Goal: Answer question/provide support: Share knowledge or assist other users

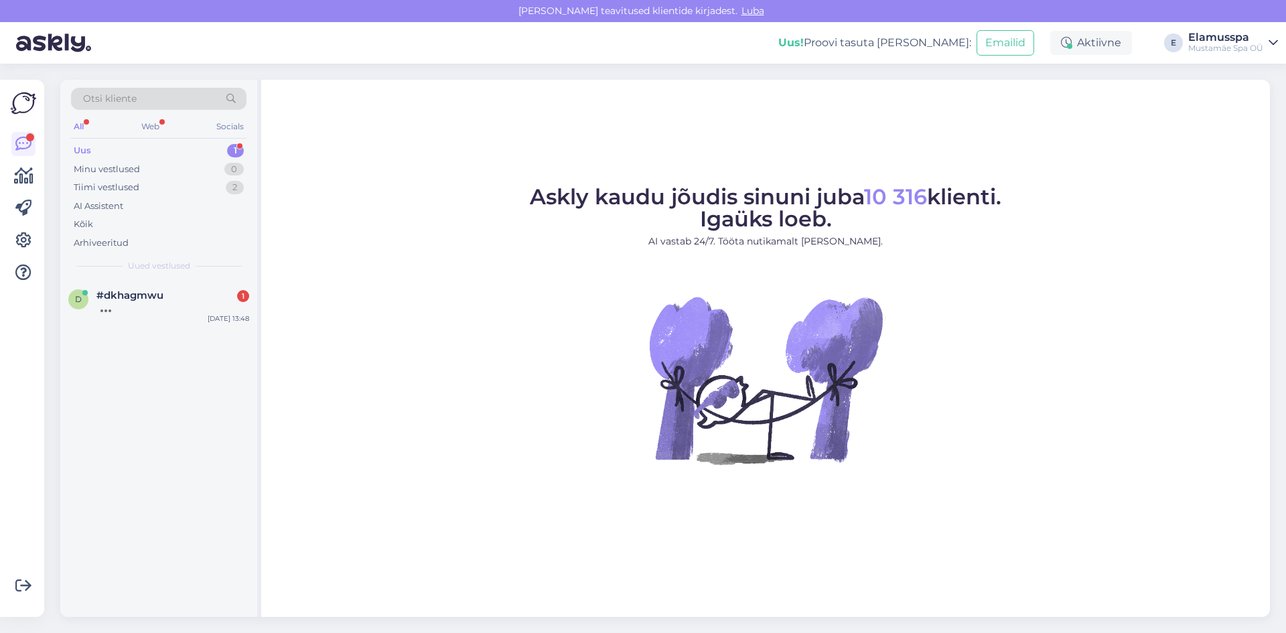
click at [208, 279] on div "Otsi kliente All Web Socials Uus 1 Minu vestlused 0 Tiimi vestlused 2 AI Assist…" at bounding box center [158, 180] width 197 height 200
click at [207, 287] on div "d #dkhagmwu [DATE] 13:48" at bounding box center [158, 304] width 197 height 48
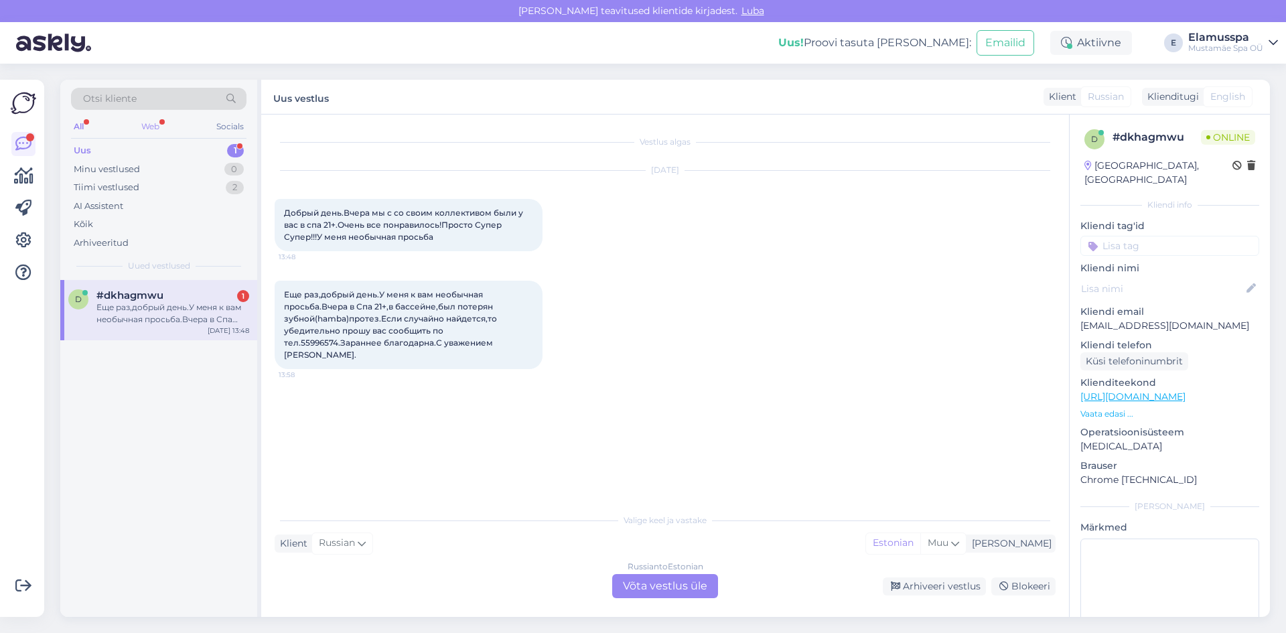
click at [159, 128] on div "Web" at bounding box center [150, 126] width 23 height 17
click at [87, 126] on div "All Web Socials" at bounding box center [158, 128] width 175 height 21
click at [81, 127] on div "All" at bounding box center [78, 126] width 15 height 17
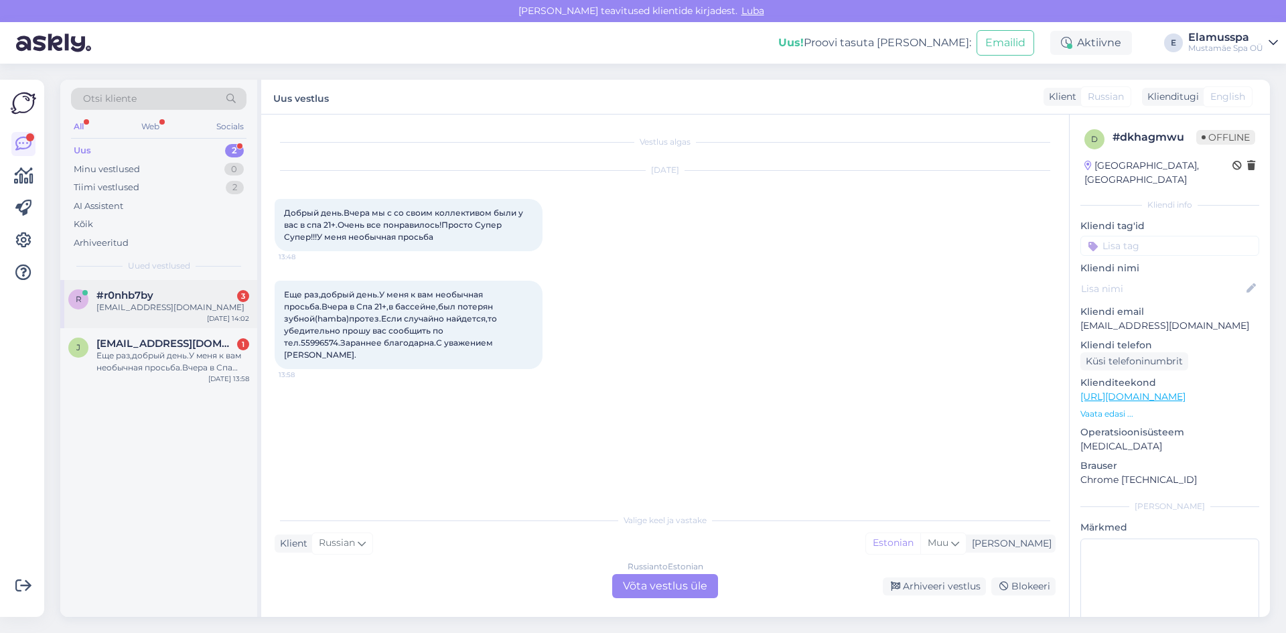
click at [170, 312] on div "[EMAIL_ADDRESS][DOMAIN_NAME]" at bounding box center [172, 307] width 153 height 12
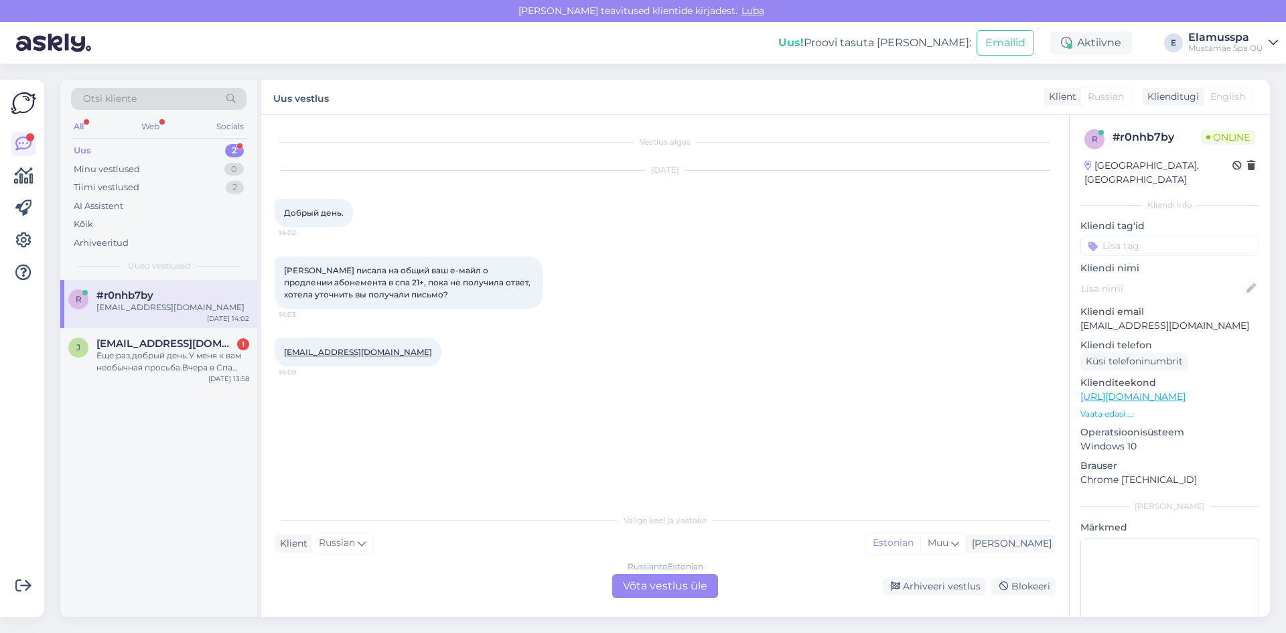
click at [357, 350] on link "[EMAIL_ADDRESS][DOMAIN_NAME]" at bounding box center [358, 352] width 148 height 10
click at [630, 597] on div "Russian to Estonian Võta vestlus üle" at bounding box center [665, 586] width 106 height 24
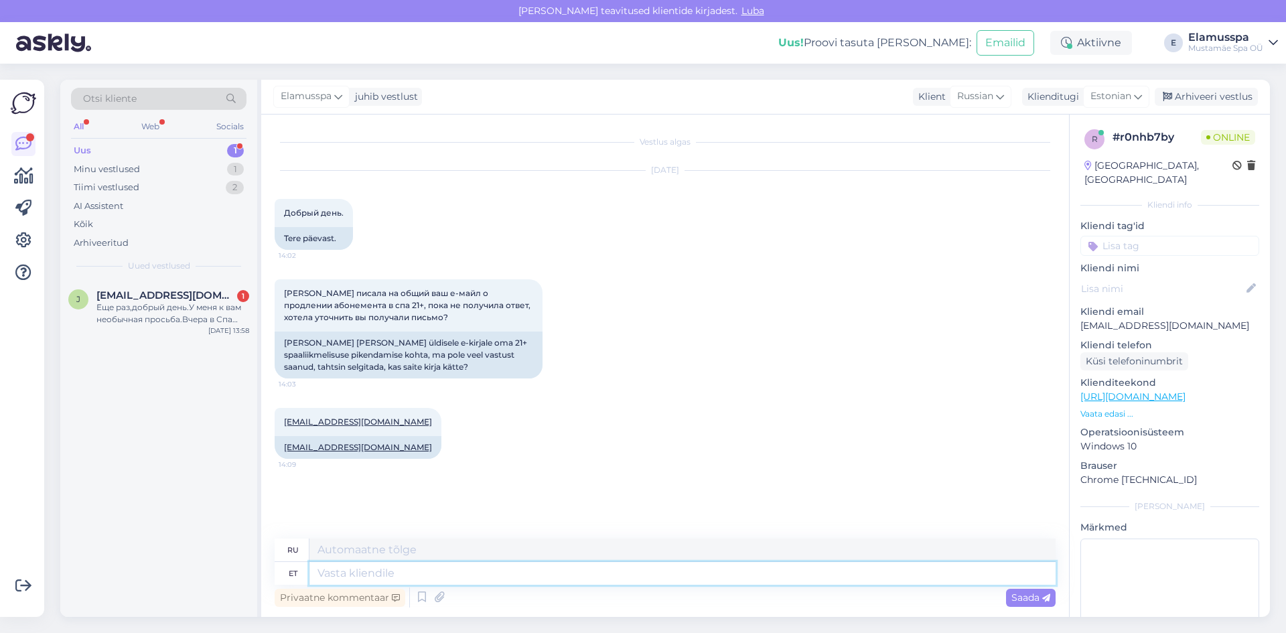
click at [613, 581] on textarea at bounding box center [682, 573] width 746 height 23
type textarea "Tere."
type textarea "Привет"
type textarea "Tere."
type textarea "Привет."
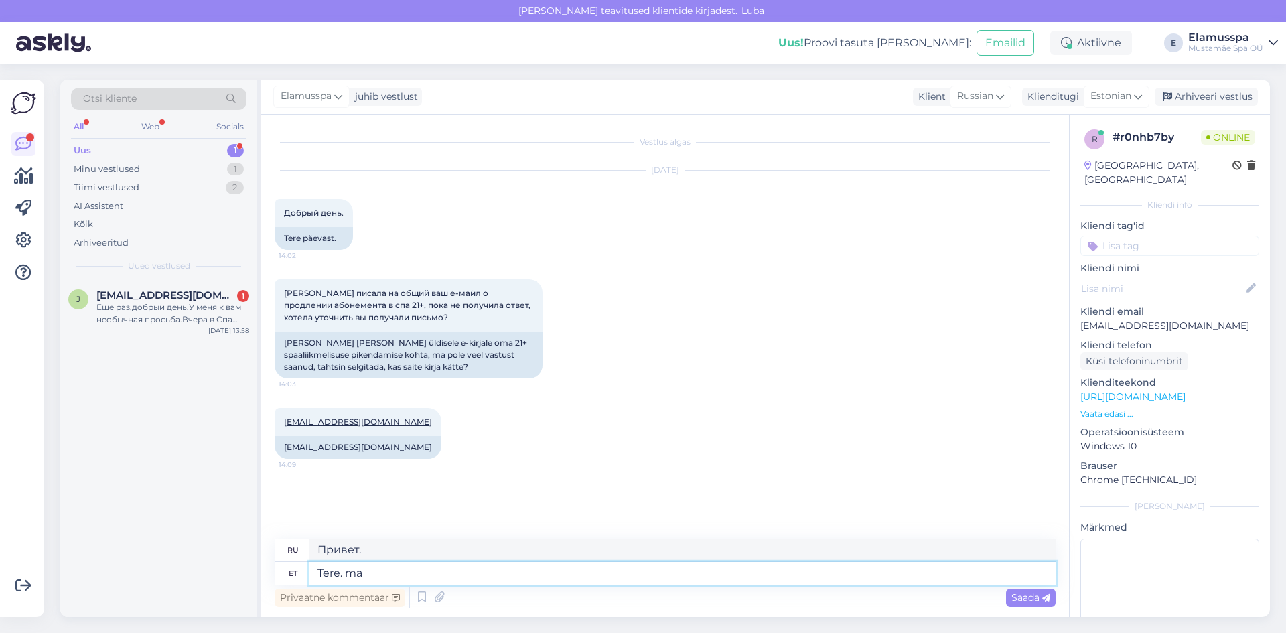
type textarea "Tere. ma"
type textarea "Привет. Я"
type textarea "Tere. ma ei"
type textarea "Привет. Я не"
type textarea "Tere. ma ei näe t"
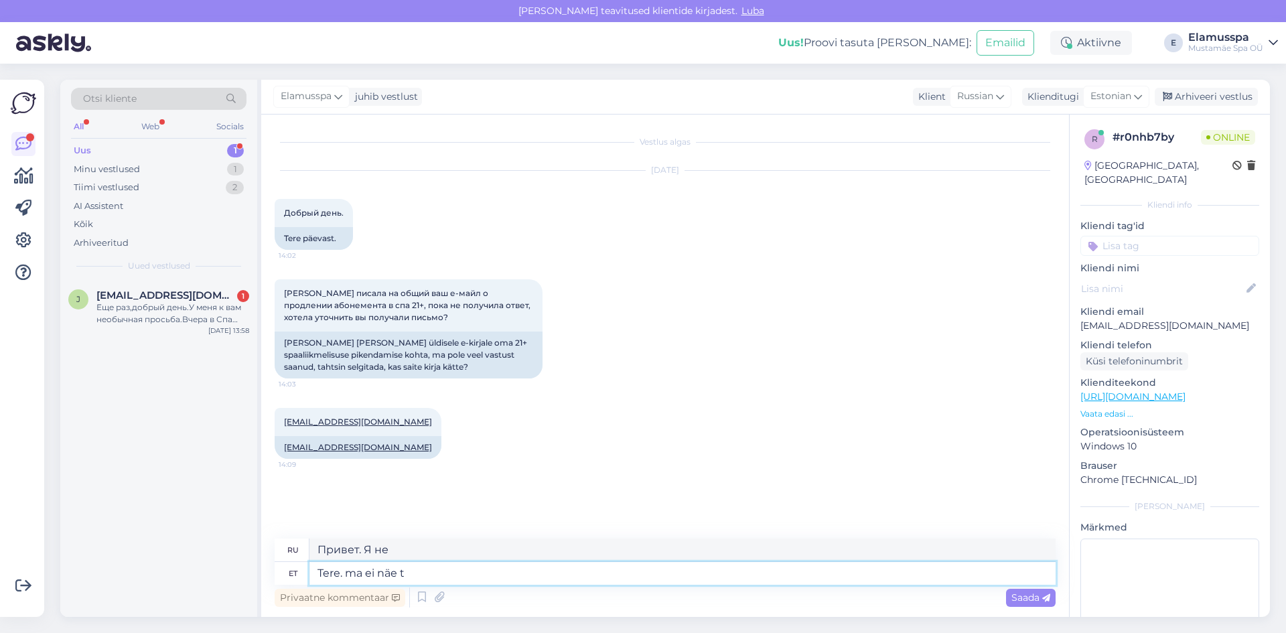
type textarea "Здравствуйте. Я не вижу."
type textarea "Tere. ma ei näe teie n"
type textarea "Здравствуйте. Я вас не вижу."
type textarea "Tere. ma ei näe teie nime"
type textarea "Здравствуйте. Я не вижу вашего имени."
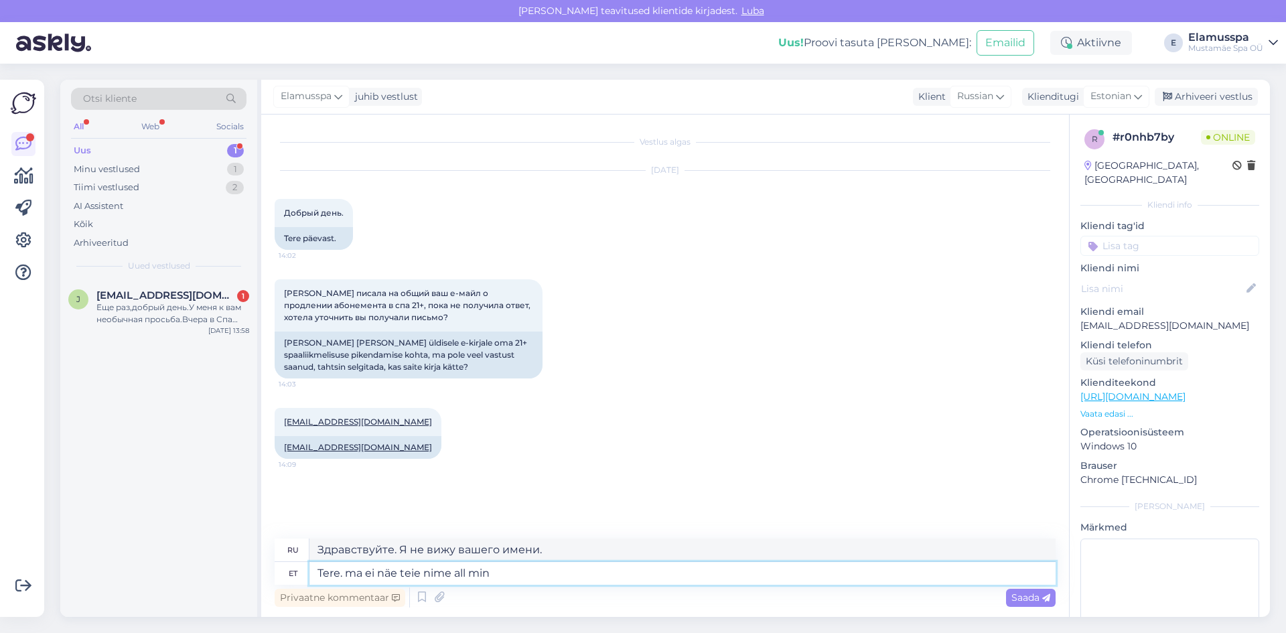
type textarea "Tere. ma ei näe teie nime all ming"
type textarea "Здравствуйте. Я не вижу вашего имени под именем «мин»."
type textarea "Tere. ma ei näe teie nime all mingit"
type textarea "Здравствуйте. Я ничего не вижу под вашим именем."
type textarea "Tere. ma ei näe teie nime all mingit piletit,kas s"
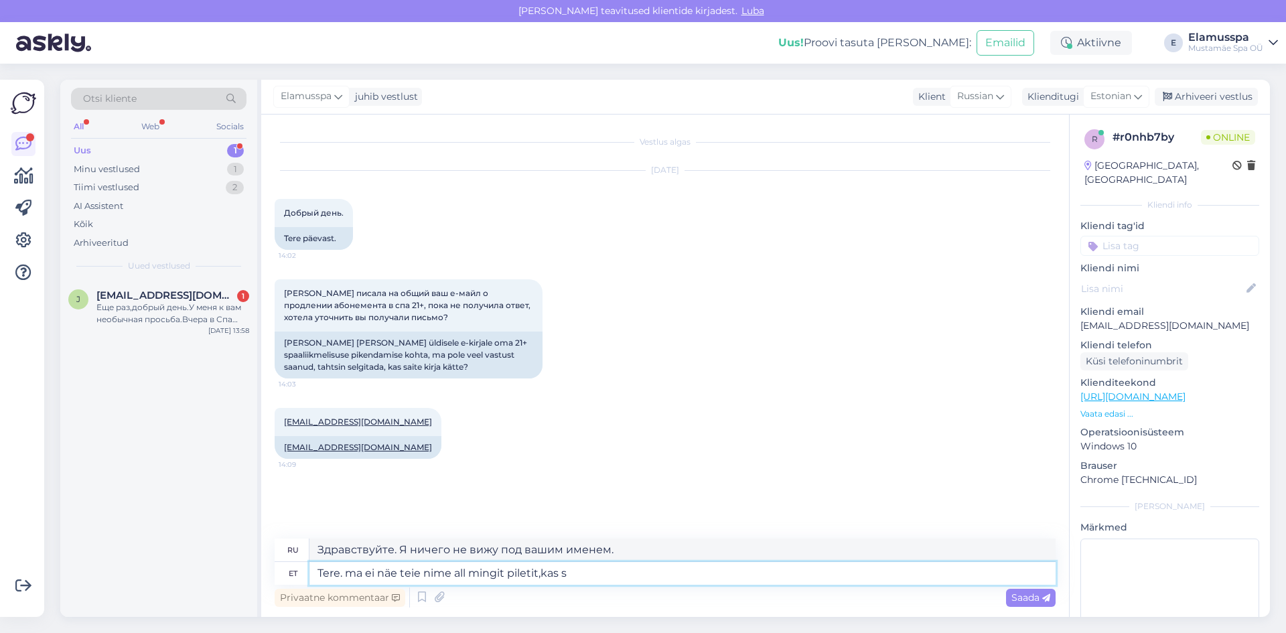
type textarea "Здравствуйте. Я не вижу билета на ваше имя, верно?"
type textarea "Tere. ma ei näe teie nime all mingit piletit,kas saate o"
type textarea "Здравствуйте. Я не вижу билета на ваше имя. Можете ли вы"
type textarea "Tere. ma ei näe teie nime all mingit piletit,kas saate oma is"
type textarea "Здравствуйте. Я не вижу билета на ваше имя. Можете прислать мне свой?"
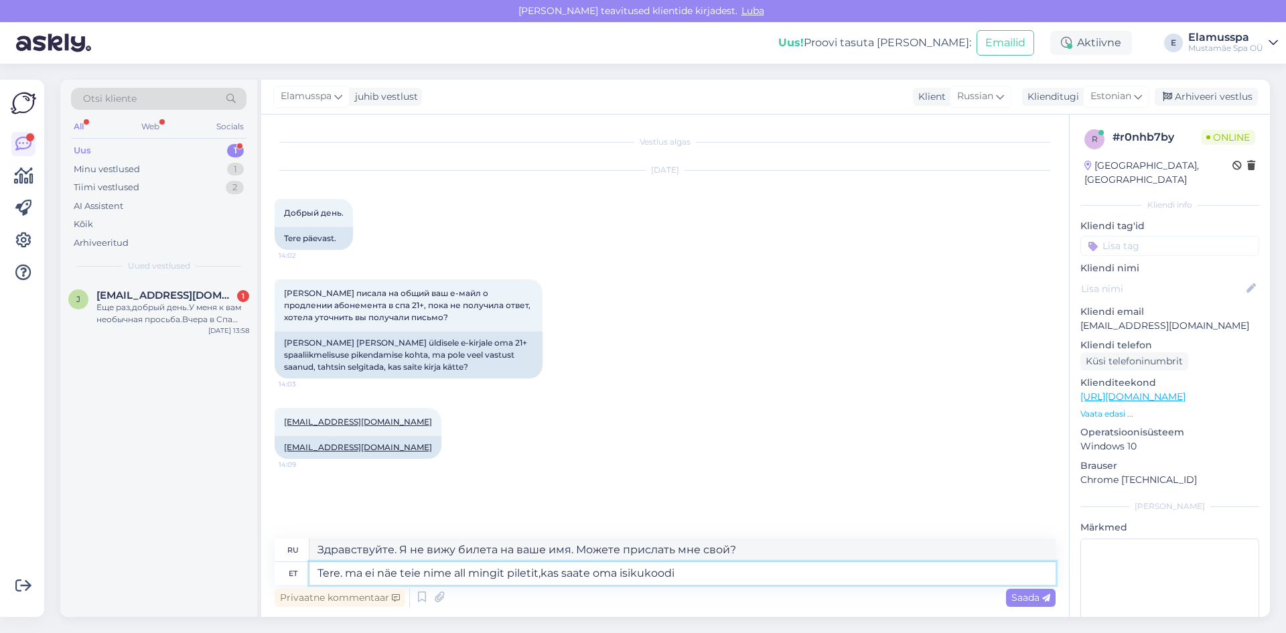
type textarea "Tere. ma ei näe teie nime all mingit piletit,kas saate oma isikukoodi m"
type textarea "Здравствуйте. Я не вижу билета на ваше имя. Не могли бы вы дать мне ваш личный …"
type textarea "Tere. ma ei näe teie nime all mingit piletit,kas saate oma isikukoodi mu"
type textarea "Здравствуйте. Я не вижу билета на ваше имя. Можете ли вы прислать мне свой личн…"
type textarea "Tere. ma ei näe teie nime all mingit piletit,kas saate oma isikukoodi"
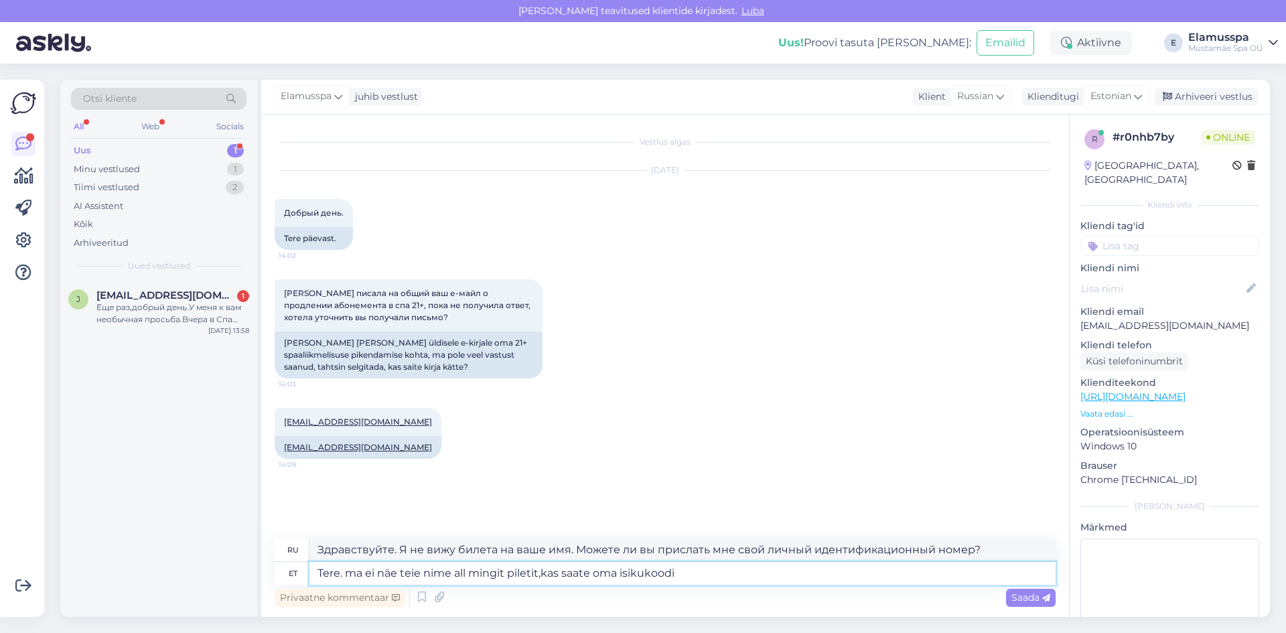
type textarea "Здравствуйте. Я не вижу билета на ваше имя. Не могли бы вы дать мне ваш личный …"
type textarea "Tere. ma ei näe teie nime all mingit piletit,kas saate oma isikukoodi kirjutada="
type textarea "Здравствуйте. Я не вижу билета на ваше имя. Можете ли вы написать свой личный и…"
type textarea "Tere. ma ei näe teie nime all mingit piletit,kas saate oma isikukoodi kirjutada"
type textarea "Здравствуйте. Я не вижу билета на ваше имя. Можете написать свой личный идентиф…"
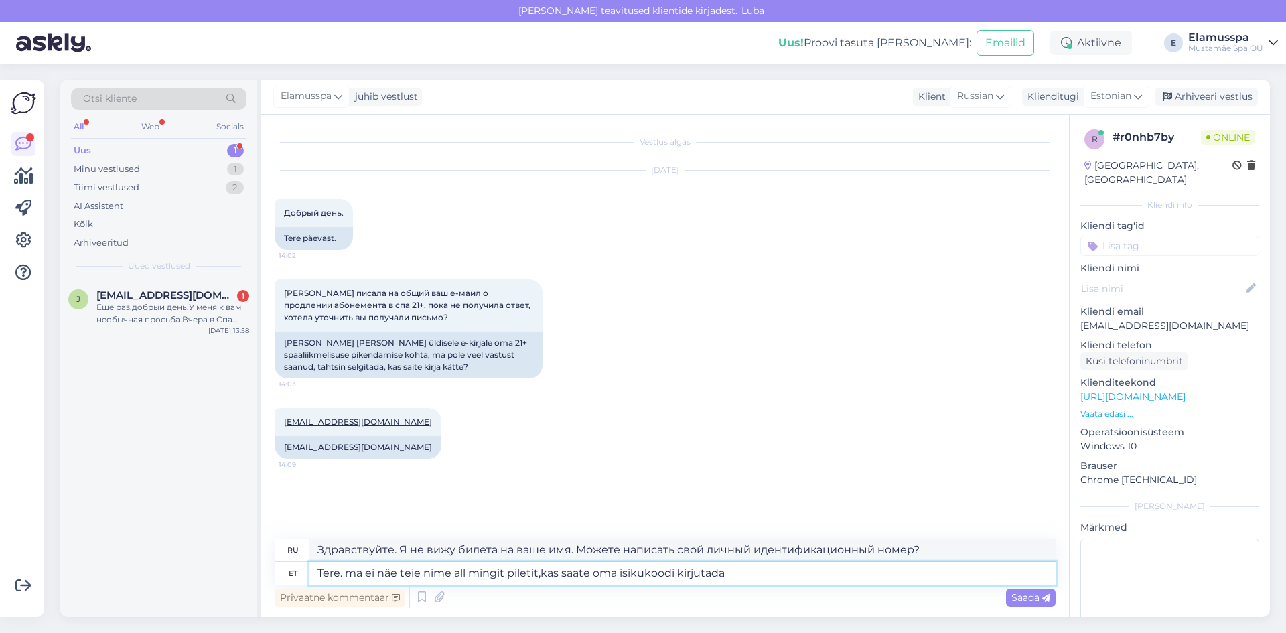
type textarea "Tere. ma ei näe teie nime all mingit piletit,kas saate oma isikukoodi kirjutada?"
type textarea "Здравствуйте. Я не вижу билета на ваше имя. Можете ли вы написать свой личный и…"
type textarea "Tere. ma ei näe teie nime all mingit piletit,kas saate oma isikukoodi kirjutada?"
click at [1039, 600] on span "Saada" at bounding box center [1030, 597] width 39 height 12
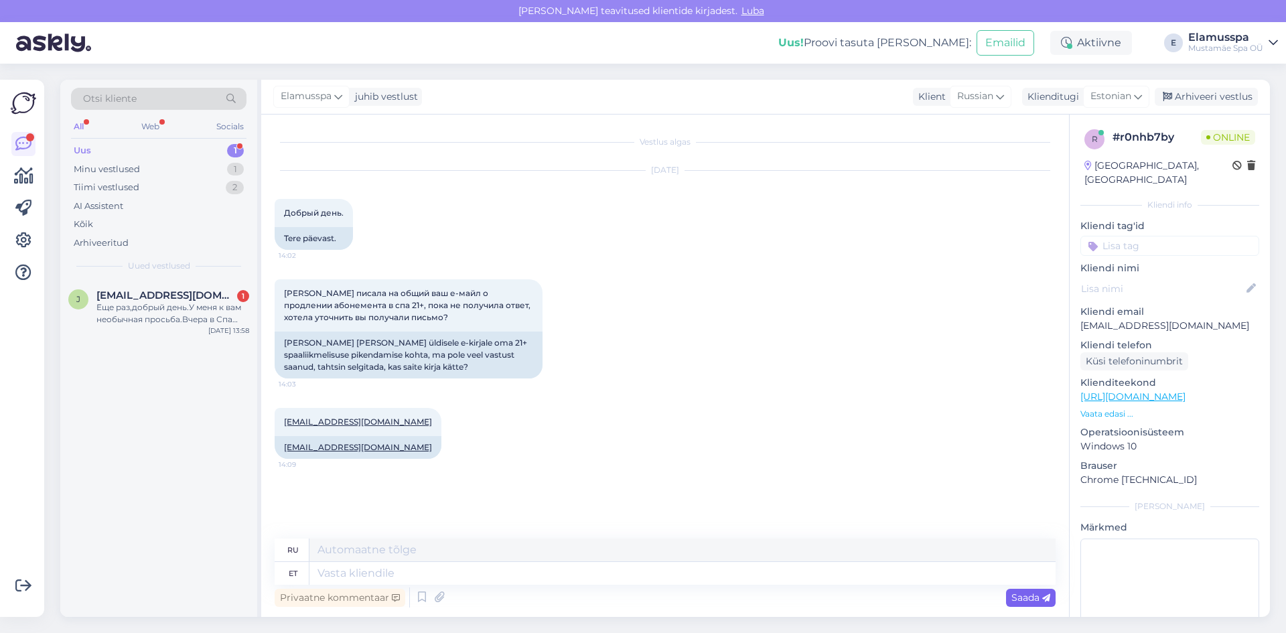
scroll to position [52, 0]
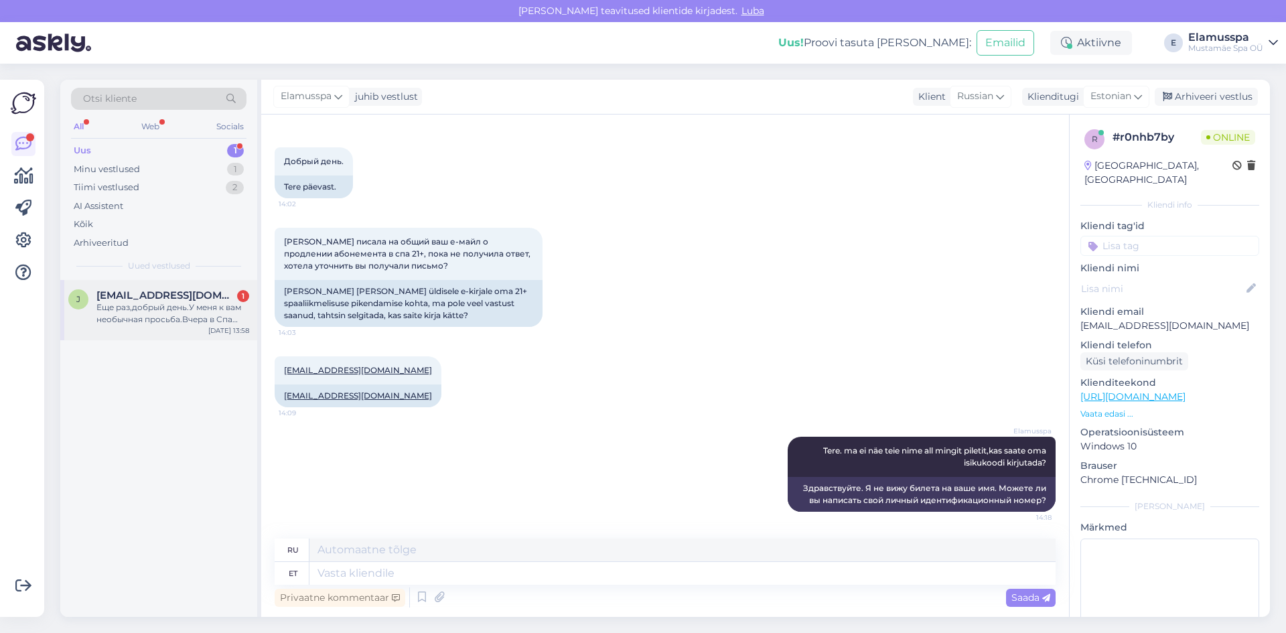
click at [195, 325] on div "Еще раз,добрый день.У меня к вам необычная просьба.Вчера в Спа 21+,в бассейне,б…" at bounding box center [172, 313] width 153 height 24
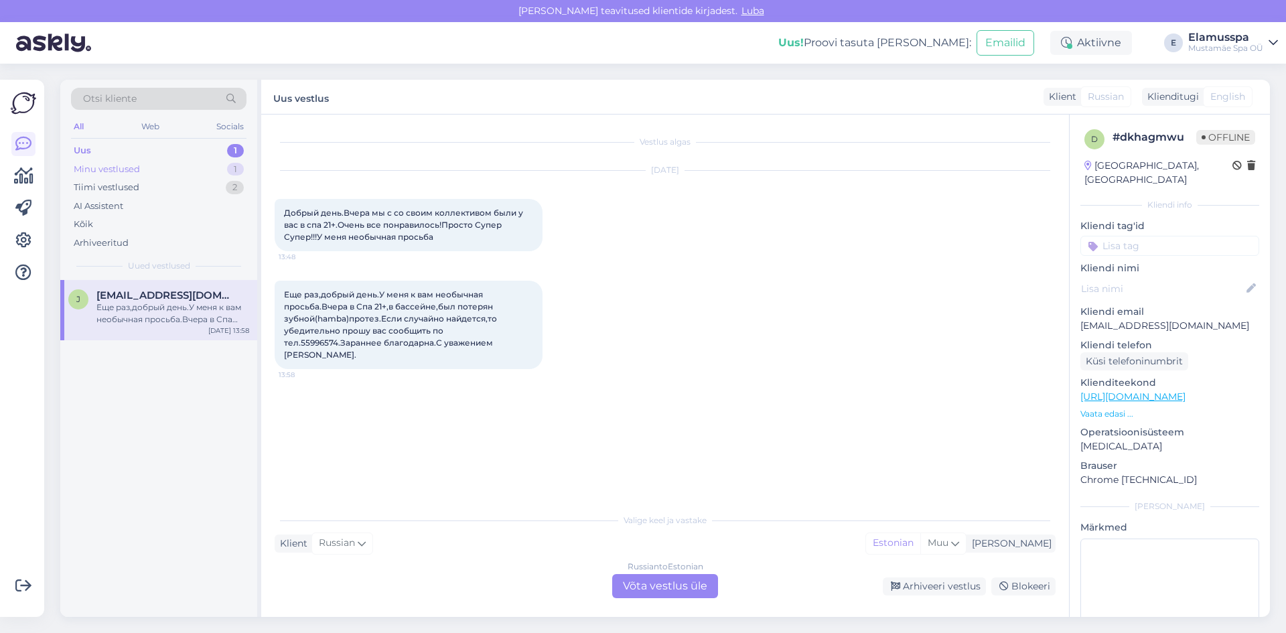
click at [206, 164] on div "Minu vestlused 1" at bounding box center [158, 169] width 175 height 19
click at [229, 314] on div "Tere. ma ei näe teie nime all mingit piletit,kas saate oma isikukoodi kirjutada?" at bounding box center [172, 313] width 153 height 24
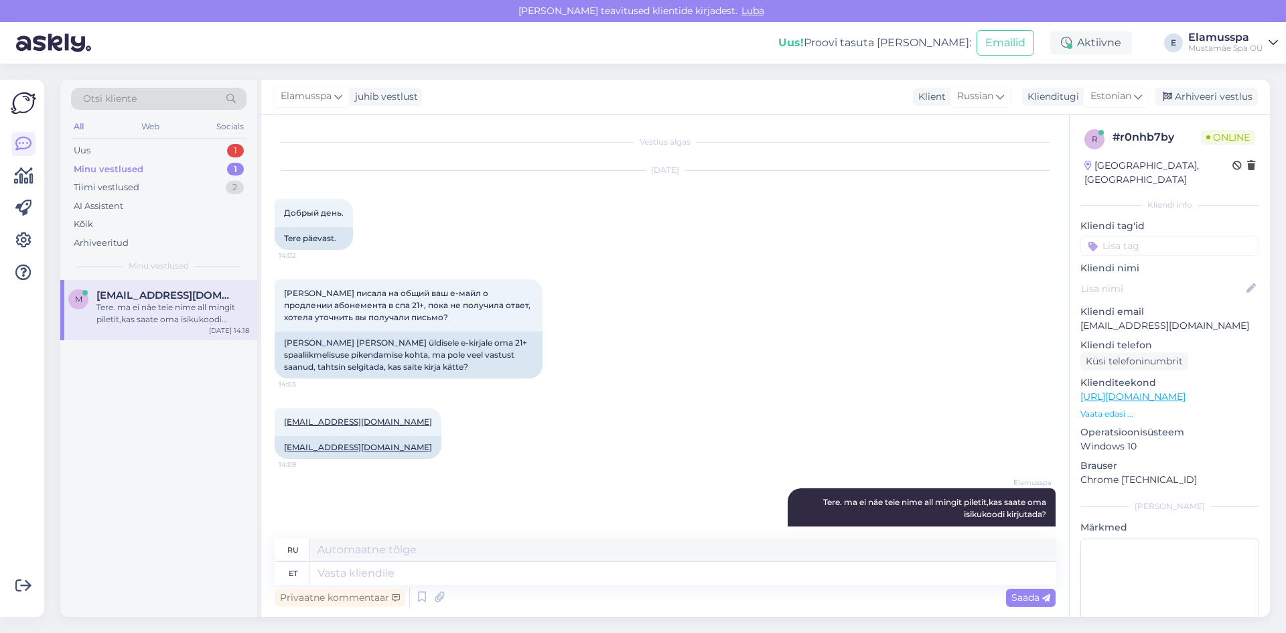
scroll to position [52, 0]
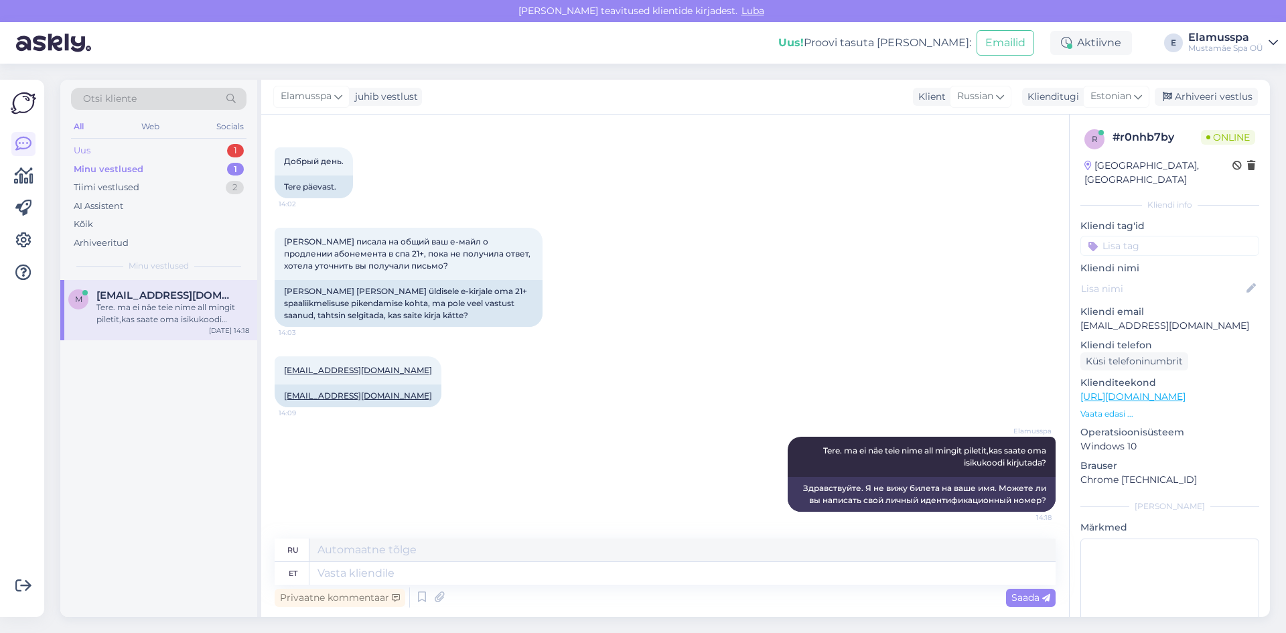
click at [209, 150] on div "Uus 1" at bounding box center [158, 150] width 175 height 19
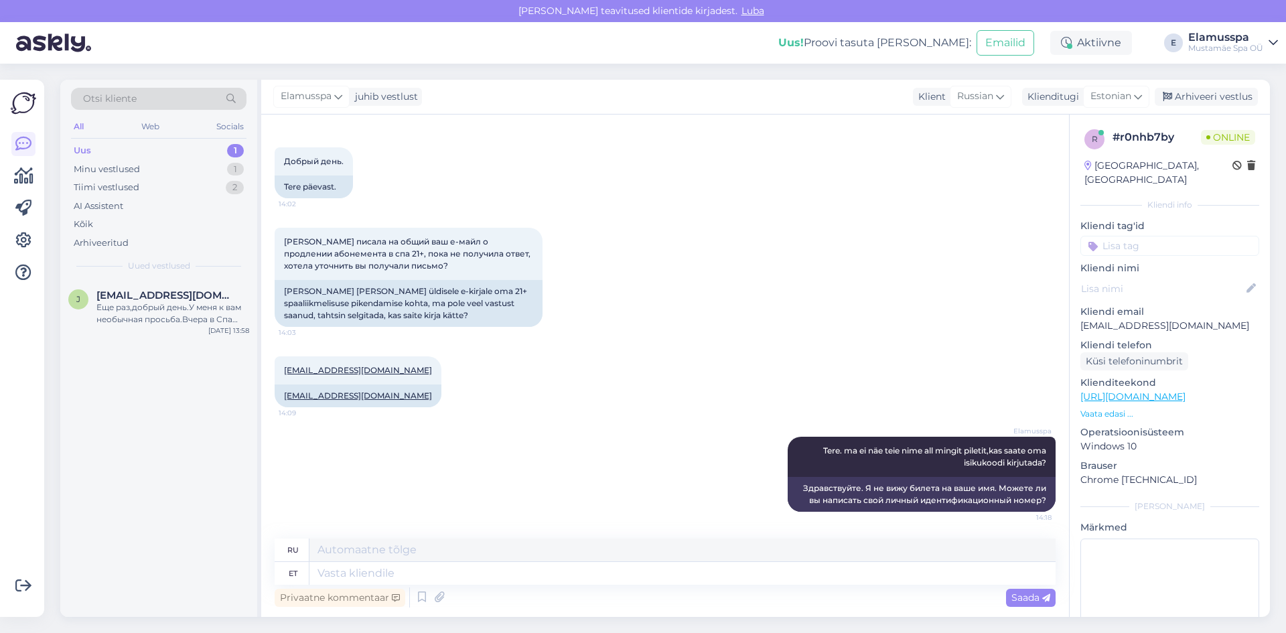
click at [181, 157] on div "Uus 1" at bounding box center [158, 150] width 175 height 19
click at [172, 171] on div "Minu vestlused 1" at bounding box center [158, 169] width 175 height 19
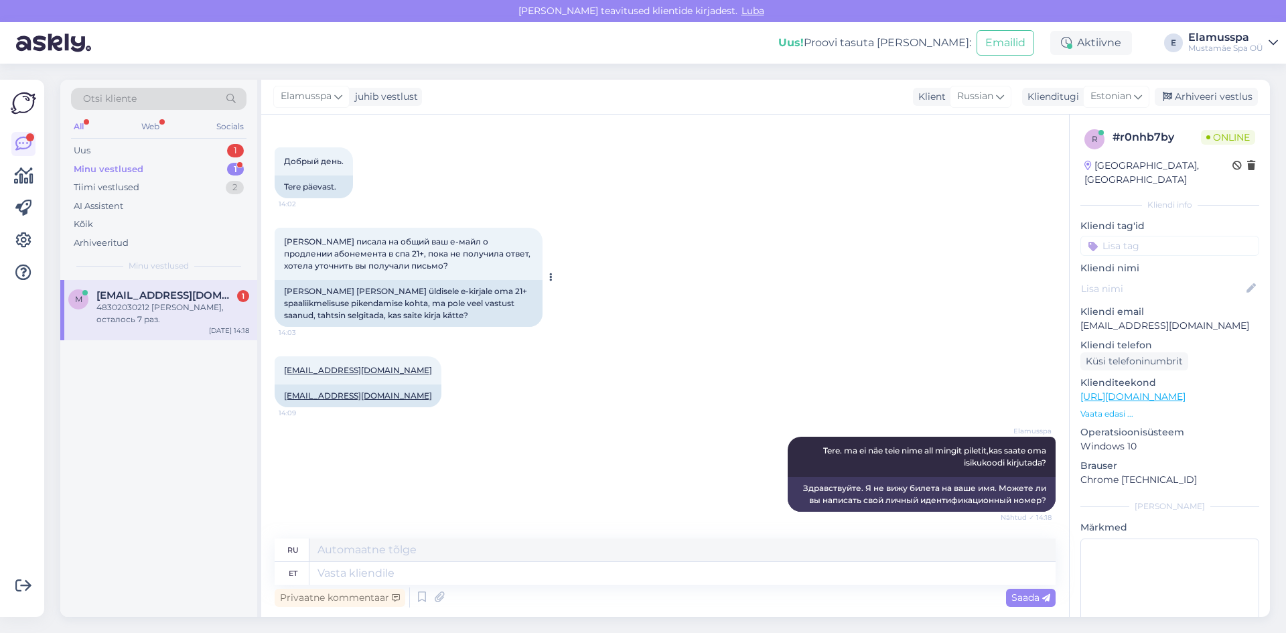
scroll to position [132, 0]
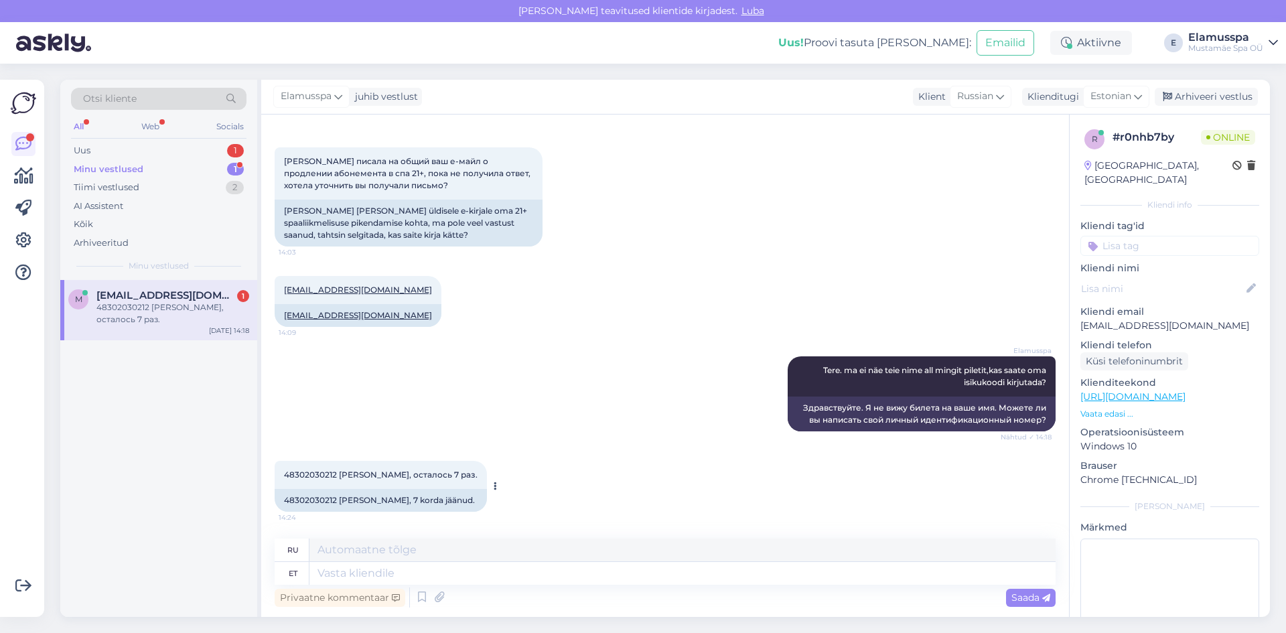
drag, startPoint x: 305, startPoint y: 493, endPoint x: 317, endPoint y: 498, distance: 12.3
click at [307, 493] on div "48302030212 [PERSON_NAME], 7 korda jäänud." at bounding box center [381, 500] width 212 height 23
drag, startPoint x: 340, startPoint y: 563, endPoint x: 360, endPoint y: 578, distance: 24.4
click at [341, 563] on textarea at bounding box center [682, 573] width 746 height 23
type textarea "Kahjuks n"
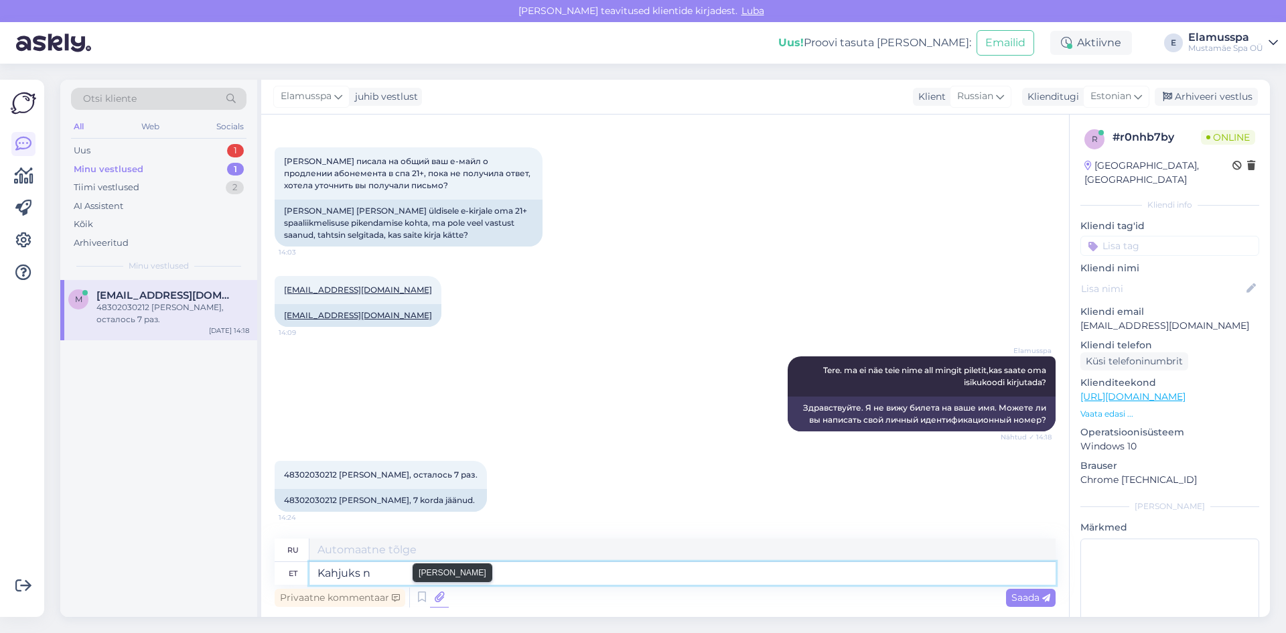
type textarea "К сожалению"
type textarea "Kahjuks neid"
type textarea "К сожалению, эти"
type textarea "Kahjuks neid 20"
type textarea "К сожалению, эти 20"
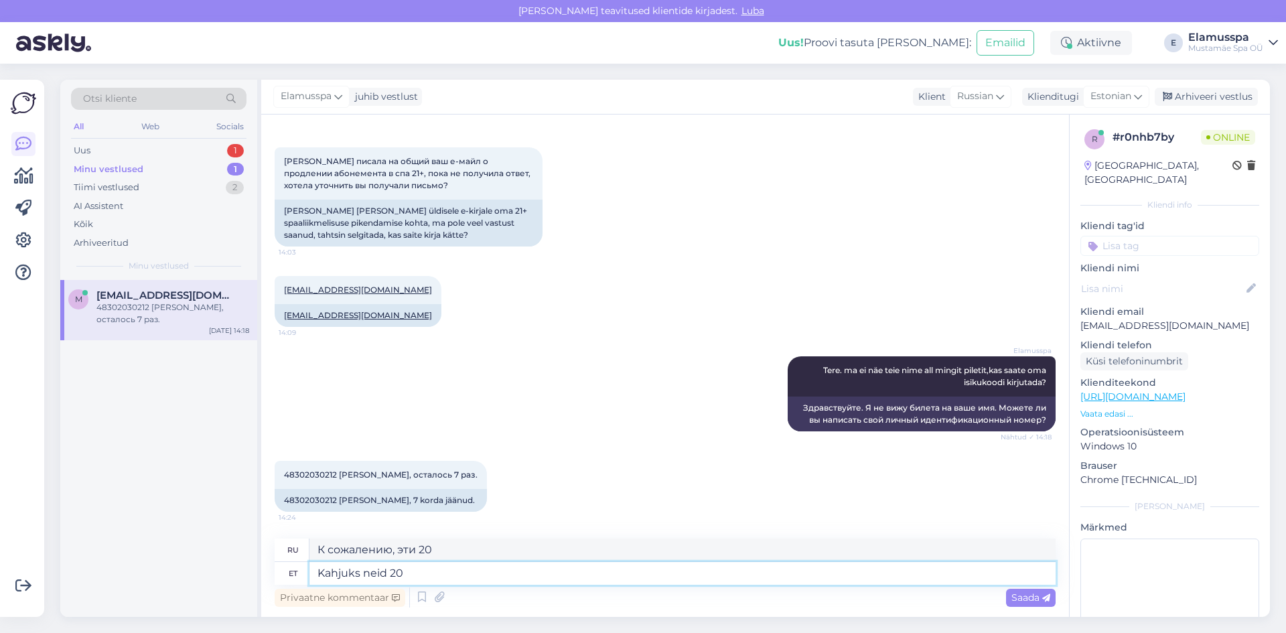
drag, startPoint x: 424, startPoint y: 576, endPoint x: 0, endPoint y: 579, distance: 423.9
click at [0, 579] on div "Võimalused Veendu, et Askly loob sulle väärtust. Sulge Ühenda FB ja IG sõnumid …" at bounding box center [643, 348] width 1286 height 569
type textarea "Edastasime te"
type textarea "Мы переслали"
type textarea "Edastasime teie m"
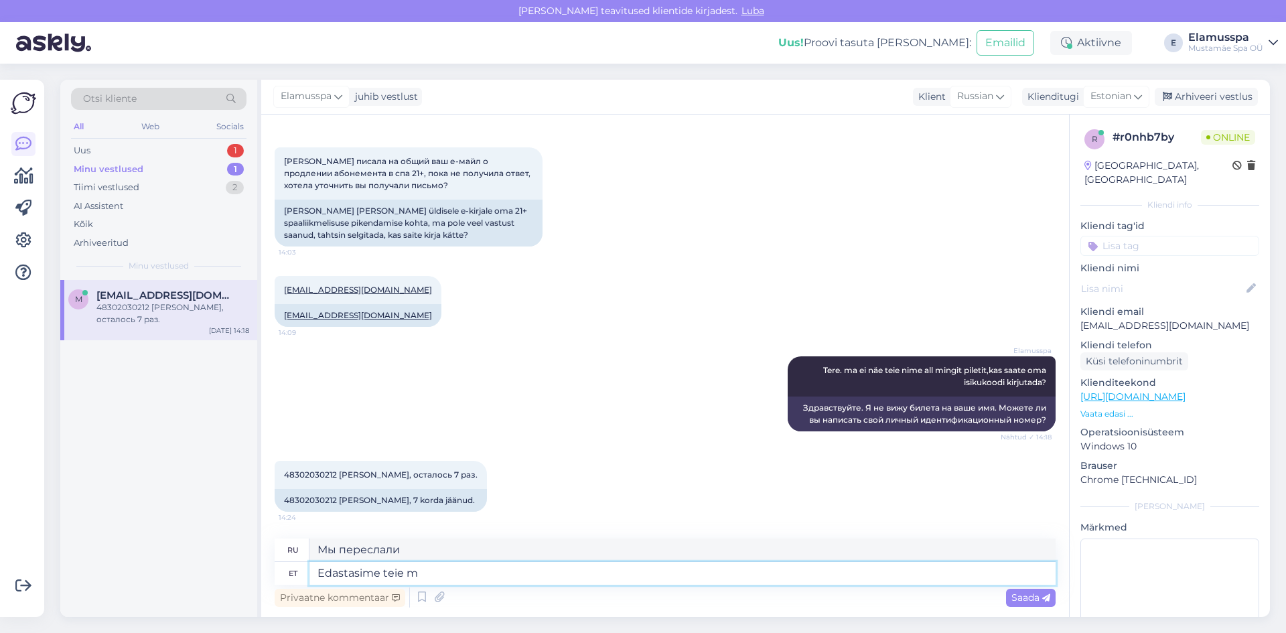
type textarea "Мы переслали ваш"
type textarea "Edastasime [PERSON_NAME]."
type textarea "Мы переслали ваше письмо."
type textarea "Edastasime [PERSON_NAME]."
click at [1045, 593] on span "Saada" at bounding box center [1030, 597] width 39 height 12
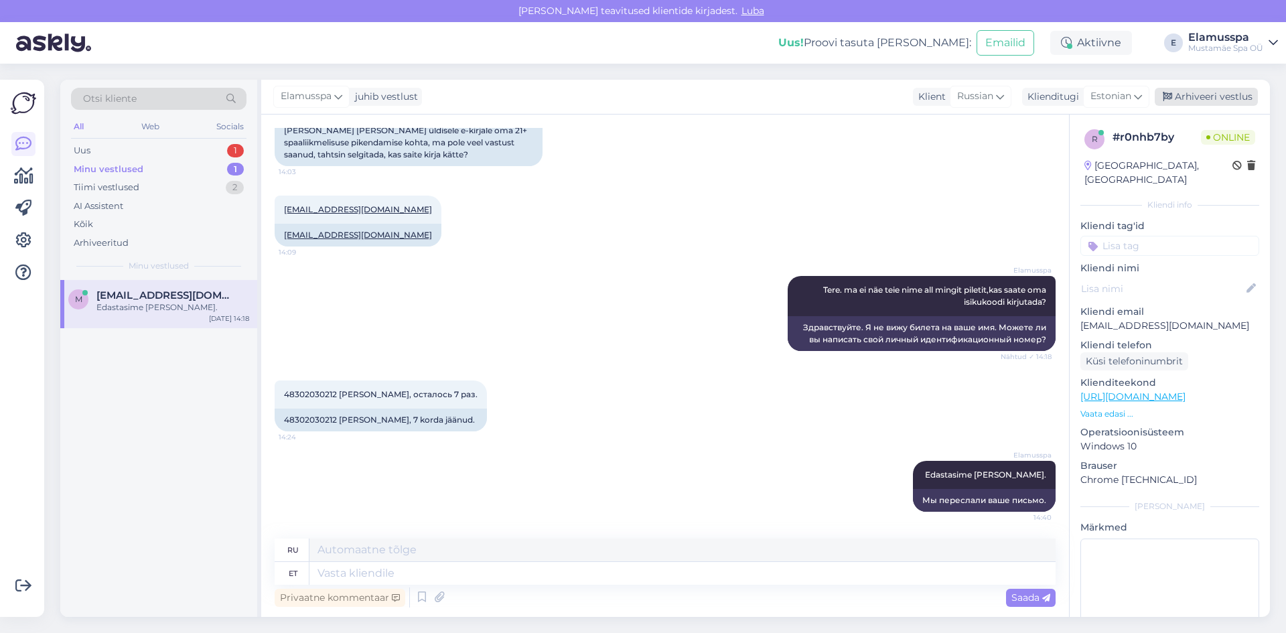
click at [1199, 100] on div "Arhiveeri vestlus" at bounding box center [1206, 97] width 103 height 18
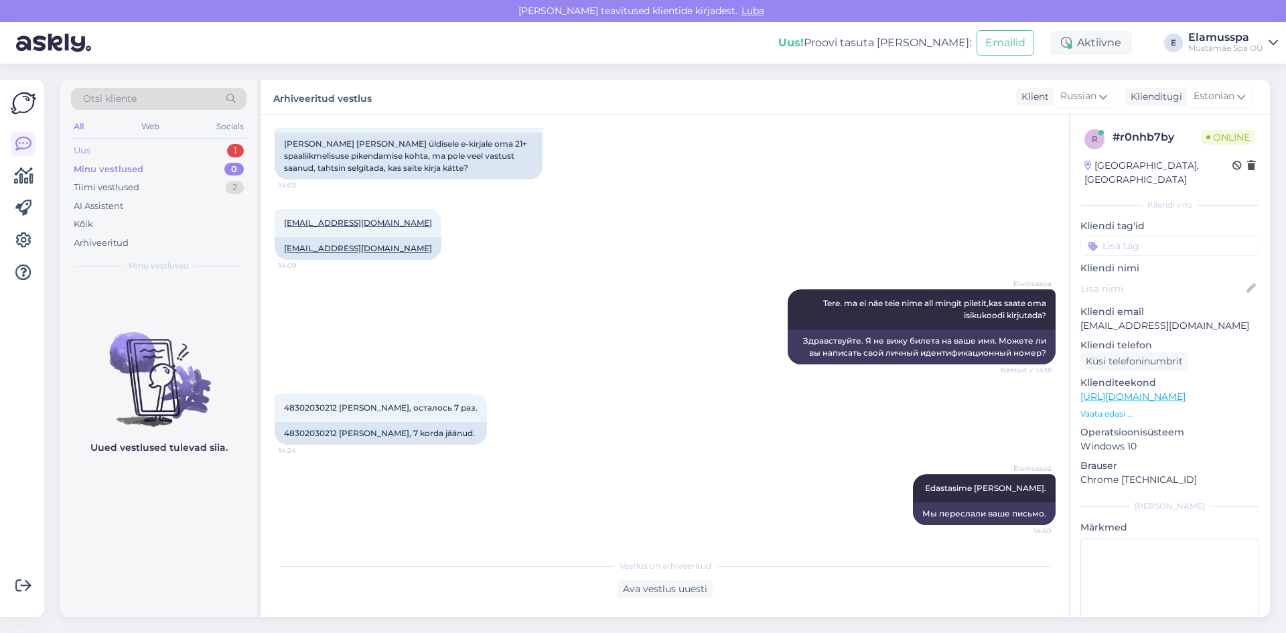
click at [203, 145] on div "Uus 1" at bounding box center [158, 150] width 175 height 19
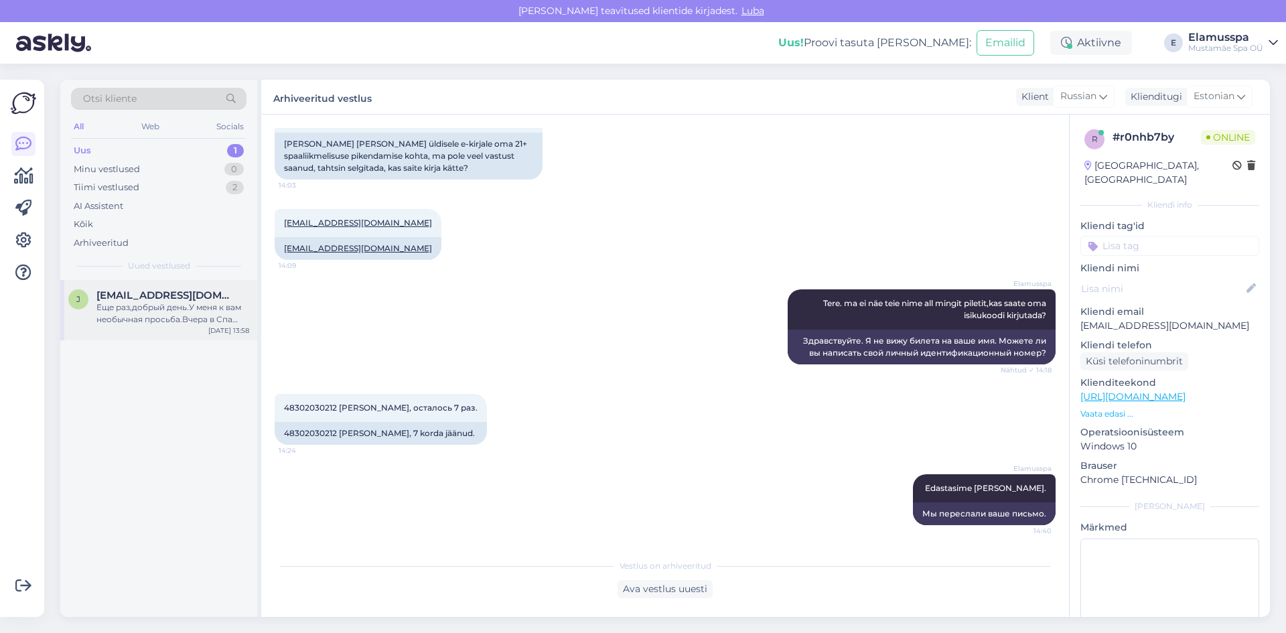
click at [198, 289] on div "[PERSON_NAME] [PERSON_NAME][EMAIL_ADDRESS][DOMAIN_NAME] Еще раз,добрый день.У м…" at bounding box center [158, 310] width 197 height 60
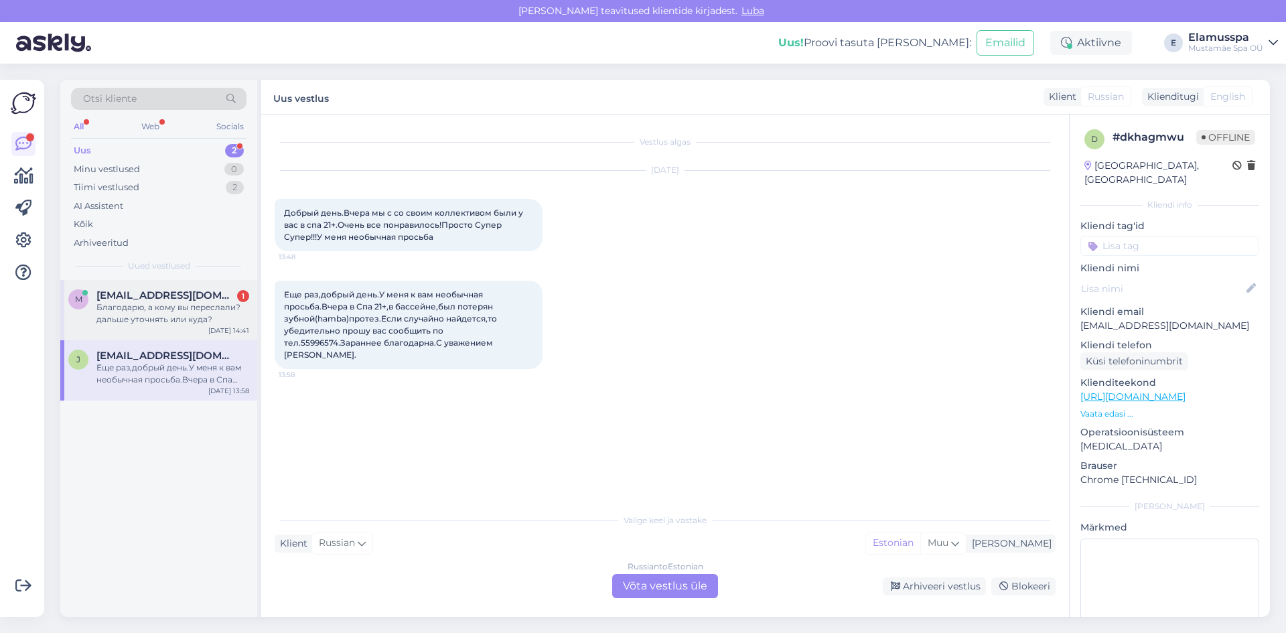
click at [199, 305] on div "Благодарю, а кому вы переслали? дальше уточнять или куда?" at bounding box center [172, 313] width 153 height 24
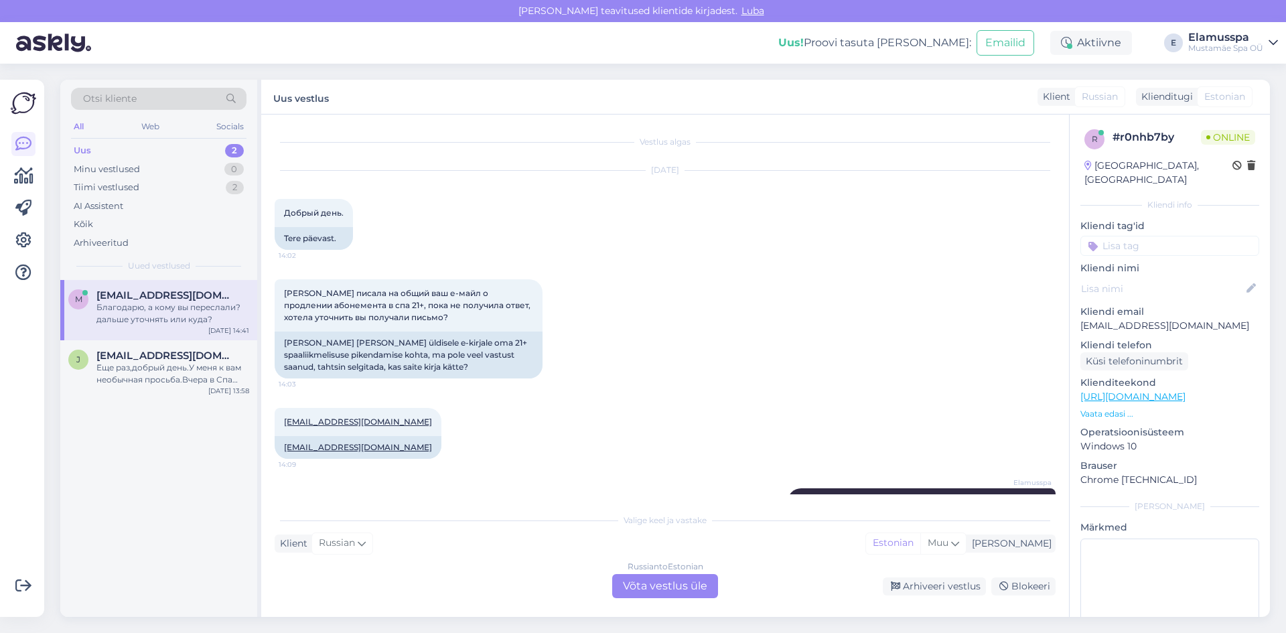
scroll to position [349, 0]
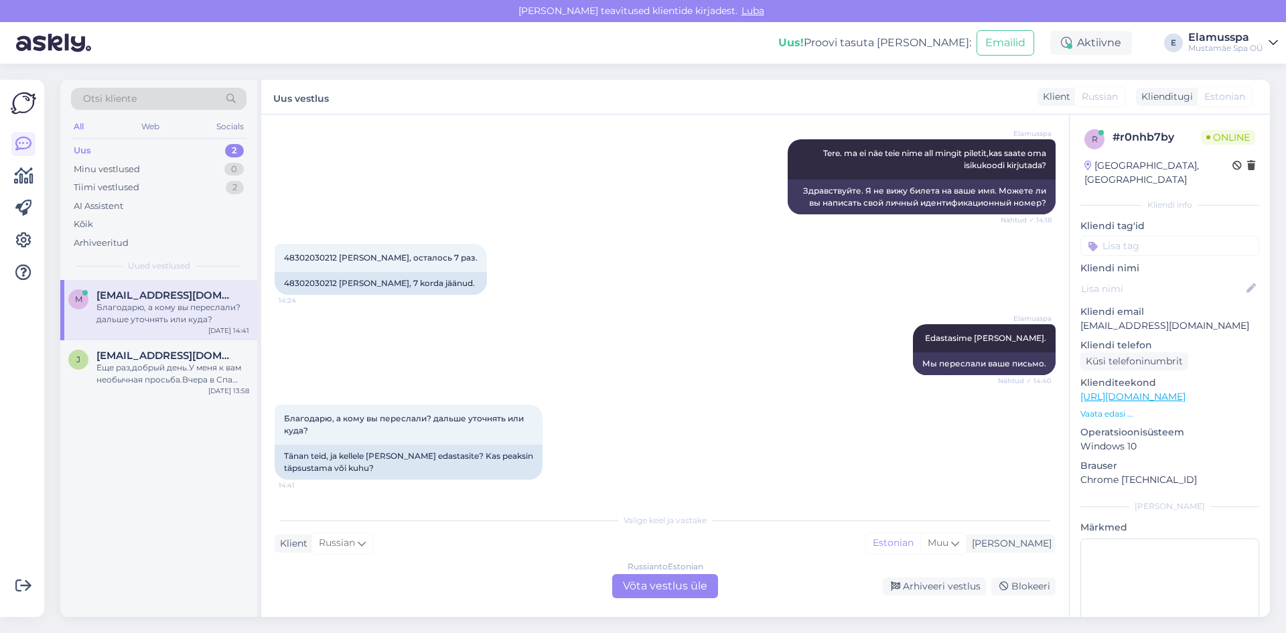
click at [646, 578] on div "Russian to Estonian Võta vestlus üle" at bounding box center [665, 586] width 106 height 24
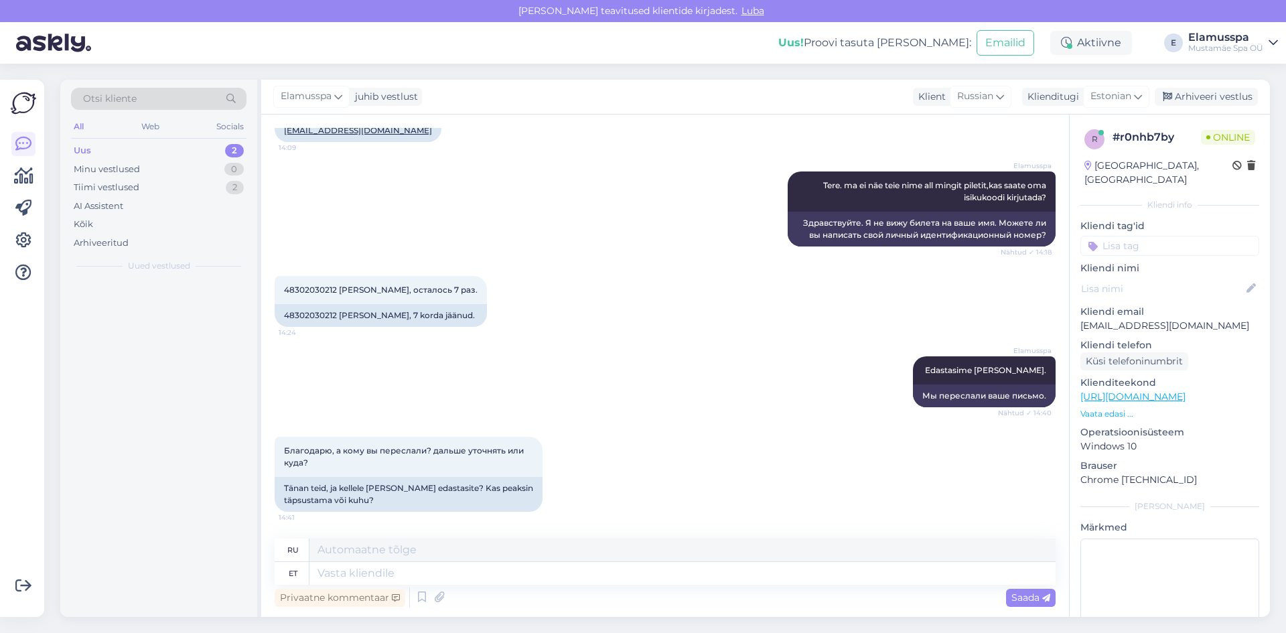
scroll to position [317, 0]
click at [647, 578] on textarea at bounding box center [682, 573] width 746 height 23
type textarea "Тому, к"
type textarea "Поэтому,"
type textarea "Т"
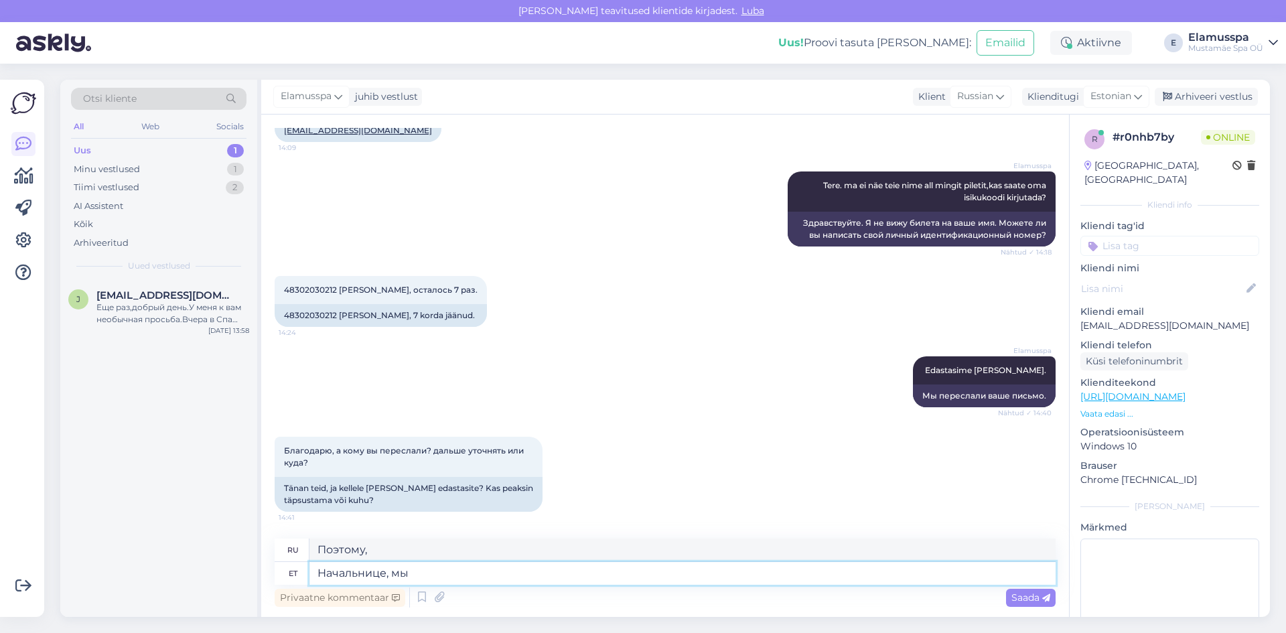
type textarea "Начальнице, мы с"
type textarea "Босс,"
type textarea "Начальнице, мы са"
type textarea "Босс, мы"
type textarea "Начальнице, мы сам"
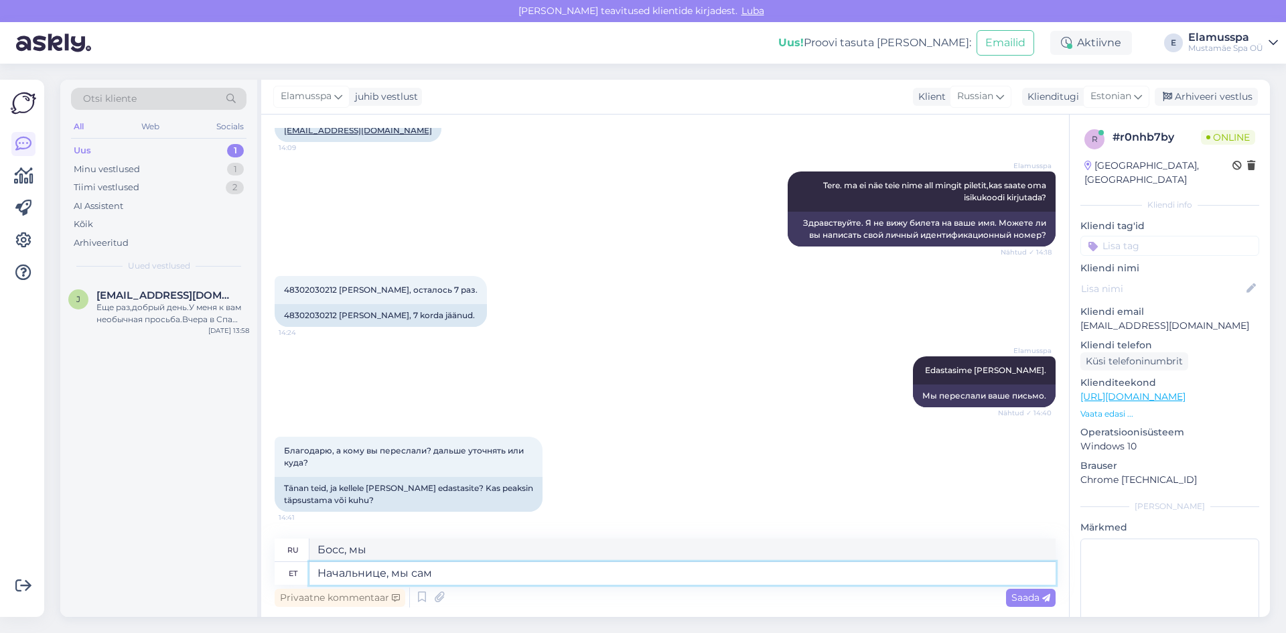
type textarea "Начальница, мы сами"
type textarea "Начальнице,"
type textarea "Босс,"
type textarea "Начальнице"
type textarea "Босс"
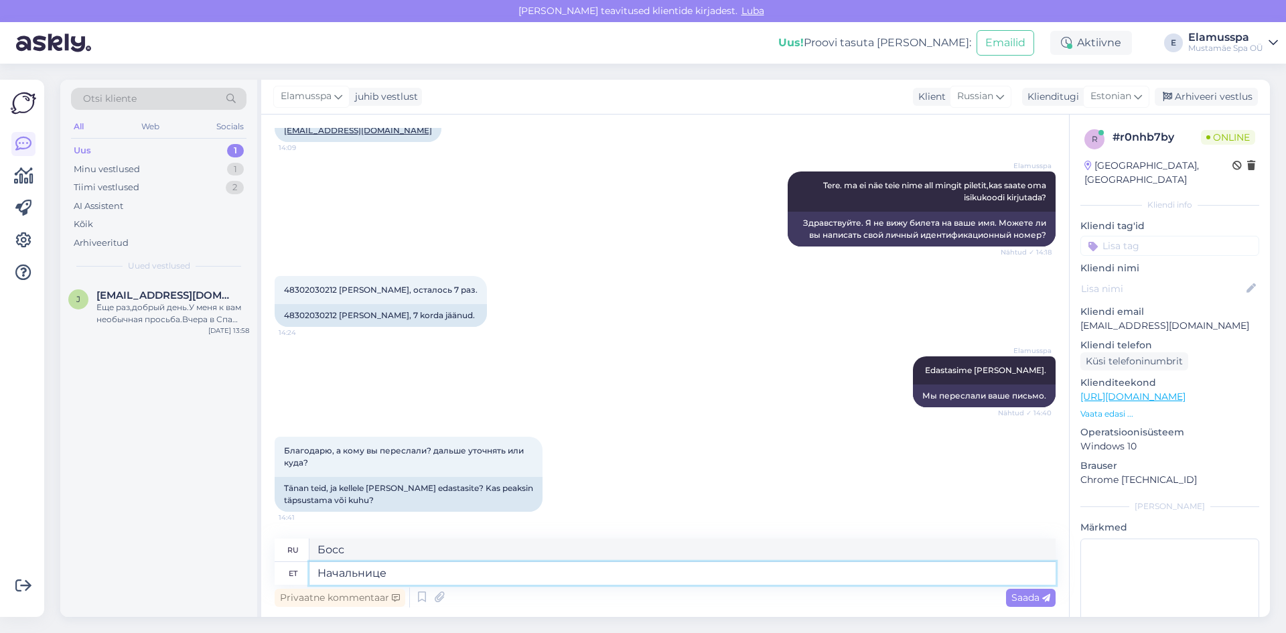
type textarea "Начальнице."
type textarea "Начальнику."
type textarea "Начальнице."
click at [432, 549] on textarea "Начальнику." at bounding box center [682, 549] width 746 height 23
drag, startPoint x: 432, startPoint y: 549, endPoint x: 0, endPoint y: 526, distance: 432.5
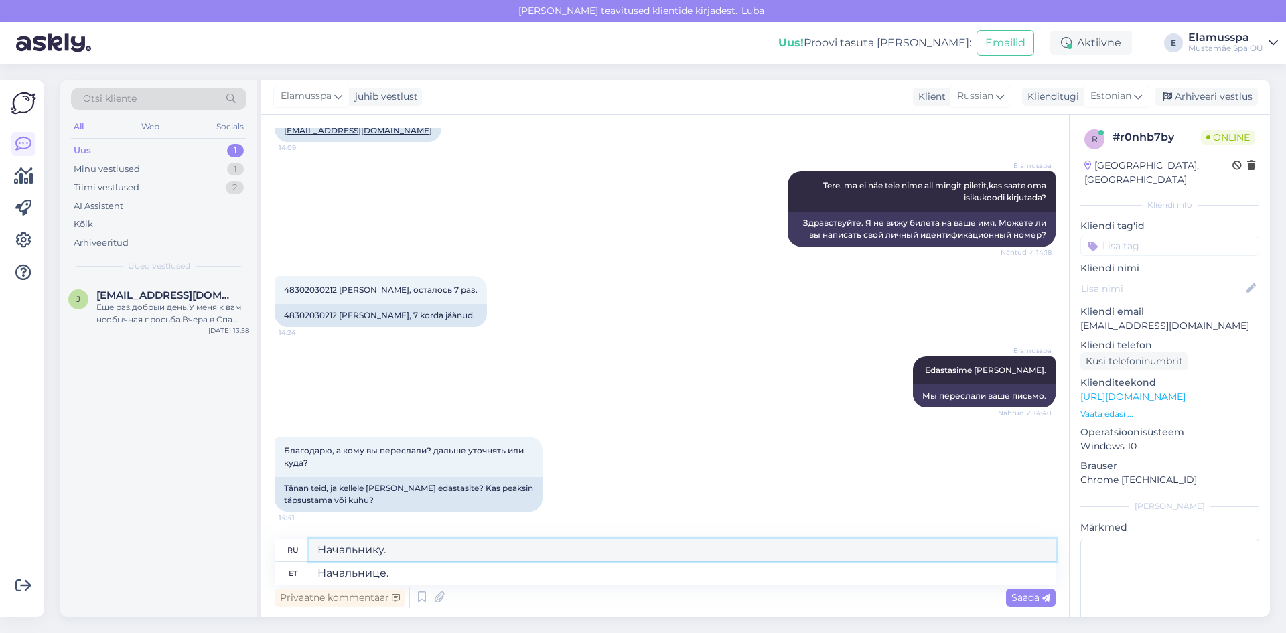
click at [0, 526] on div "Võimalused Veendu, et Askly loob sulle väärtust. Sulge Ühenda FB ja IG sõnumid …" at bounding box center [643, 348] width 1286 height 569
paste textarea "це"
type textarea "Начальнице."
click at [405, 568] on textarea "Начальнице." at bounding box center [682, 573] width 746 height 23
click at [1001, 595] on div "Privaatne kommentaar Saada" at bounding box center [665, 597] width 781 height 25
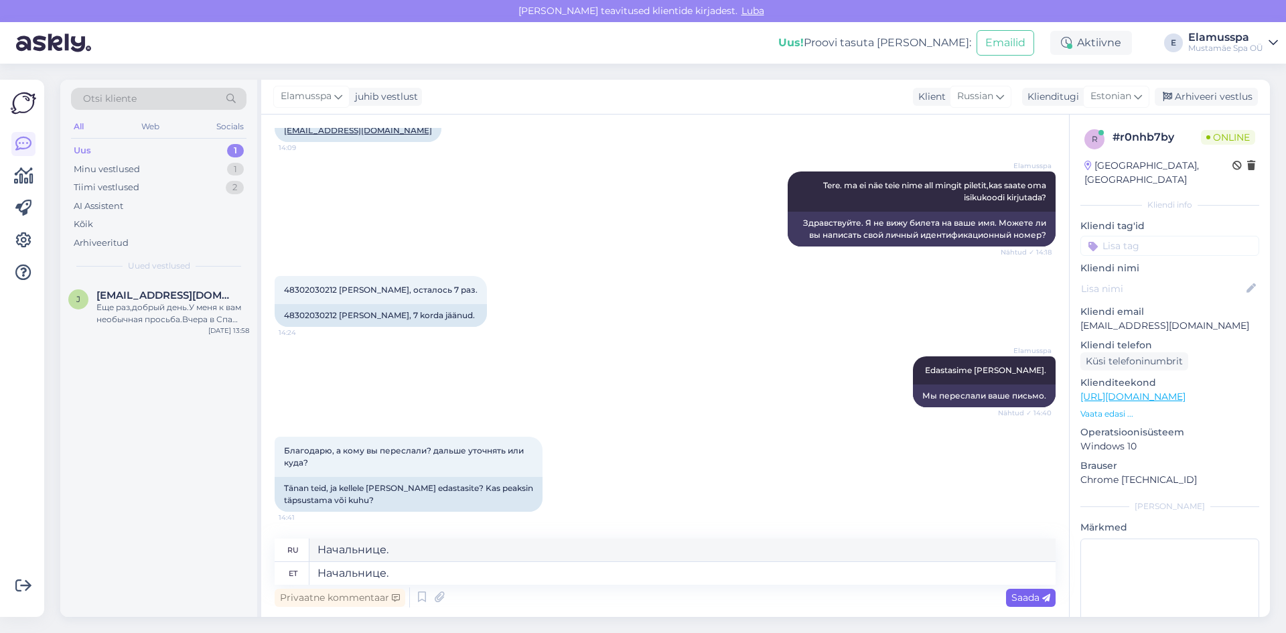
click at [1018, 597] on span "Saada" at bounding box center [1030, 597] width 39 height 12
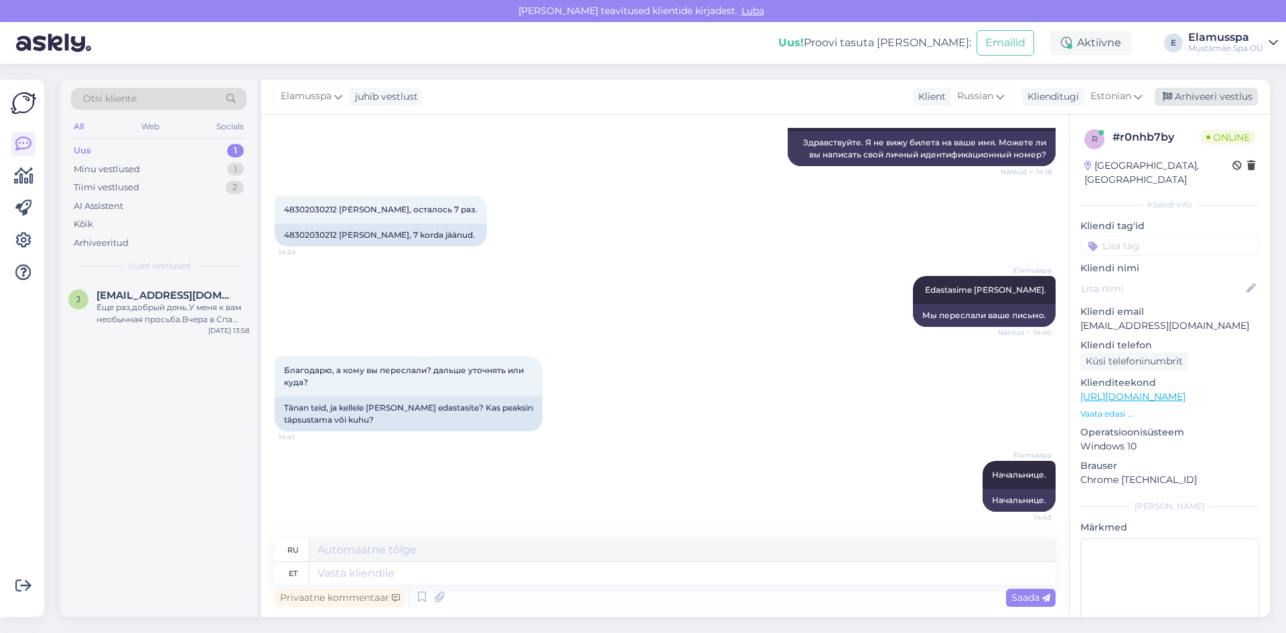
click at [1186, 96] on div "Arhiveeri vestlus" at bounding box center [1206, 97] width 103 height 18
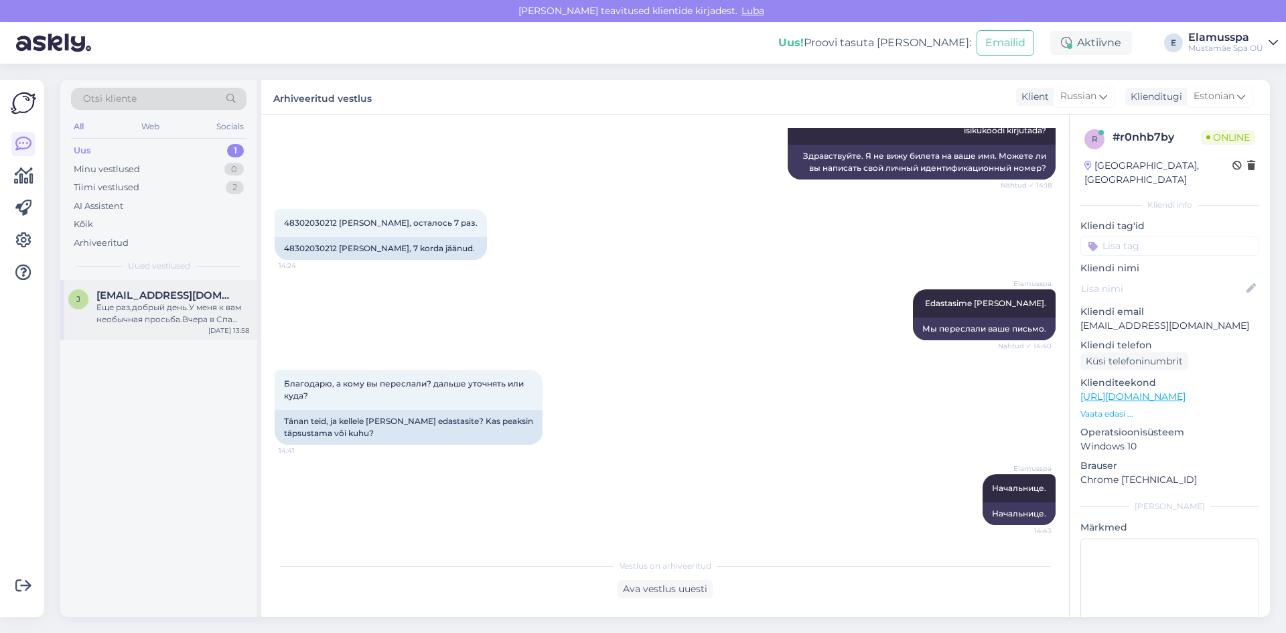
click at [228, 327] on div "[DATE] 13:58" at bounding box center [228, 330] width 41 height 10
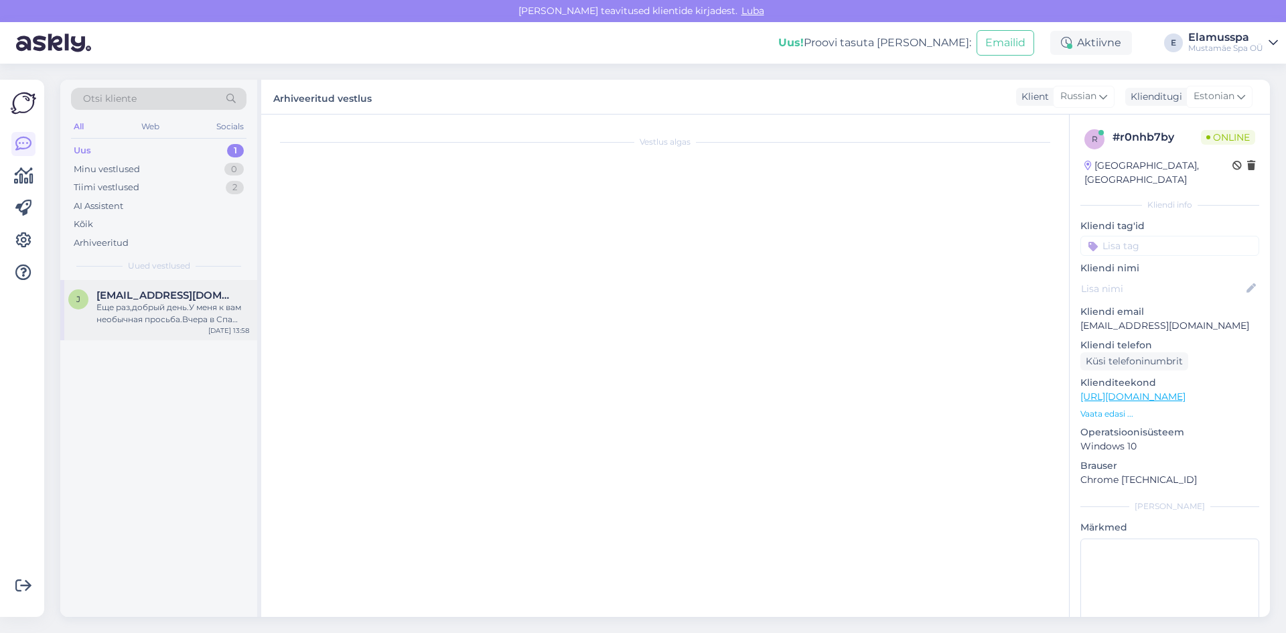
scroll to position [0, 0]
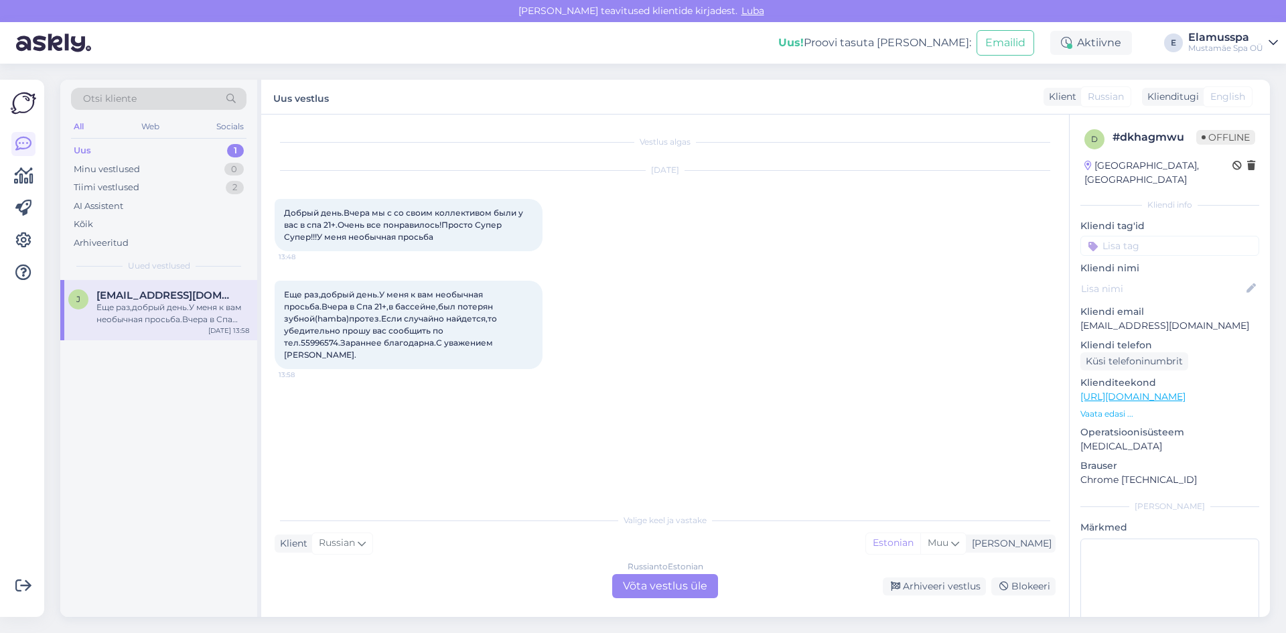
click at [671, 594] on div "Russian to Estonian Võta vestlus üle" at bounding box center [665, 586] width 106 height 24
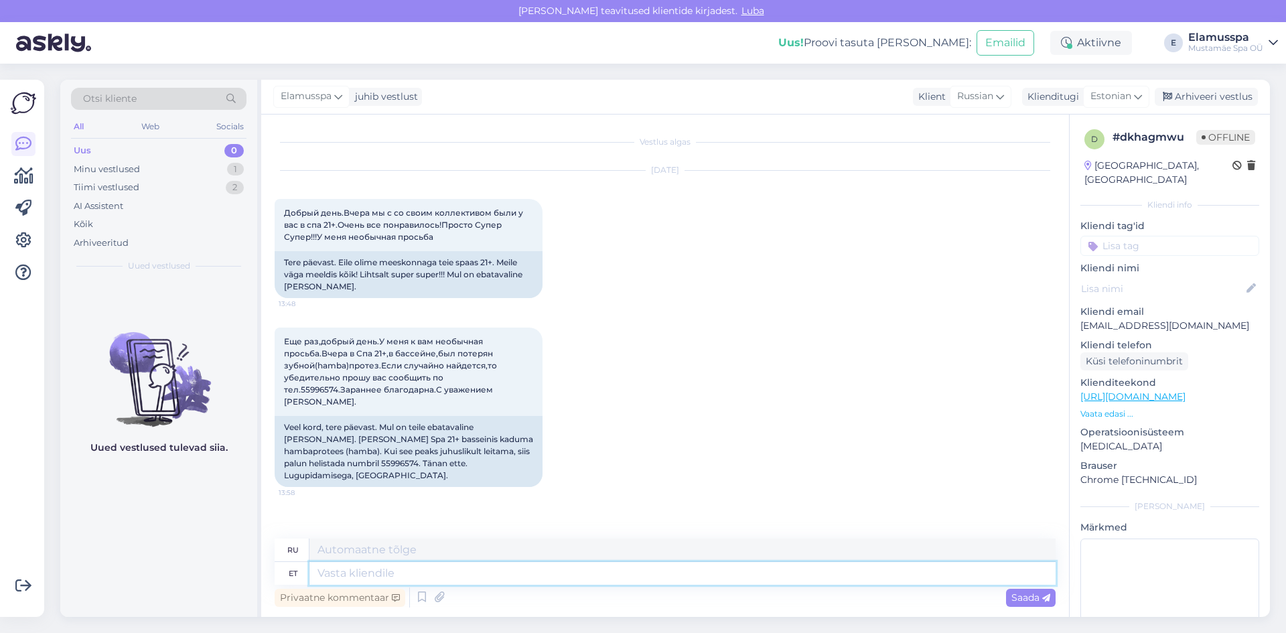
click at [388, 565] on textarea at bounding box center [682, 573] width 746 height 23
type textarea "Здравствуйте, во"
type textarea "Привет,"
type textarea "Здравствуйте, вощьмем в"
type textarea "Привет, привет"
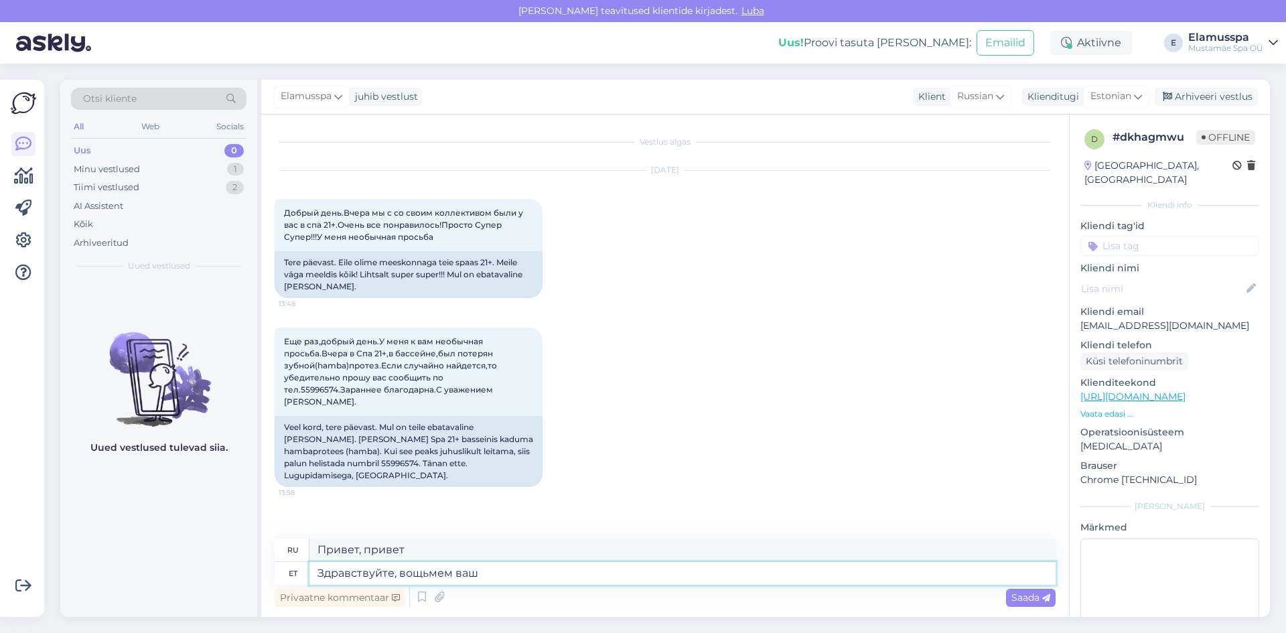
type textarea "Здравствуйте, вощьмем ваш н"
type textarea "Здравствуйте, вощем ваш"
type textarea "Здравствуйте, вощьмем ваш номер те"
type textarea "Здравствуйте, нам нужен ваш номер."
type textarea "Здравствуйте, вощьмем ваш номер тел"
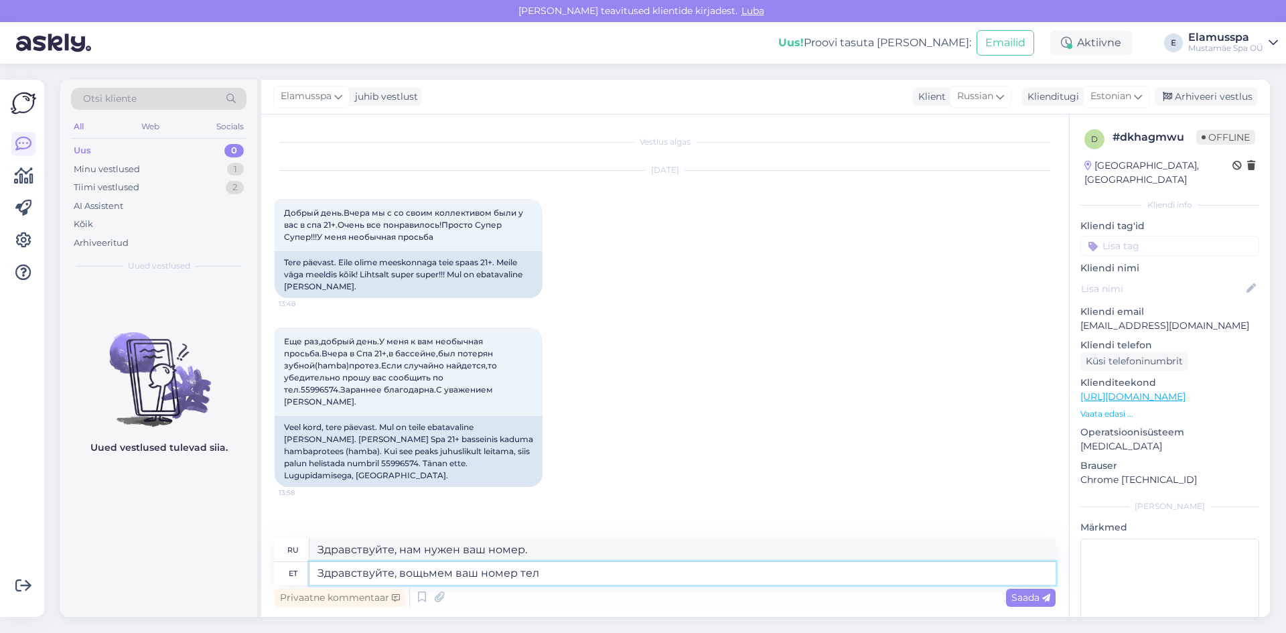
type textarea "Здравствуйте, вочьем ваш номер тел."
type textarea "Здравствуйте, вощьмем ваш номер телефона"
type textarea "Здравствуйте, у нас есть ваш номер телефона."
click at [417, 576] on textarea "Здравствуйте, вощьмем ваш номер телефона" at bounding box center [682, 573] width 746 height 23
type textarea "Здравствуйте, возьмем ваш номер телефона"
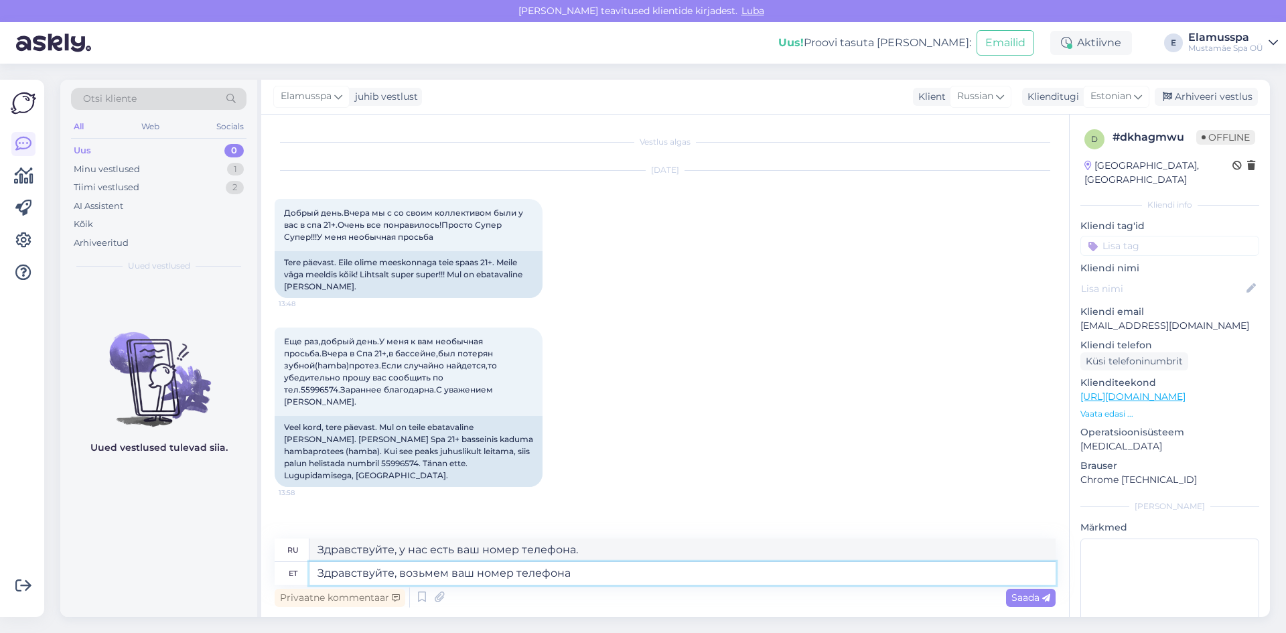
type textarea "Здравствуйте, мы запишем ваш номер телефона."
click at [590, 570] on textarea "Здравствуйте, возьмем ваш номер телефона" at bounding box center [682, 573] width 746 height 23
type textarea "Здравствуйте, возьмем ва"
type textarea "Здравствуйте, мы запишем ваш номер."
type textarea "Здравствуйте, возьм"
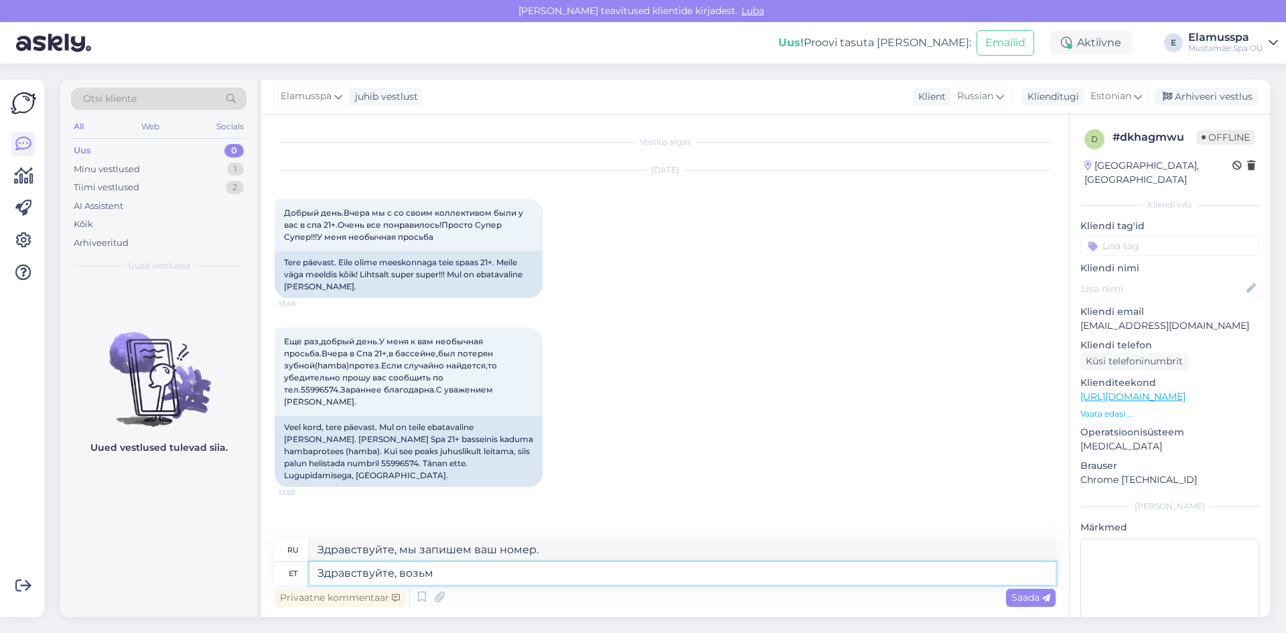
type textarea "Здравствуйте, мы возьмем ваш"
type textarea "Здравствуйте, в"
type textarea "Привет, давай возьмем это"
type textarea "Здравствуйте,"
type textarea "Привет,"
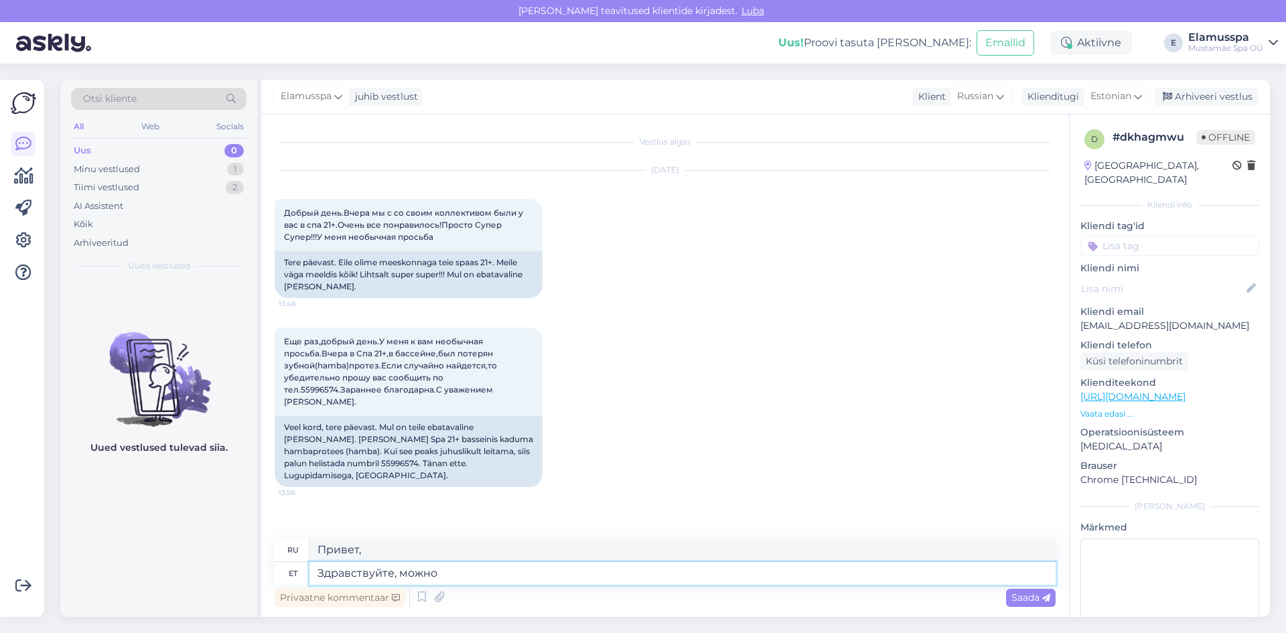
type textarea "Здравствуйте, можно в"
type textarea "Привет, это возможно."
type textarea "Здравствуйте, можно ваш н"
type textarea "Здравствуйте, можно ваш"
type textarea "Здравствуйте, можно ваш номер теле"
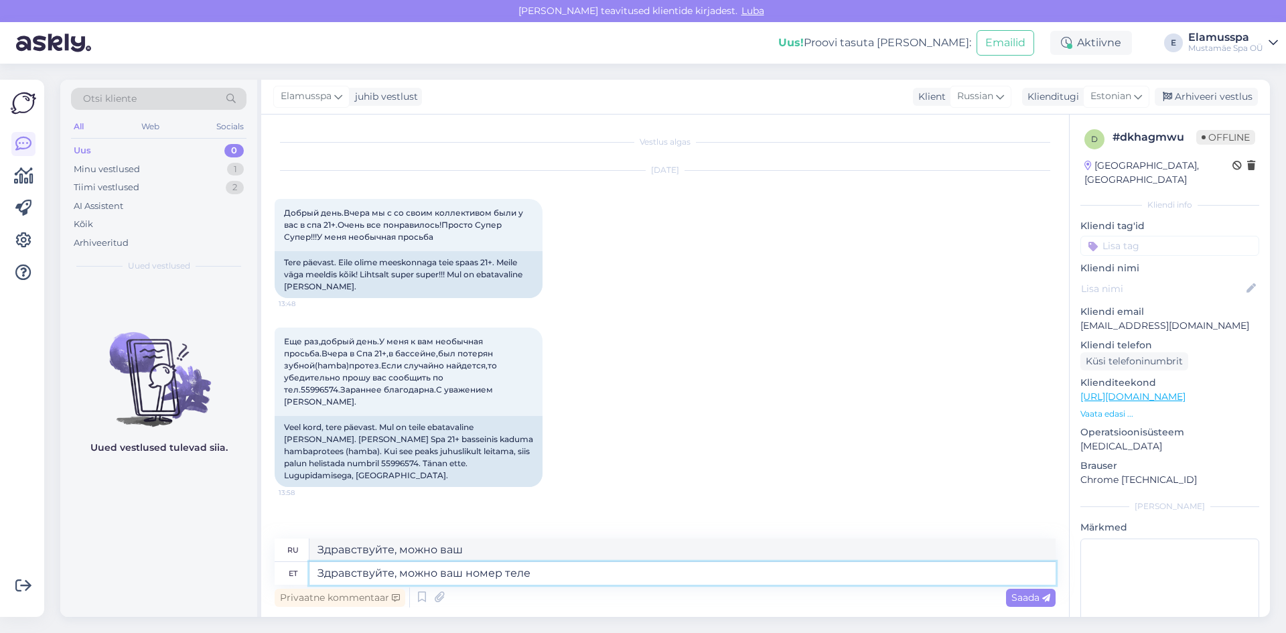
type textarea "Здравствуйте, можно ваш номер"
type textarea "Здравствуйте, можно ваш номер телефона?"
type textarea "Здравствуйте, можно ваш номер телефона? Мы з"
type textarea "Здравствуйте, можно ваш номер телефона? Мы"
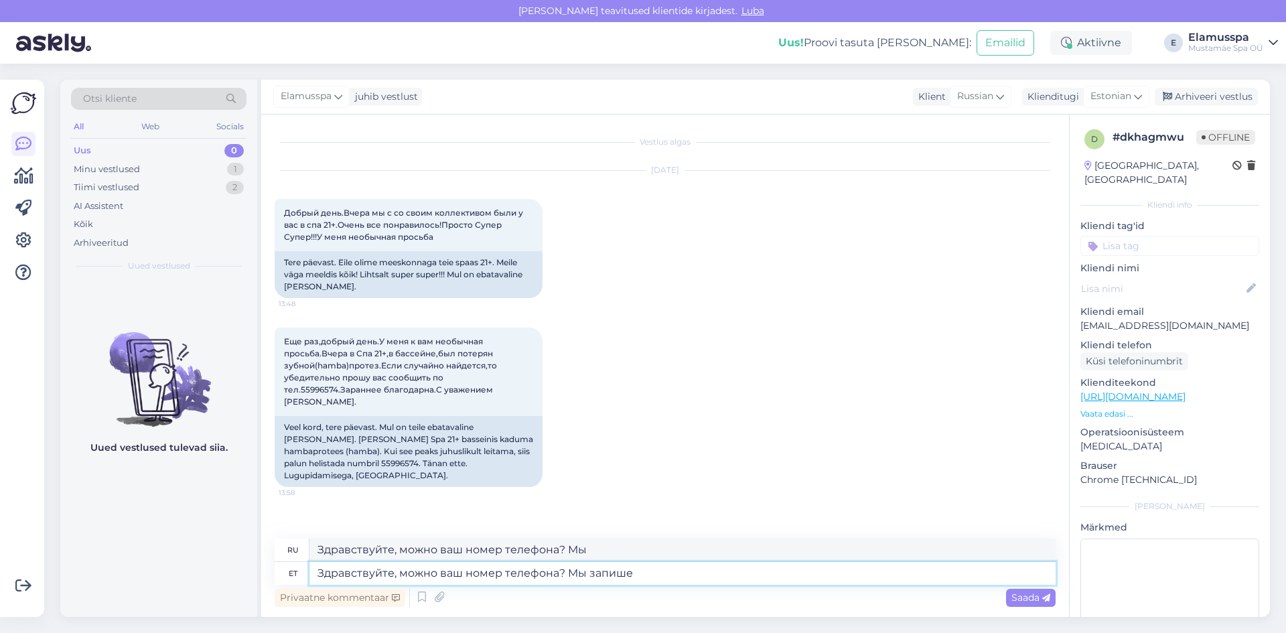
type textarea "Здравствуйте, можно ваш номер телефона? Мы запишем"
type textarea "Здравствуйте, можно ваш номер телефона? Мы запишем и е"
type textarea "Здравствуйте, можно ваш номер телефона? Мы запишем и"
type textarea "Здравствуйте, можно ваш номер телефона? Мы запишем и если на"
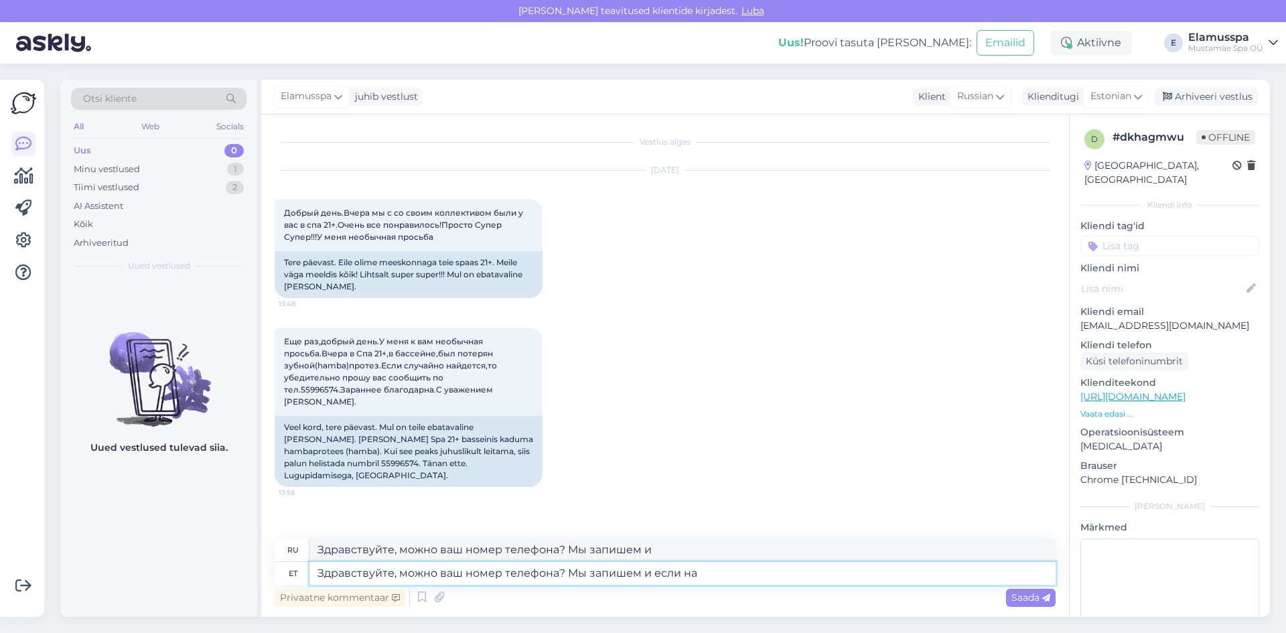
type textarea "Здравствуйте, можно ваш номер телефона? Мы запишем и если"
type textarea "Здравствуйте, можно ваш номер телефона? Мы запишем и если найдем, т"
type textarea "Здравствуйте, можно ваш номер телефона? Мы это запишем, и если найдем,"
type textarea "Здравствуйте, можно ваш номер телефона? Мы запишем и если найдем, то по"
type textarea "Здравствуйте, можно ваш номер телефона? Мы запишем, и если найдем, то"
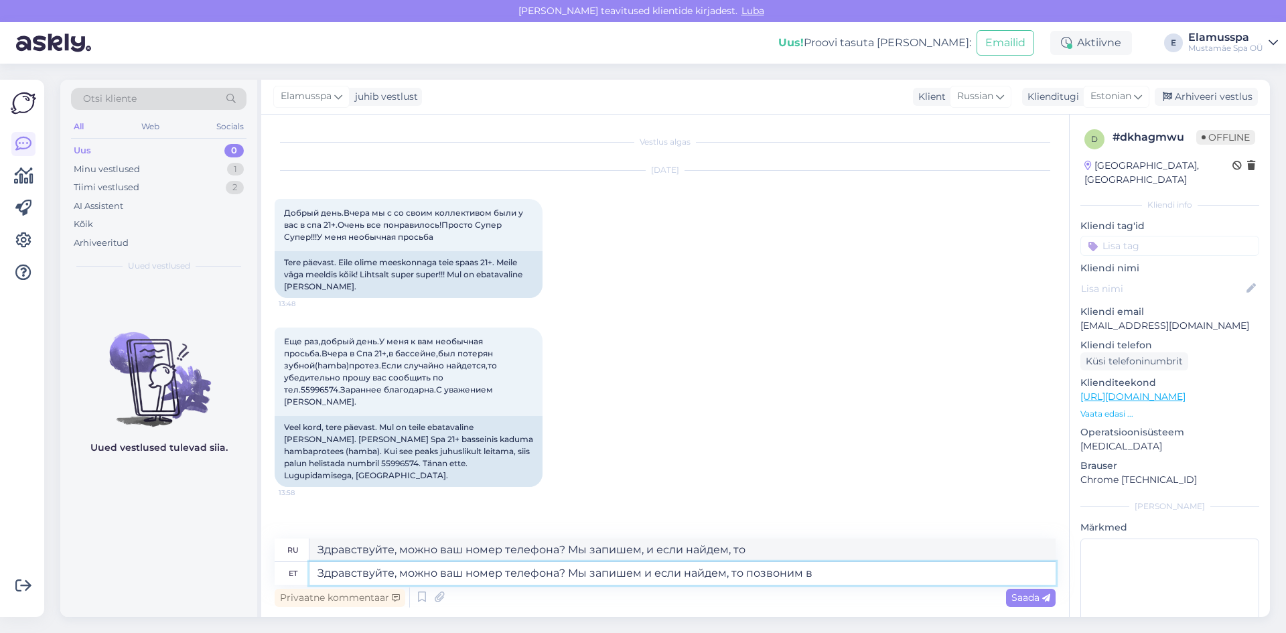
type textarea "Здравствуйте, можно ваш номер телефона? Мы запишем и если найдем, то позвоним ва"
type textarea "Здравствуйте, можно ваш номер телефона? Мы напишем и если найдем, позвоним."
type textarea "Здравствуйте, можно ваш номер телефона? Мы запишем и если найдем, то позвоним в…"
type textarea "Здравствуйте, можно ваш номер телефона? Мы его запишем и если найдем, позвоним …"
type textarea "Здравствуйте, можно ваш номер телефона? Мы запишем и если найдем, то позвоним в…"
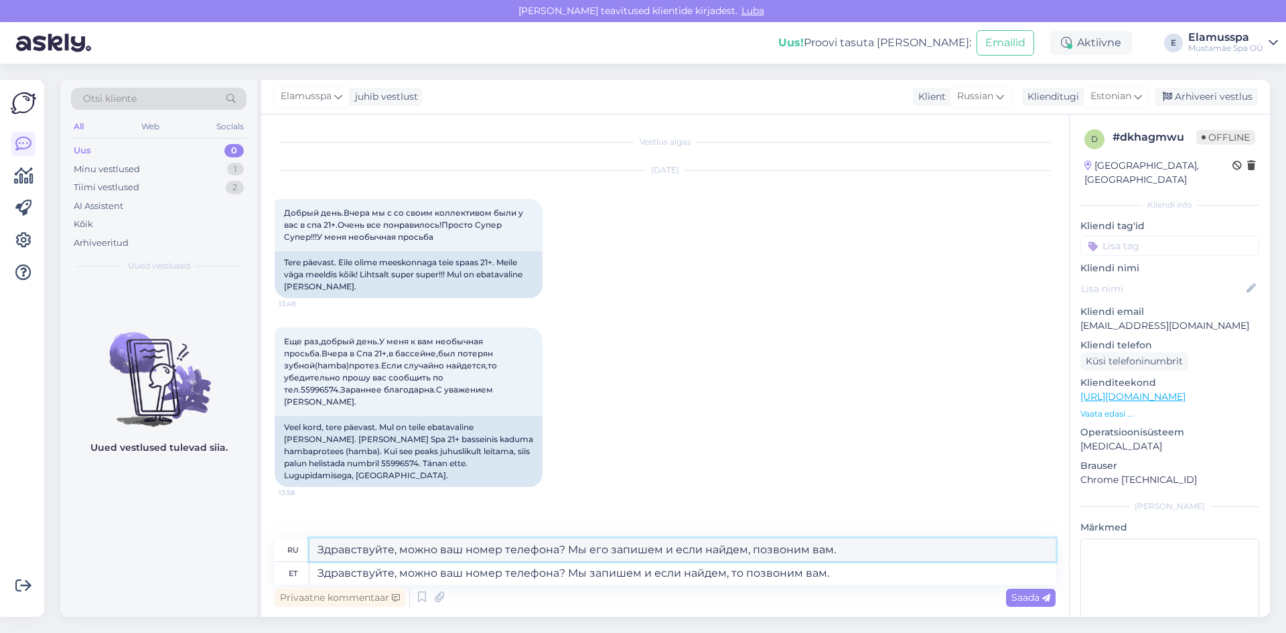
drag, startPoint x: 682, startPoint y: 549, endPoint x: 0, endPoint y: 504, distance: 683.3
click at [0, 509] on div "Võimalused Veendu, et Askly loob sulle väärtust. Sulge Ühenda FB ja IG sõnumid …" at bounding box center [643, 348] width 1286 height 569
paste textarea "апишем и если найдем, то"
type textarea "Здравствуйте, можно ваш номер телефона? Мы запишем и если найдем, то позвоним в…"
click at [869, 577] on textarea "Здравствуйте, можно ваш номер телефона? Мы запишем и если найдем, то позвоним в…" at bounding box center [682, 573] width 746 height 23
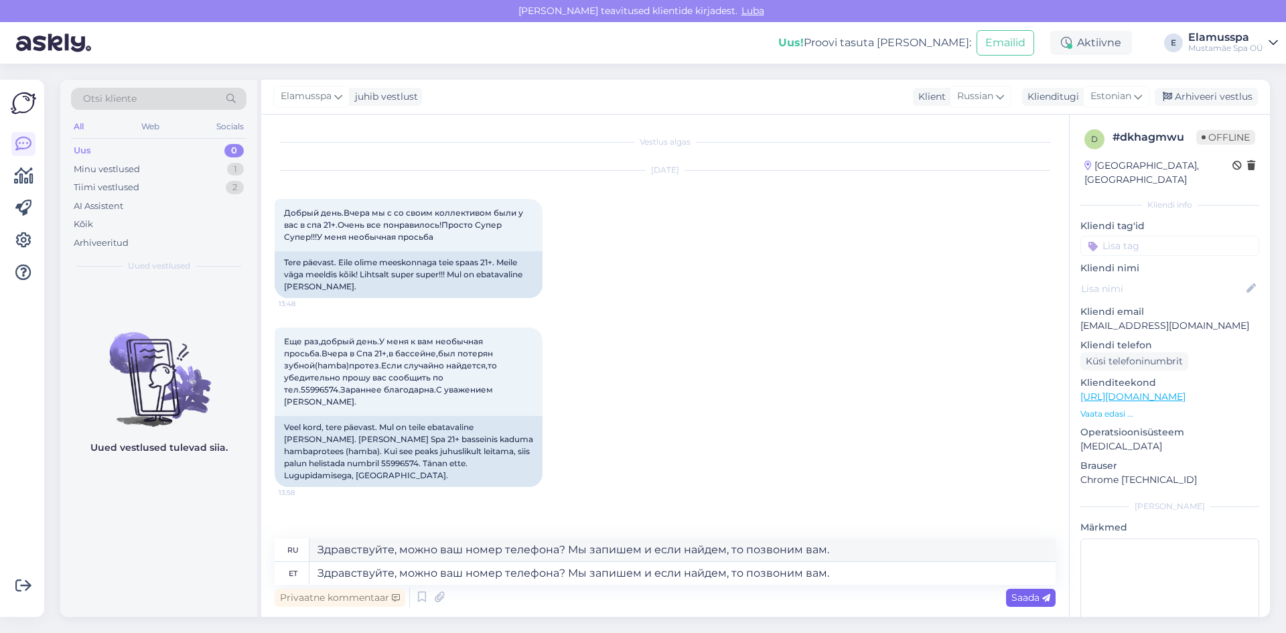
click at [1039, 604] on div "Saada" at bounding box center [1031, 598] width 50 height 18
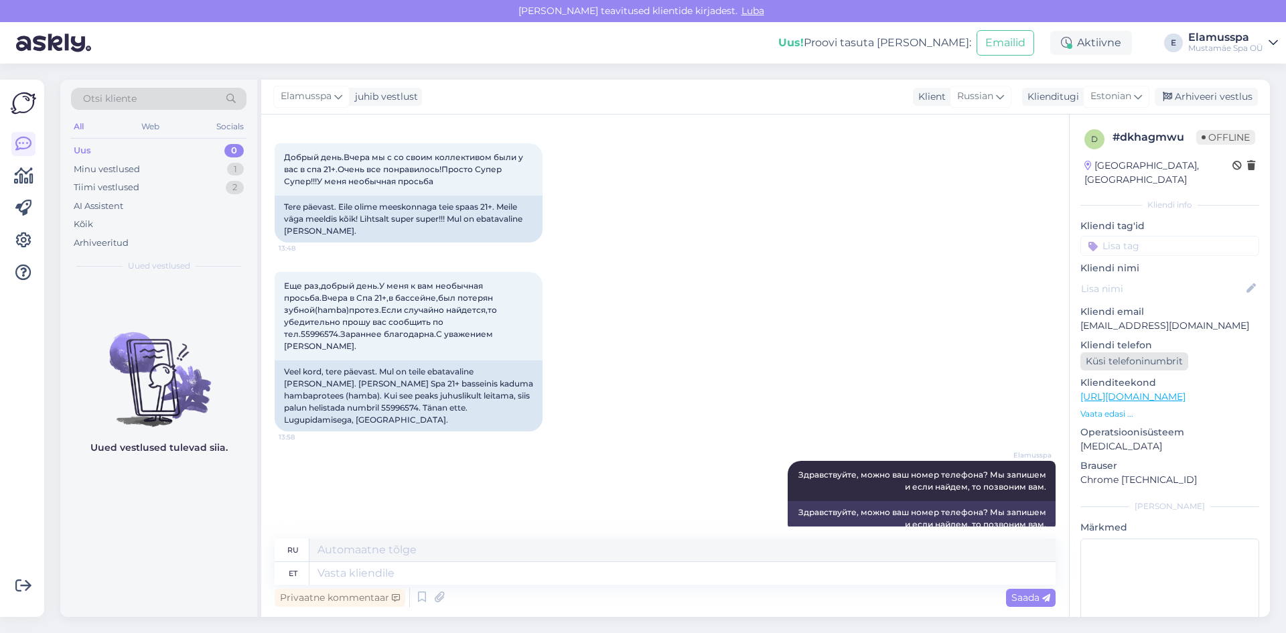
click at [1141, 352] on div "Küsi telefoninumbrit" at bounding box center [1134, 361] width 108 height 18
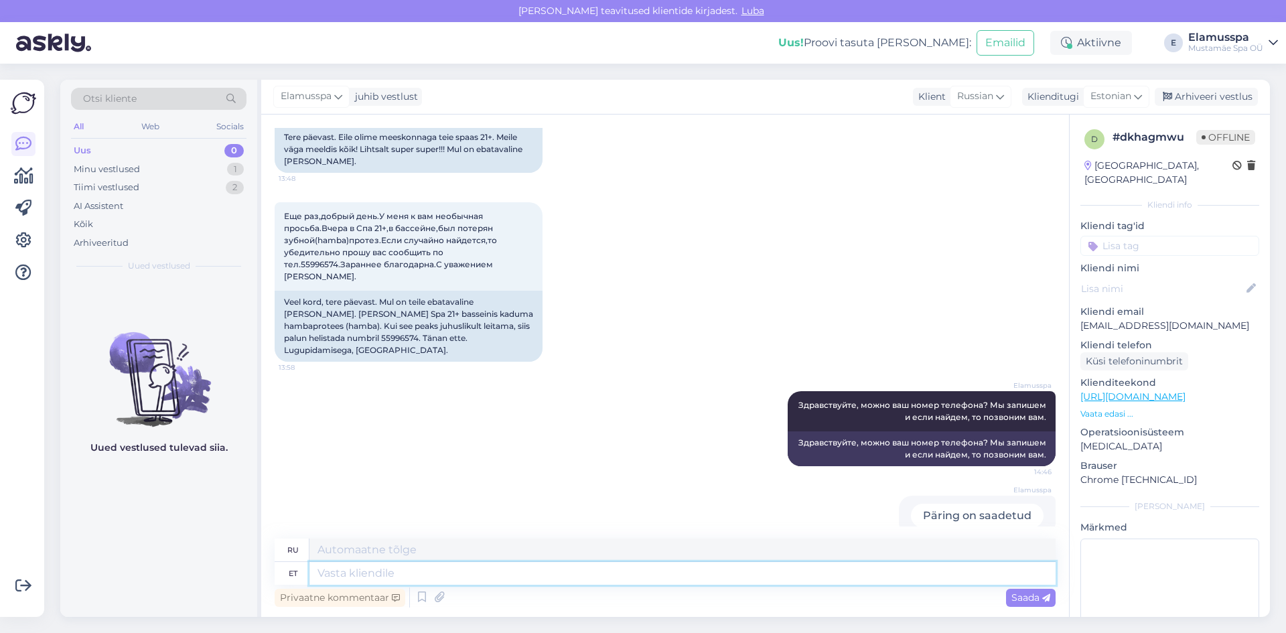
click at [524, 570] on textarea at bounding box center [682, 573] width 746 height 23
type textarea "Уже"
type textarea "Уже нашел"
type textarea "Уже найдено"
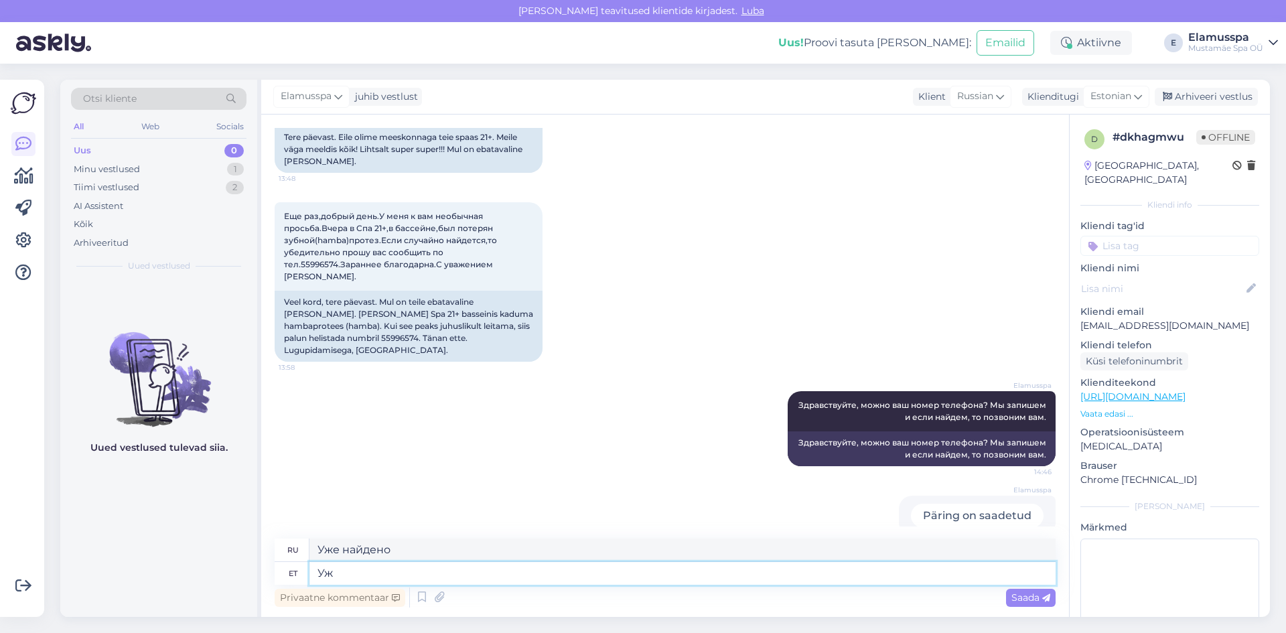
type textarea "У"
type textarea "Уже"
type textarea "Ой,"
type textarea "Ой, не"
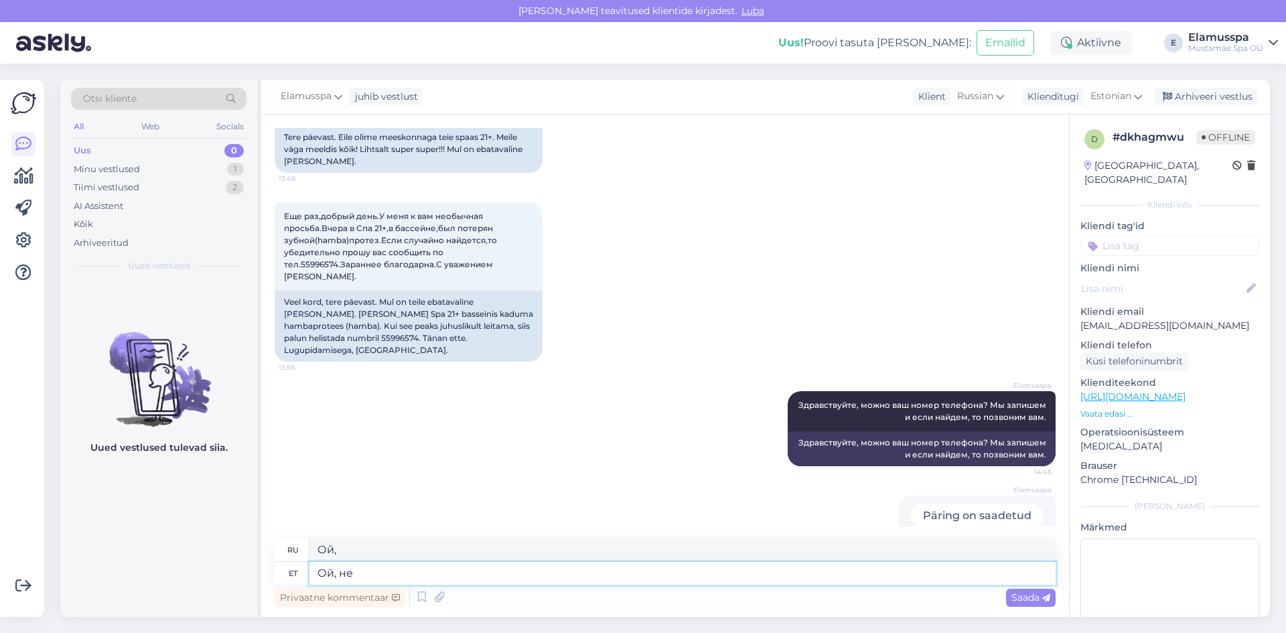
type textarea "О, нет"
type textarea "Ой, не увидел,"
type textarea "Ой, я не видела."
type textarea "Ой, не увидел, извиняю"
type textarea "Ой, я не заметил, извините."
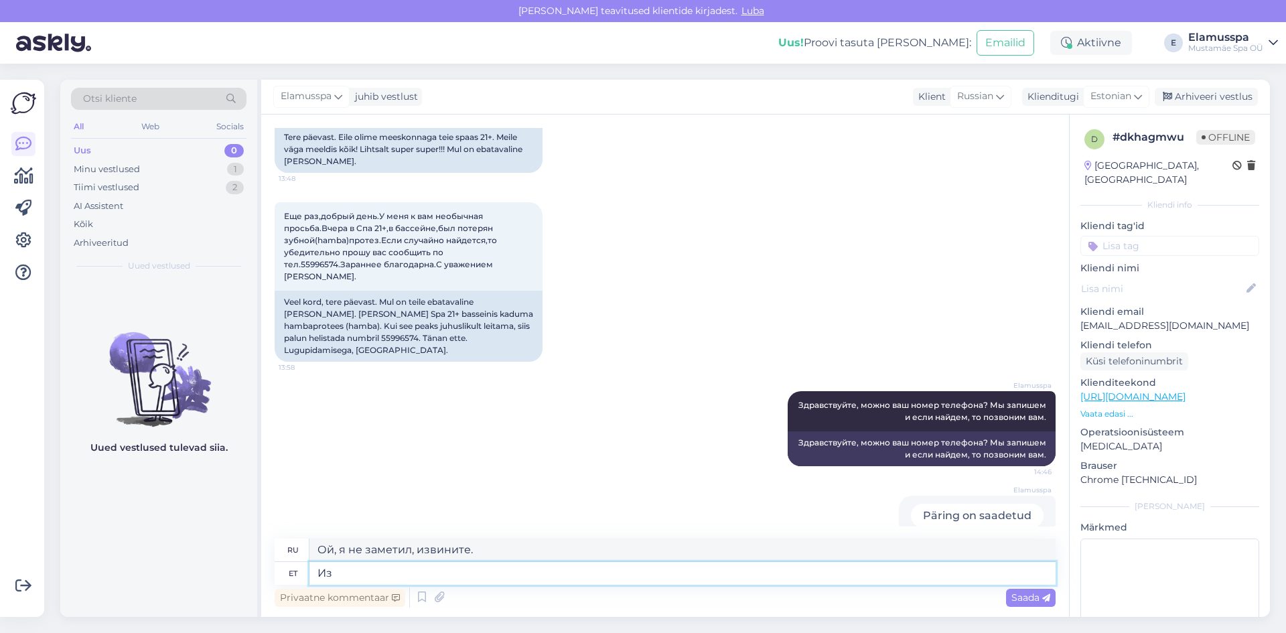
type textarea "Изв"
type textarea "От"
type textarea "Извиняюсь, н"
type textarea "Я прошу прощения,"
type textarea "Извиняюсь, не с"
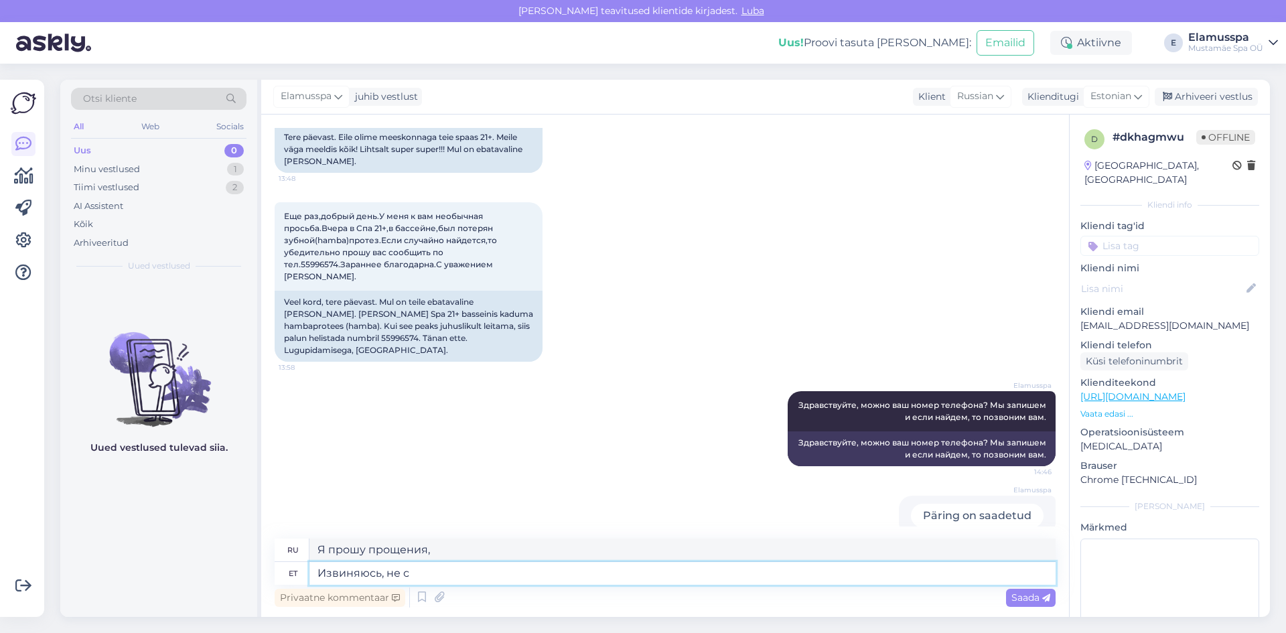
type textarea "Извините, нет."
type textarea "Извиняюсь, не сразу"
type textarea "Извините, не сразу."
type textarea "Извиняюсь, не сразу увидел."
type textarea "Извините, я не сразу это заметил."
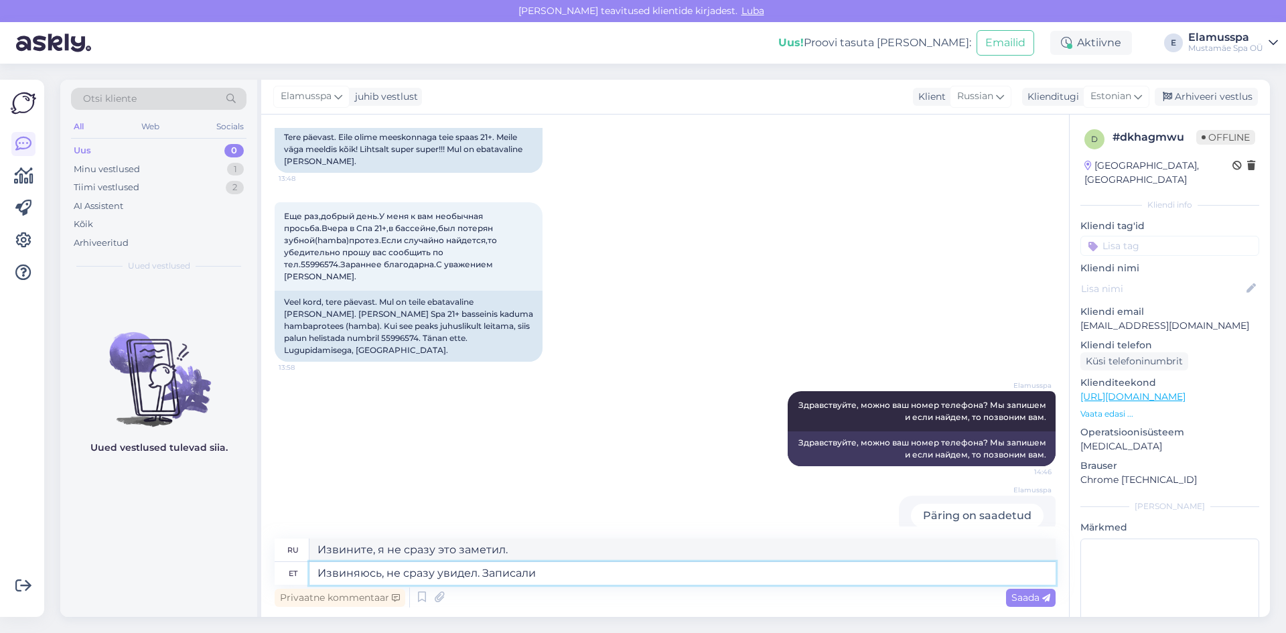
type textarea "Извиняюсь, не сразу увидел. Записали."
type textarea "Извините, я не сразу заметил. Записано."
type textarea "Извиняюсь, не сразу увидел. Записали."
drag, startPoint x: 585, startPoint y: 544, endPoint x: 0, endPoint y: 474, distance: 589.6
click at [0, 474] on div "Võimalused Veendu, et Askly loob sulle väärtust. Sulge Ühenda FB ja IG sõnumid …" at bounding box center [643, 348] width 1286 height 569
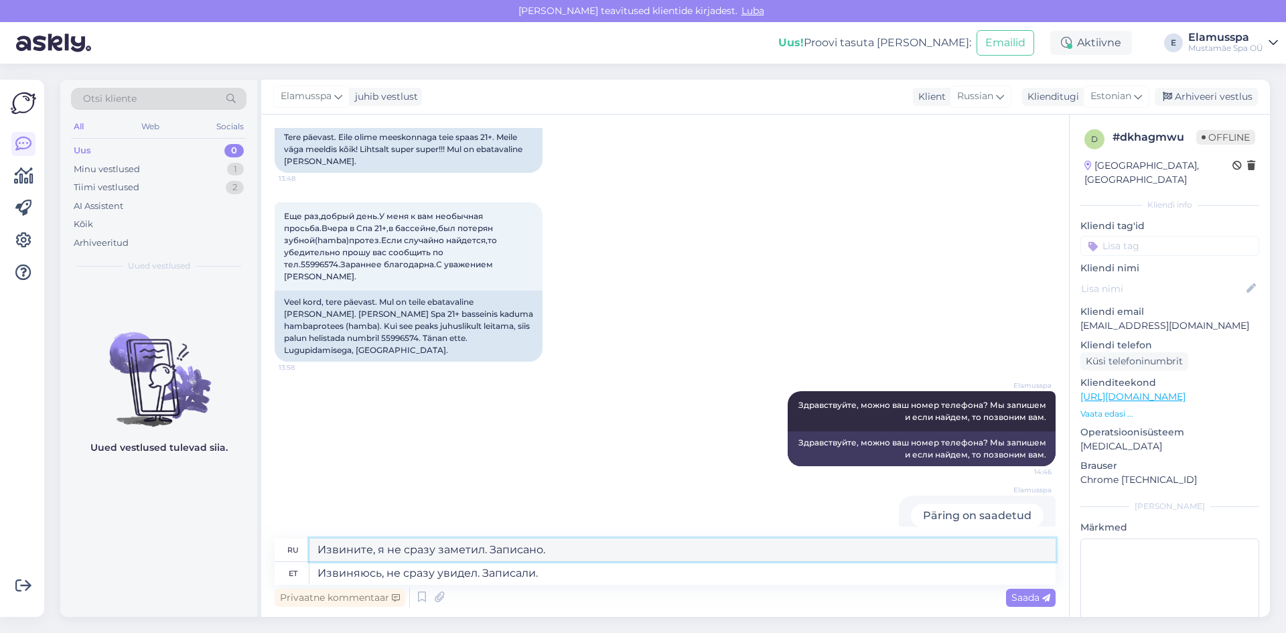
paste textarea "[PERSON_NAME], не сразу увидел. Записали"
type textarea "Извиняюсь, не сразу увидел. Записали."
click at [614, 570] on textarea "Извиняюсь, не сразу увидел. Записали." at bounding box center [682, 573] width 746 height 23
click at [1025, 593] on span "Saada" at bounding box center [1030, 597] width 39 height 12
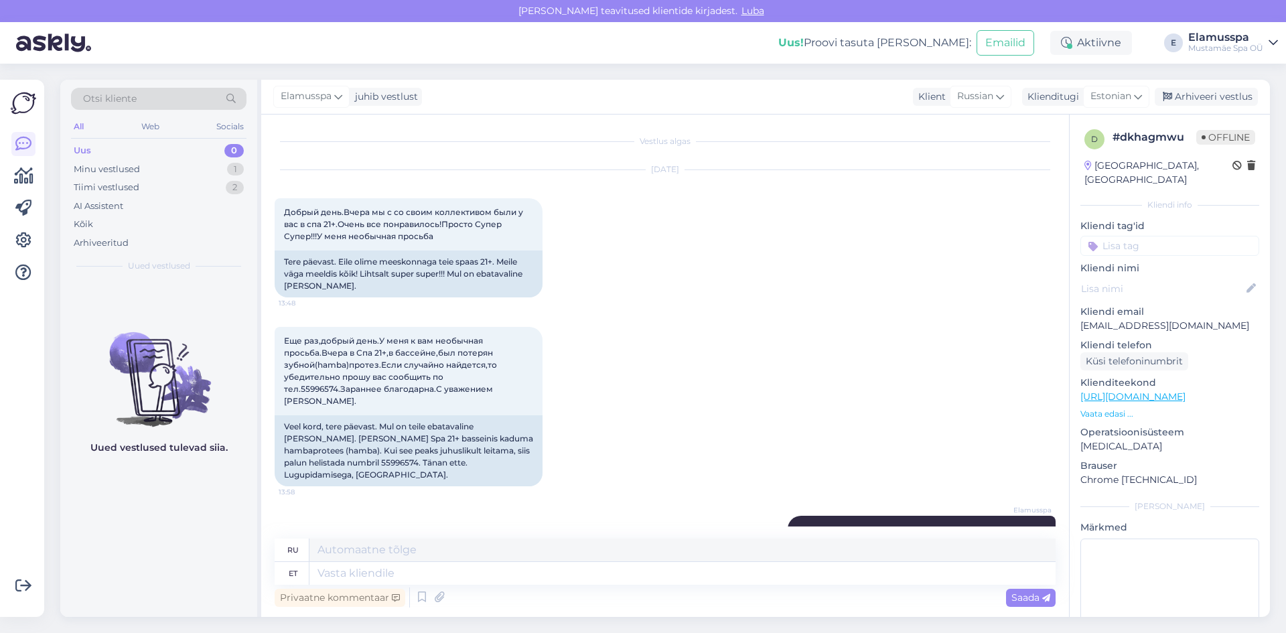
scroll to position [0, 0]
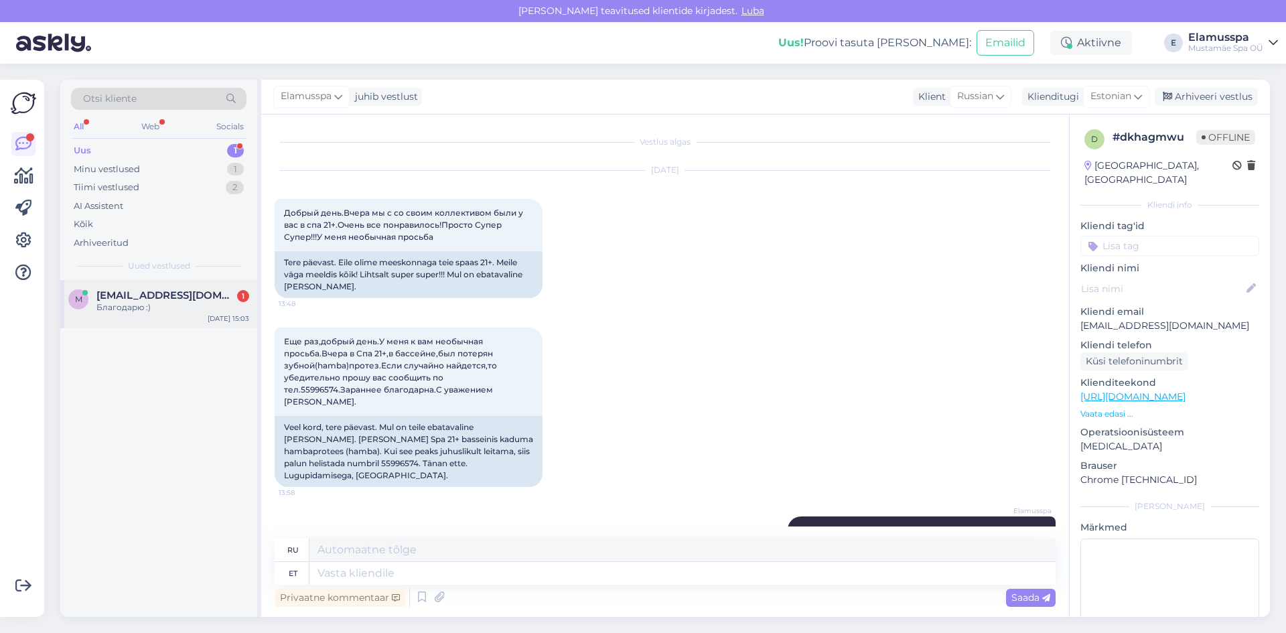
click at [161, 298] on span "[EMAIL_ADDRESS][DOMAIN_NAME]" at bounding box center [165, 295] width 139 height 12
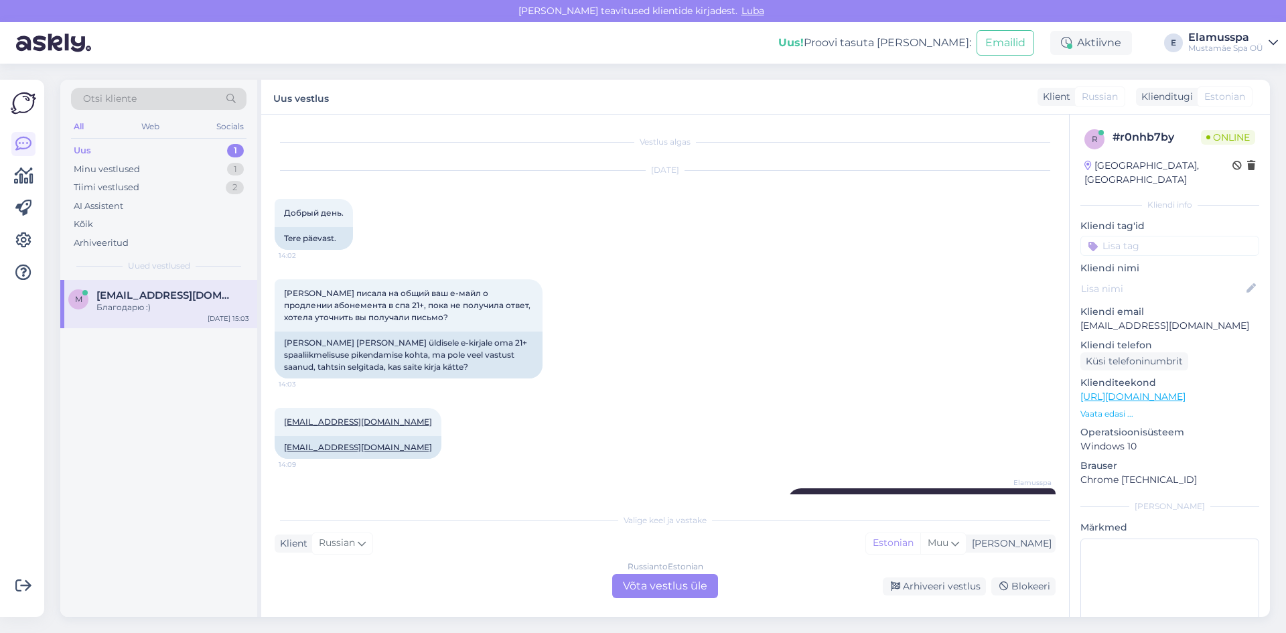
scroll to position [510, 0]
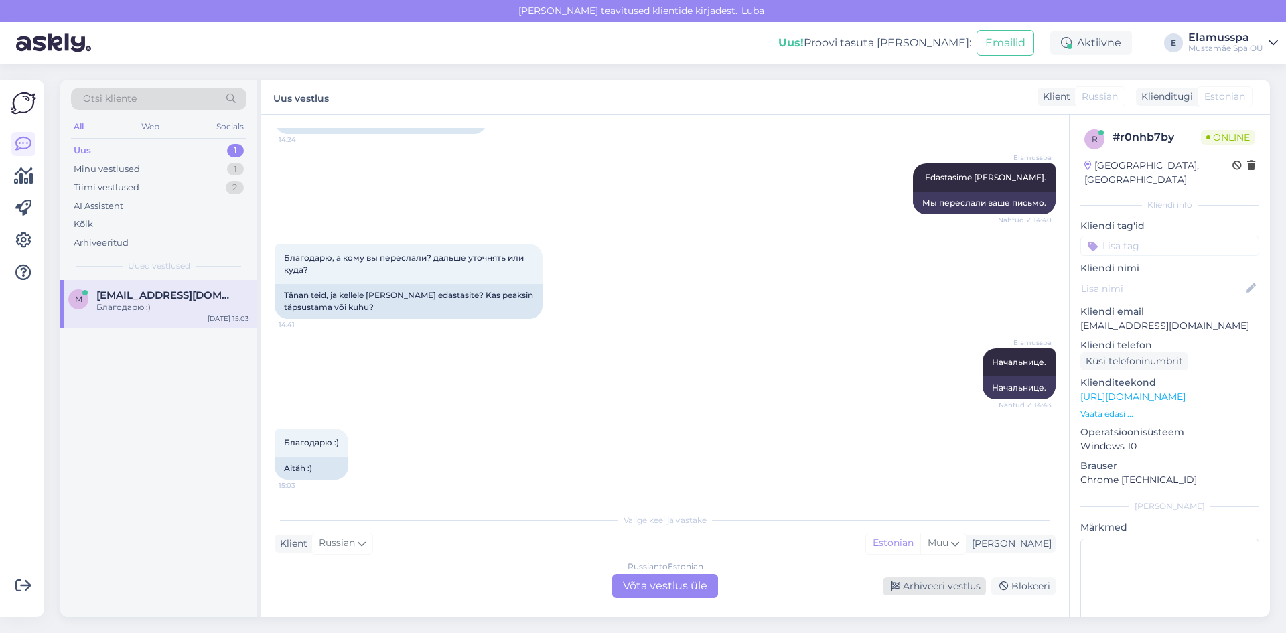
click at [926, 592] on div "Arhiveeri vestlus" at bounding box center [934, 586] width 103 height 18
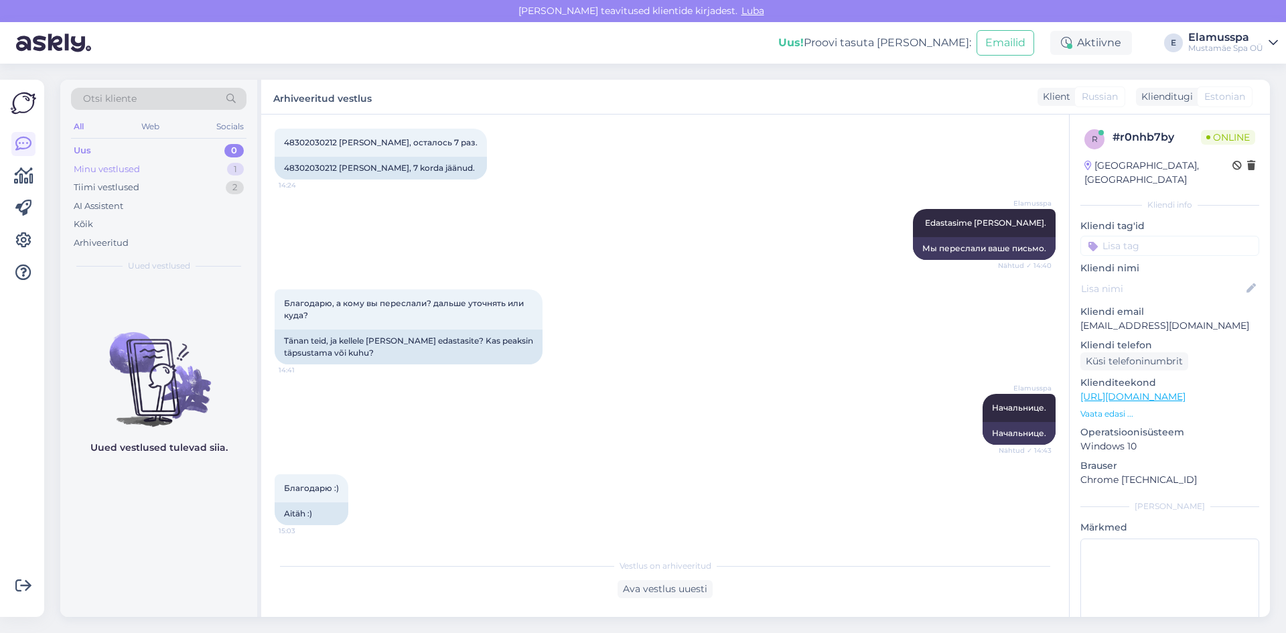
click at [222, 160] on div "Minu vestlused 1" at bounding box center [158, 169] width 175 height 19
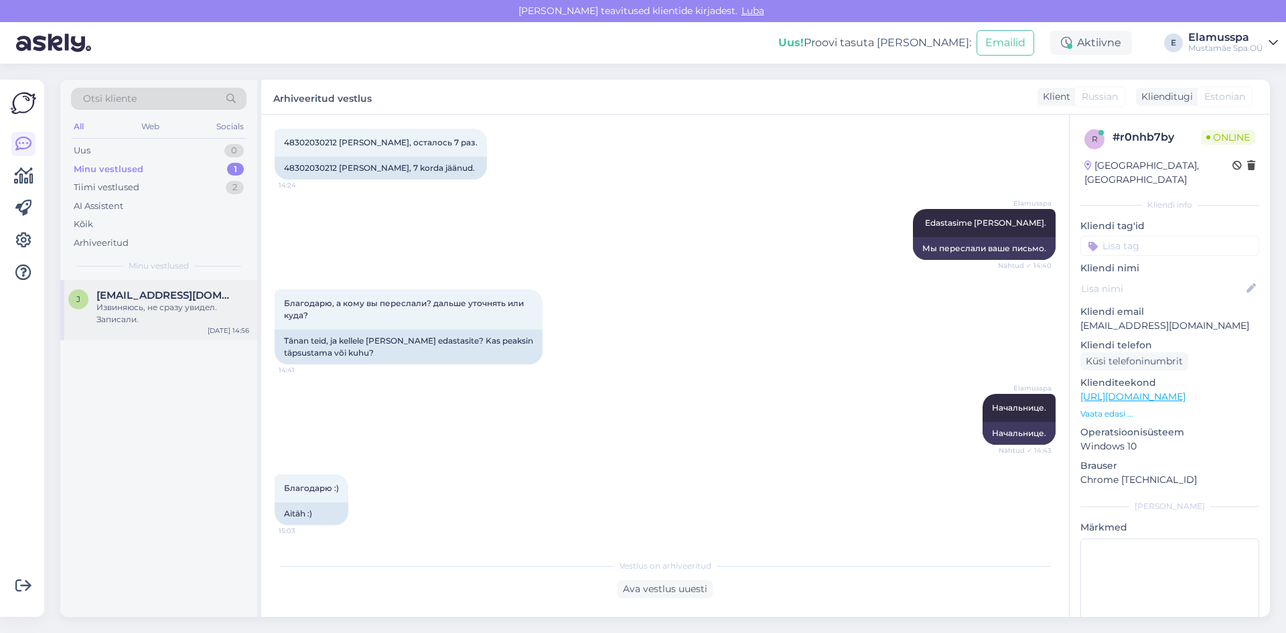
click at [165, 319] on div "Извиняюсь, не сразу увидел. Записали." at bounding box center [172, 313] width 153 height 24
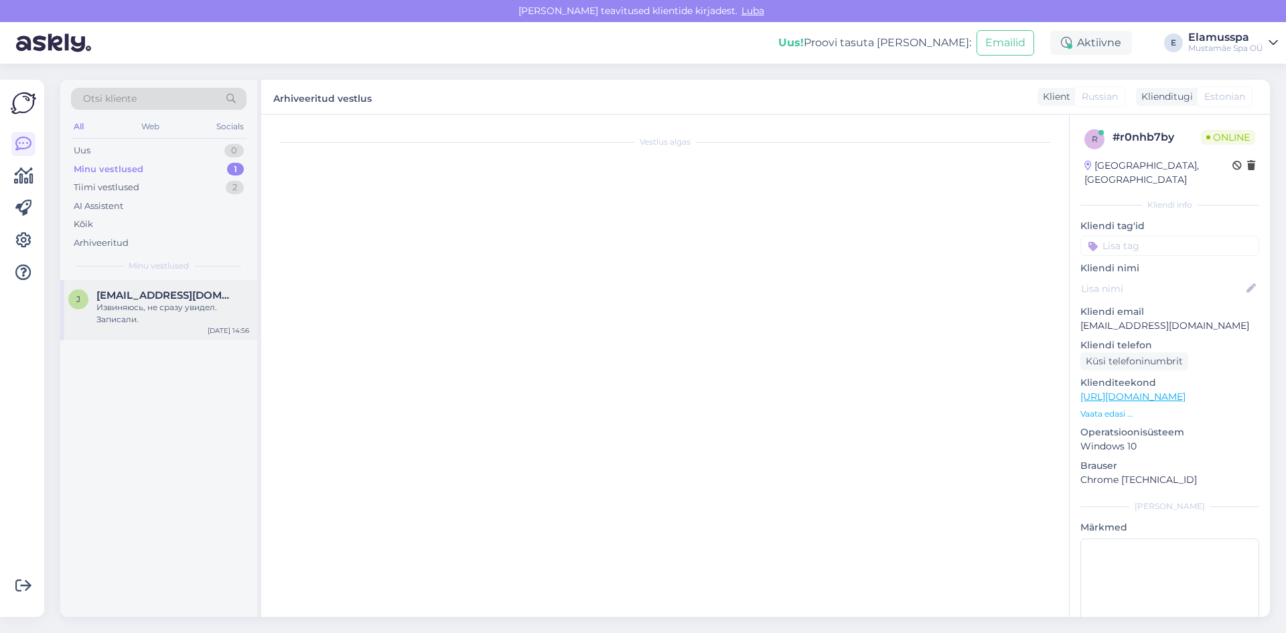
scroll to position [206, 0]
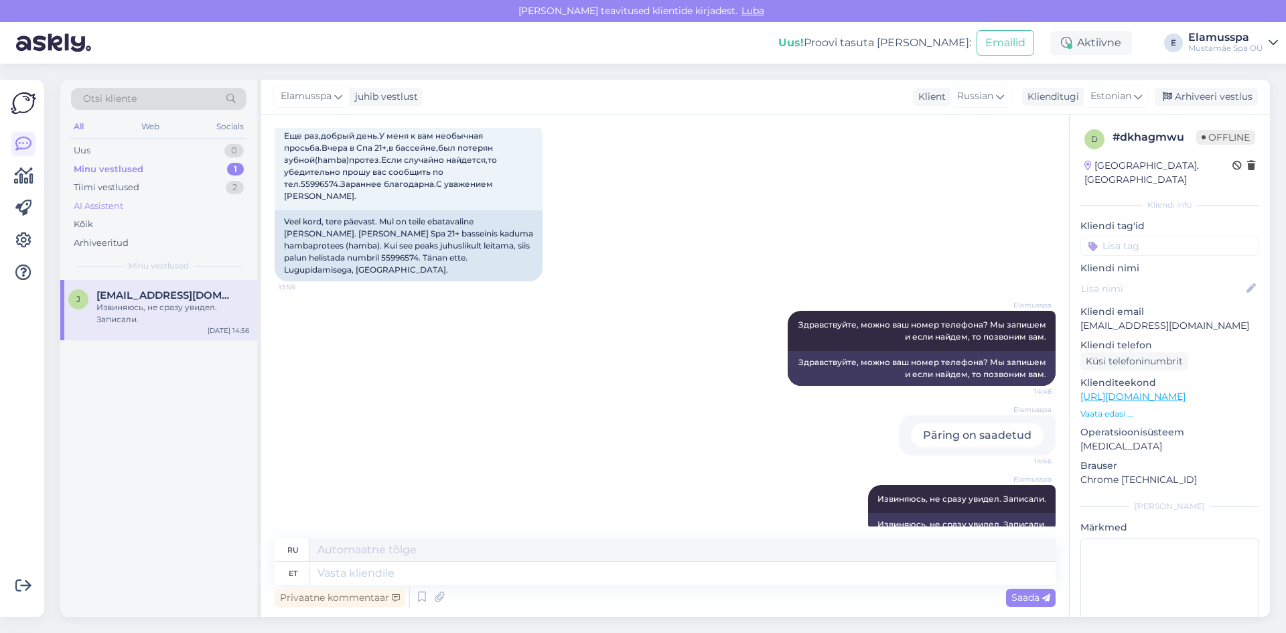
click at [127, 206] on div "AI Assistent" at bounding box center [158, 206] width 175 height 19
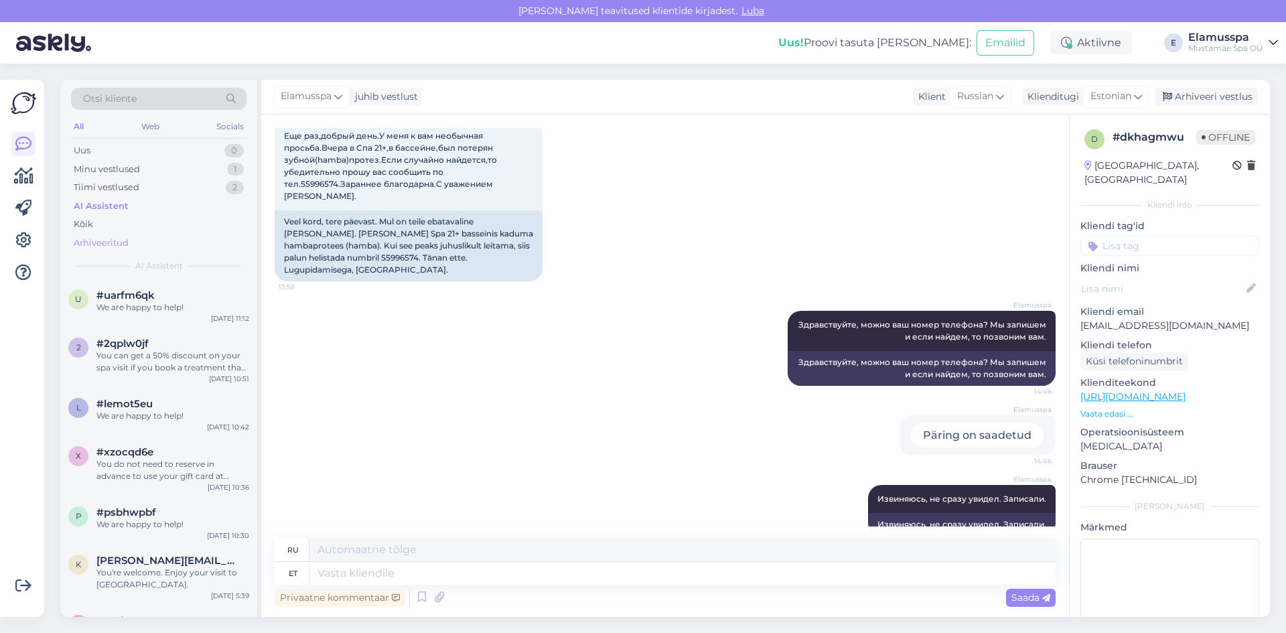
click at [113, 244] on div "Arhiveeritud" at bounding box center [101, 242] width 55 height 13
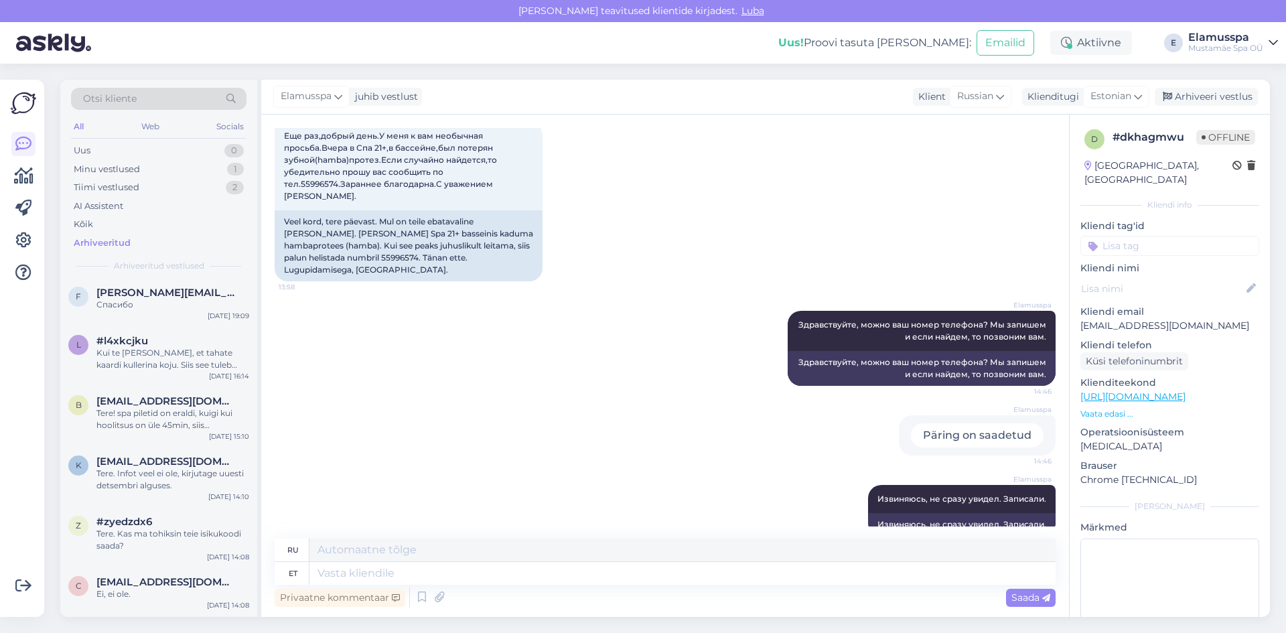
scroll to position [469, 0]
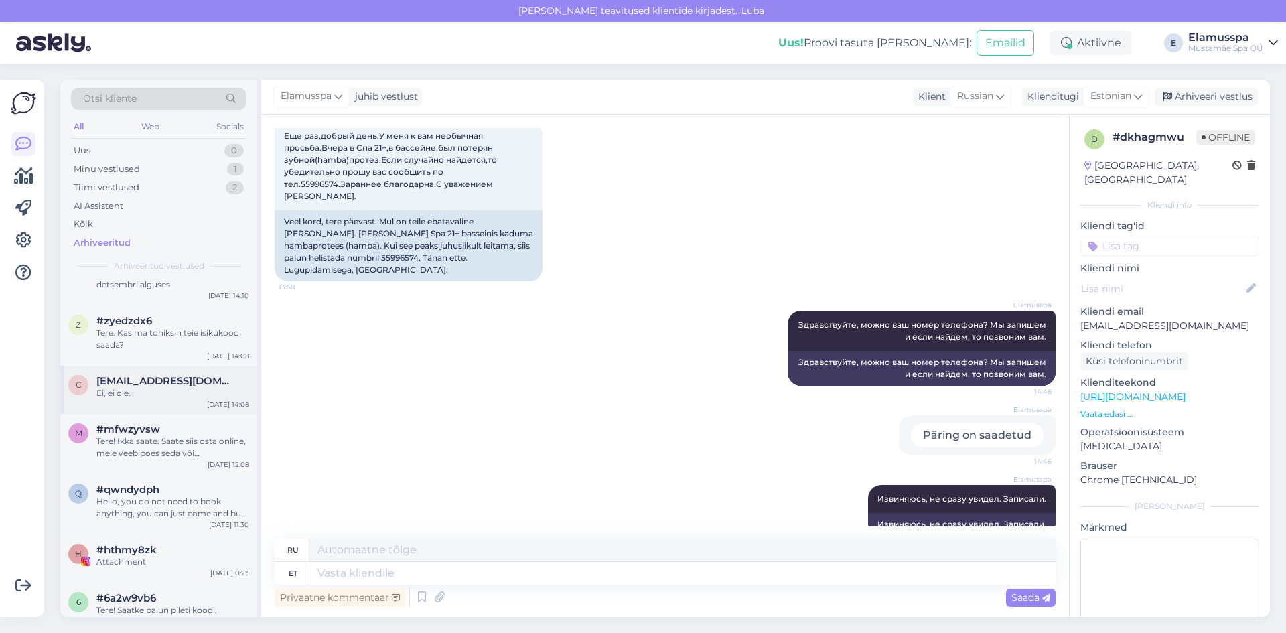
click at [186, 404] on div "c [EMAIL_ADDRESS][DOMAIN_NAME] Ei, ei ole. [DATE] 14:08" at bounding box center [158, 390] width 197 height 48
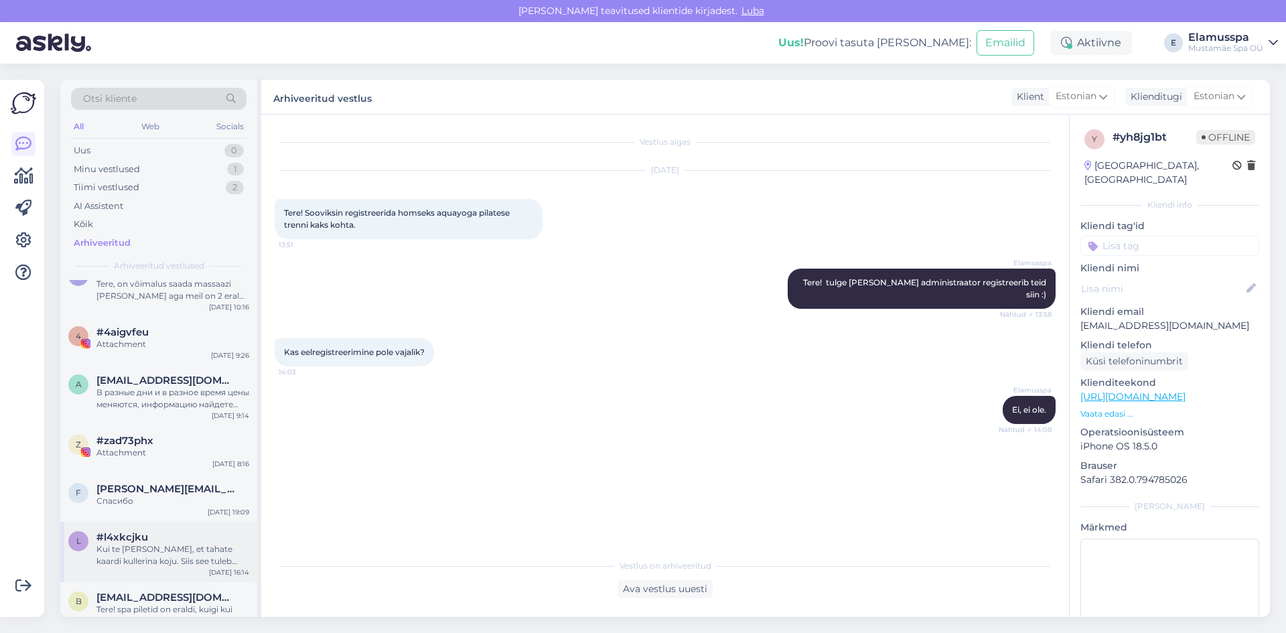
scroll to position [0, 0]
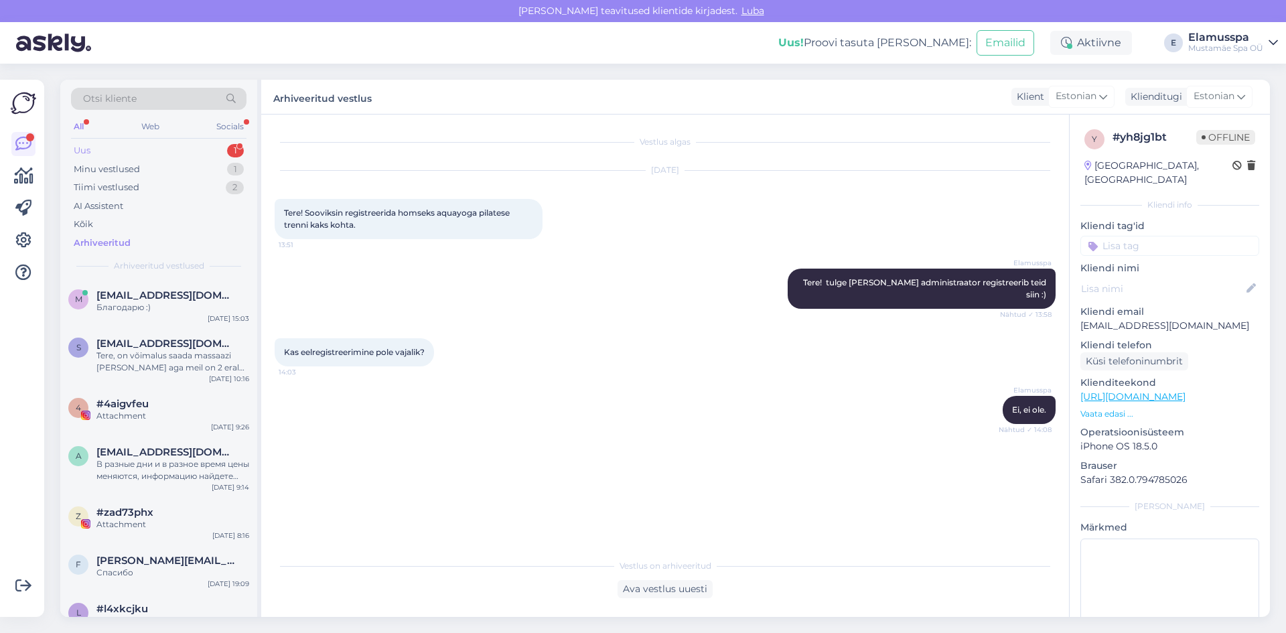
click at [198, 159] on div "Uus 1" at bounding box center [158, 150] width 175 height 19
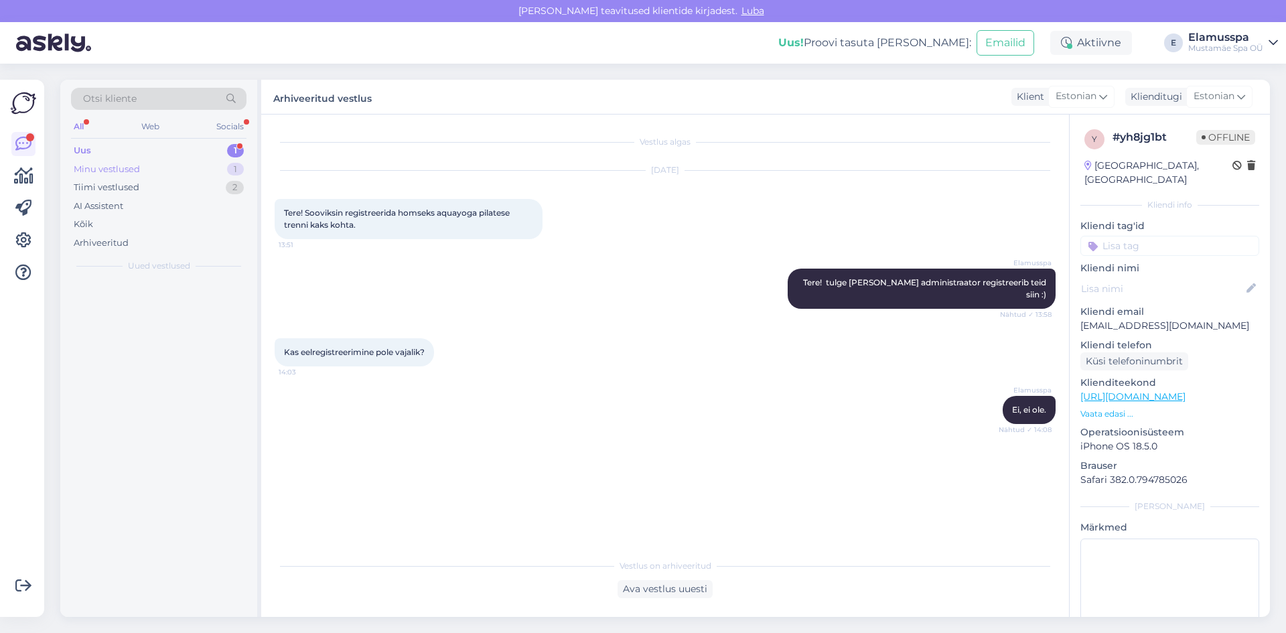
click at [194, 175] on div "Minu vestlused 1" at bounding box center [158, 169] width 175 height 19
click at [193, 158] on div "Uus 1" at bounding box center [158, 150] width 175 height 19
click at [177, 301] on div "#8ubtvklk 1" at bounding box center [172, 295] width 153 height 12
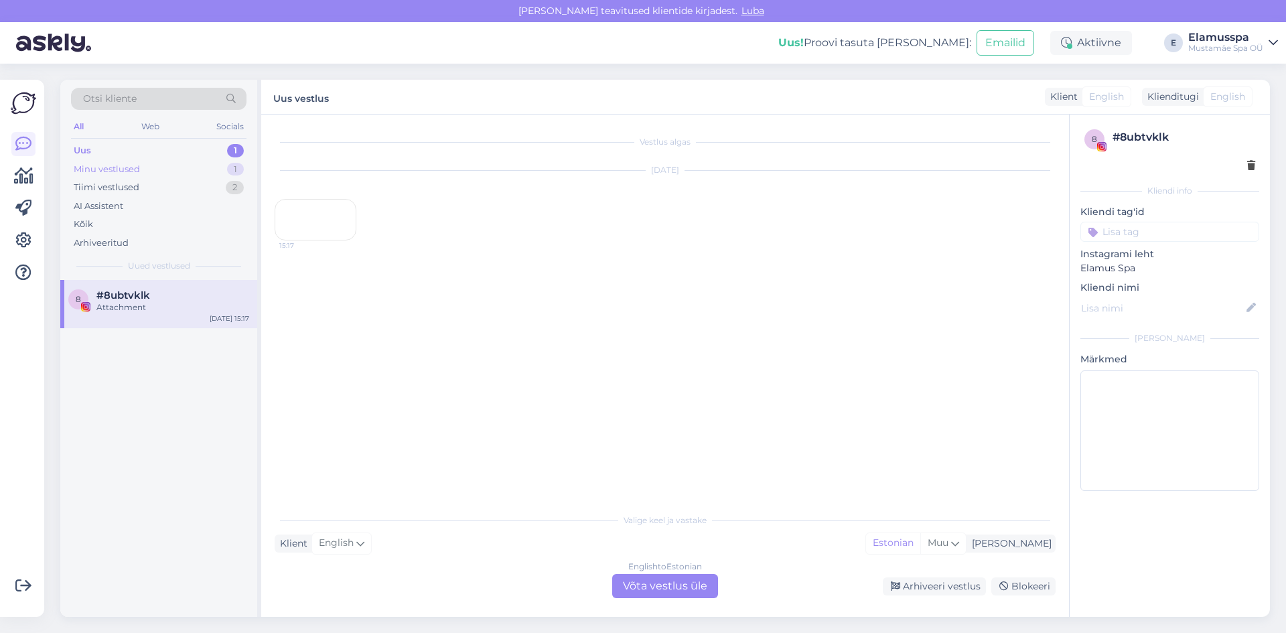
click at [186, 169] on div "Minu vestlused 1" at bounding box center [158, 169] width 175 height 19
click at [364, 247] on div "[DATE] 15:17" at bounding box center [665, 205] width 781 height 99
click at [326, 240] on div "15:17" at bounding box center [316, 220] width 82 height 42
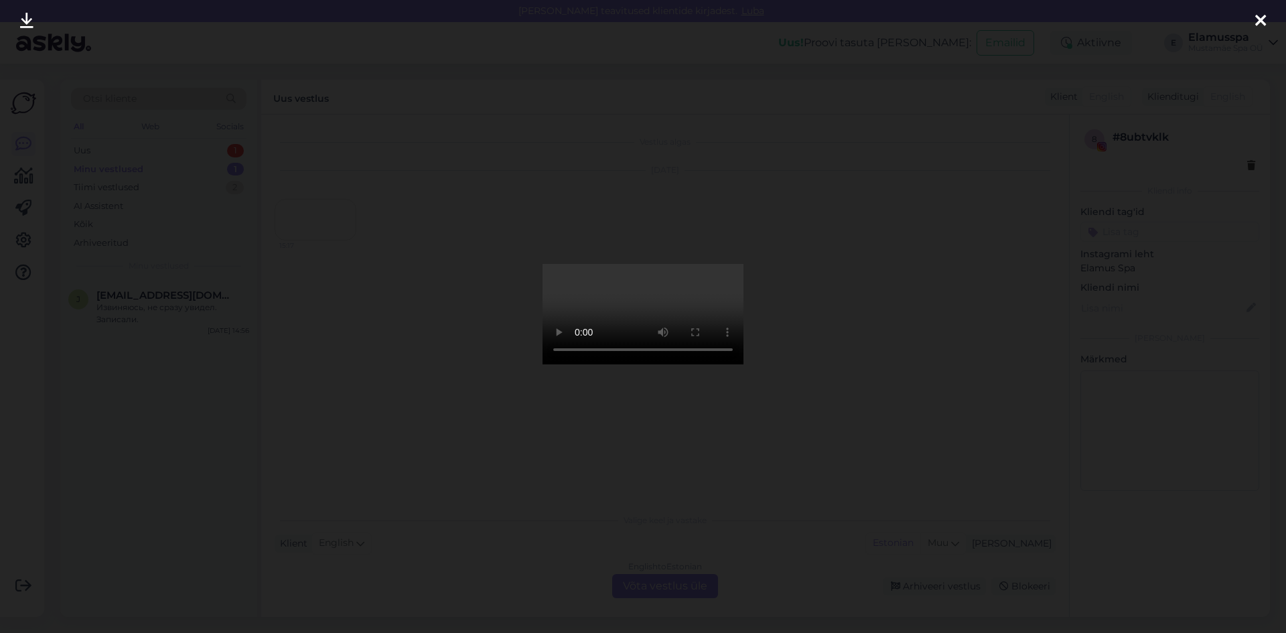
click at [419, 414] on div at bounding box center [643, 316] width 1286 height 633
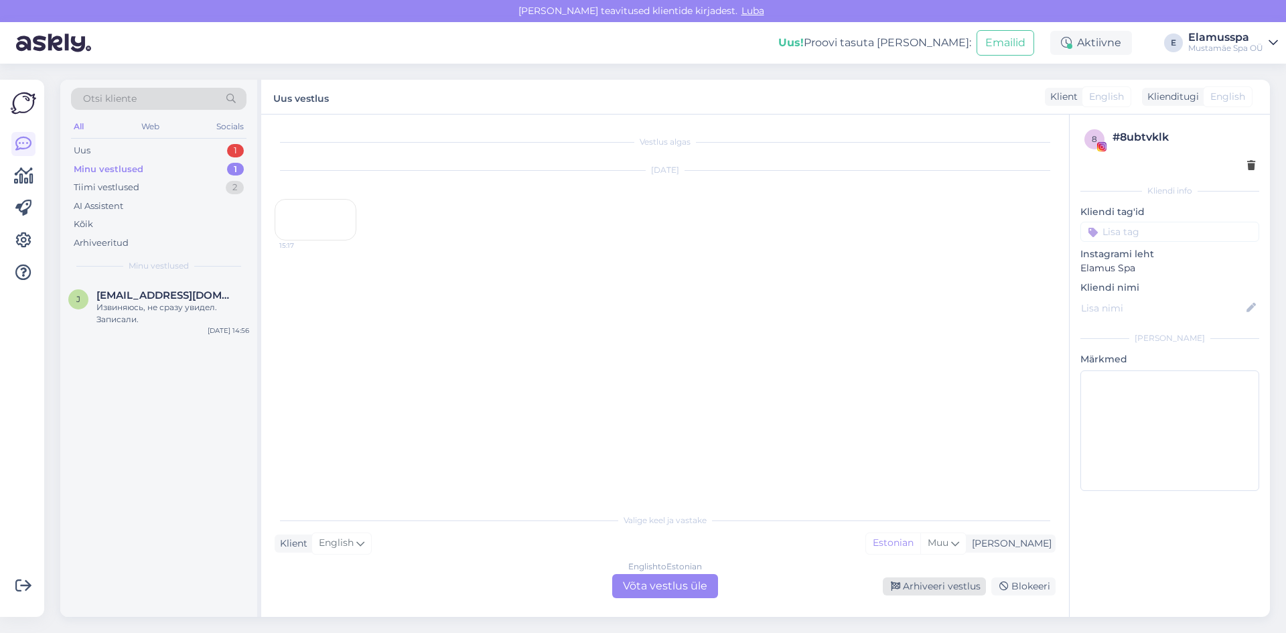
click at [907, 591] on div "Arhiveeri vestlus" at bounding box center [934, 586] width 103 height 18
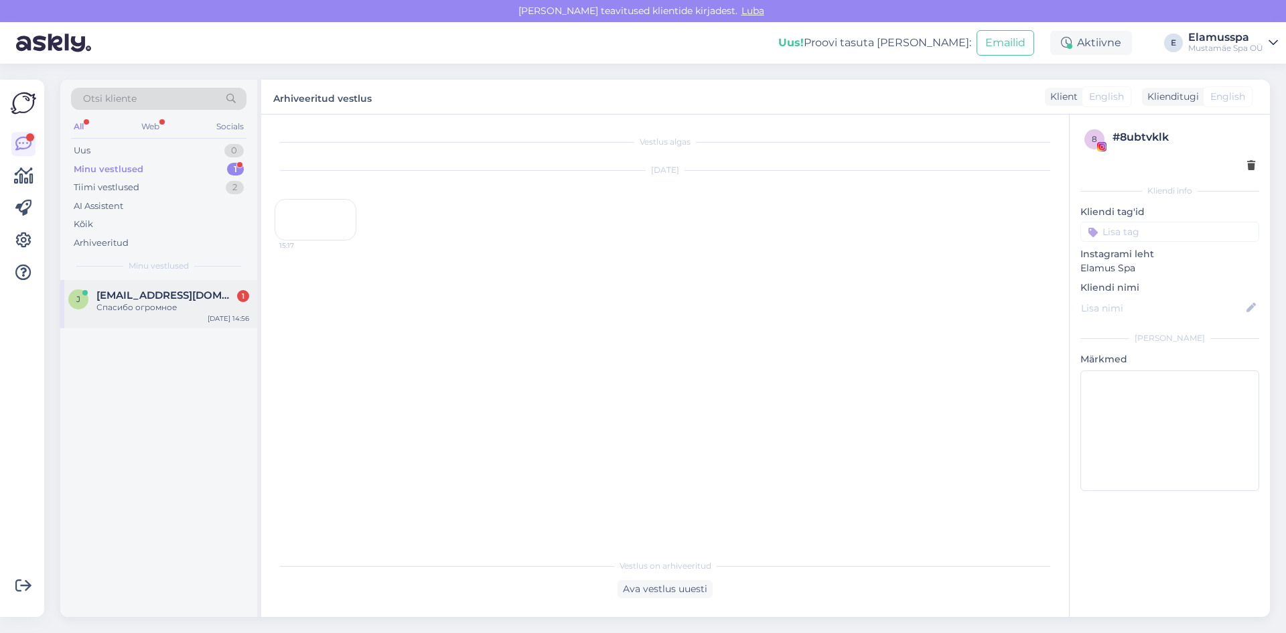
click at [222, 309] on div "Спасибо огромное" at bounding box center [172, 307] width 153 height 12
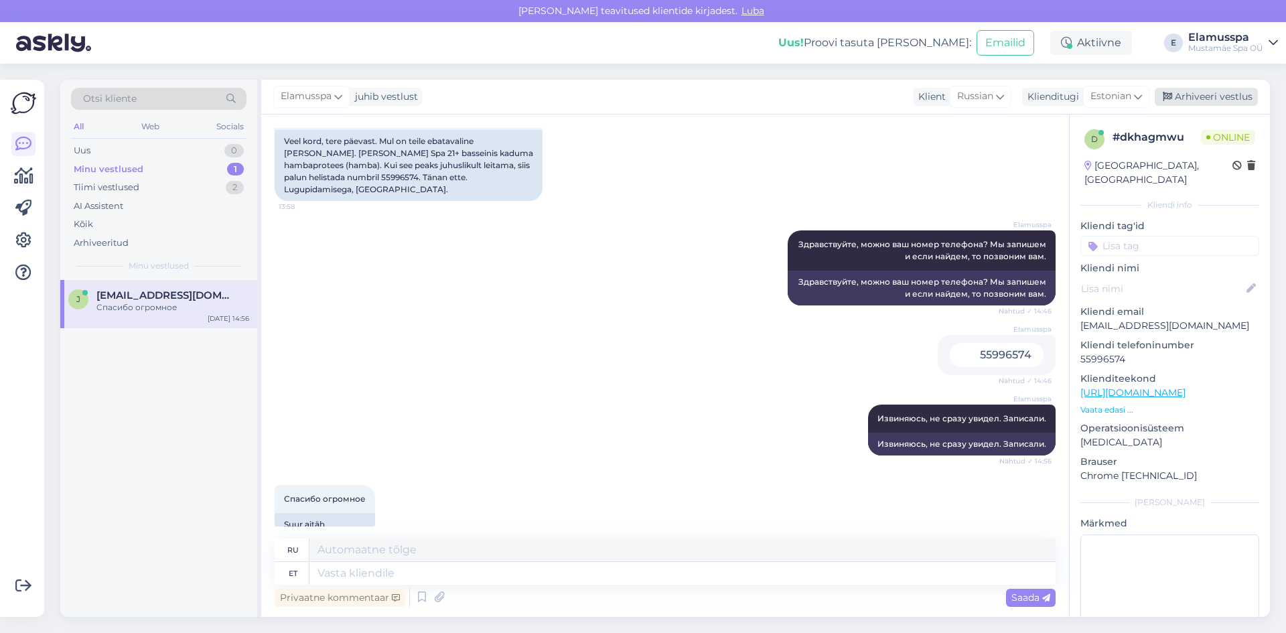
click at [1226, 98] on div "Arhiveeri vestlus" at bounding box center [1206, 97] width 103 height 18
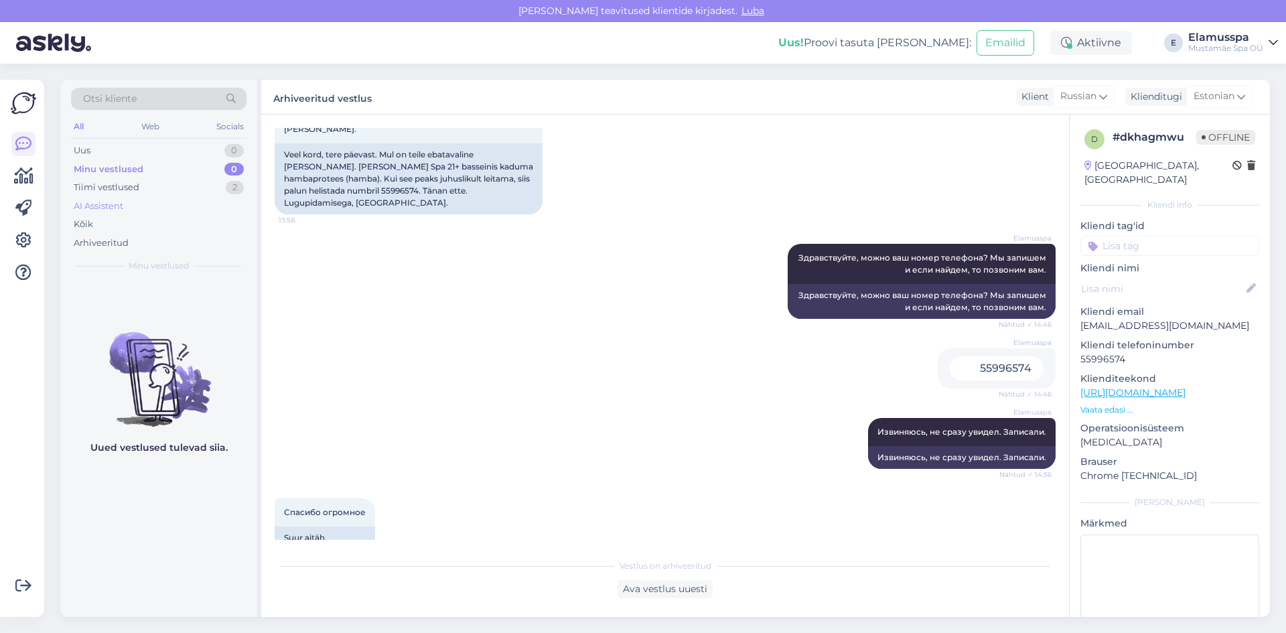
click at [184, 197] on div "AI Assistent" at bounding box center [158, 206] width 175 height 19
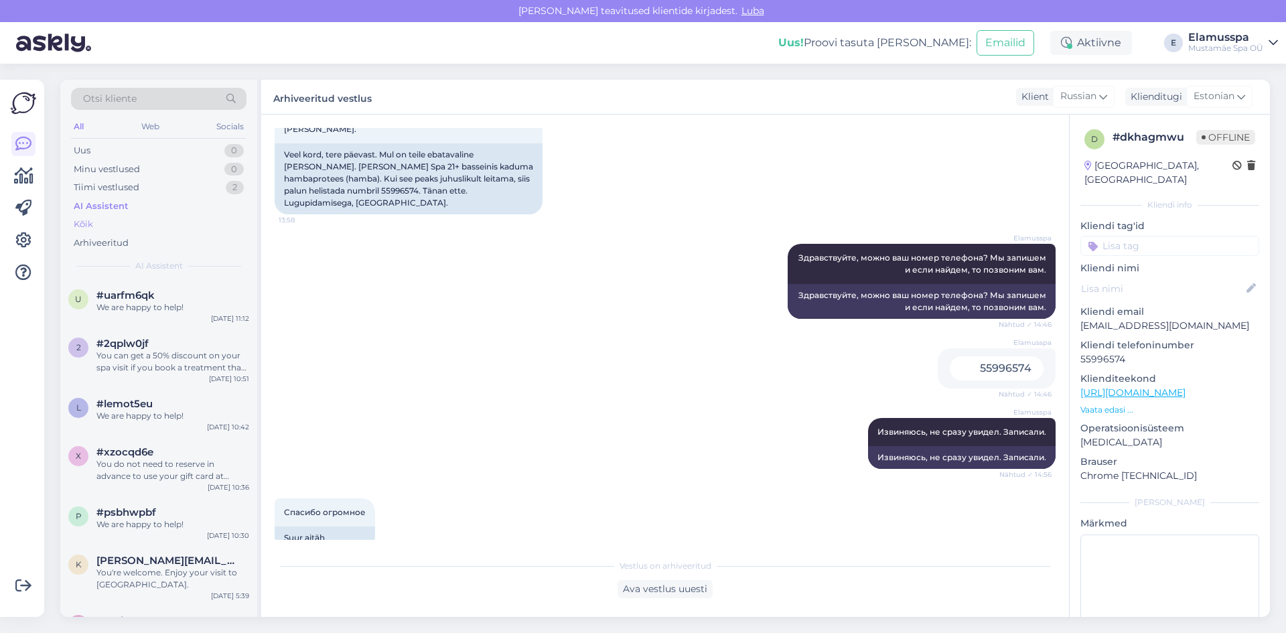
click at [184, 228] on div "Kõik" at bounding box center [158, 224] width 175 height 19
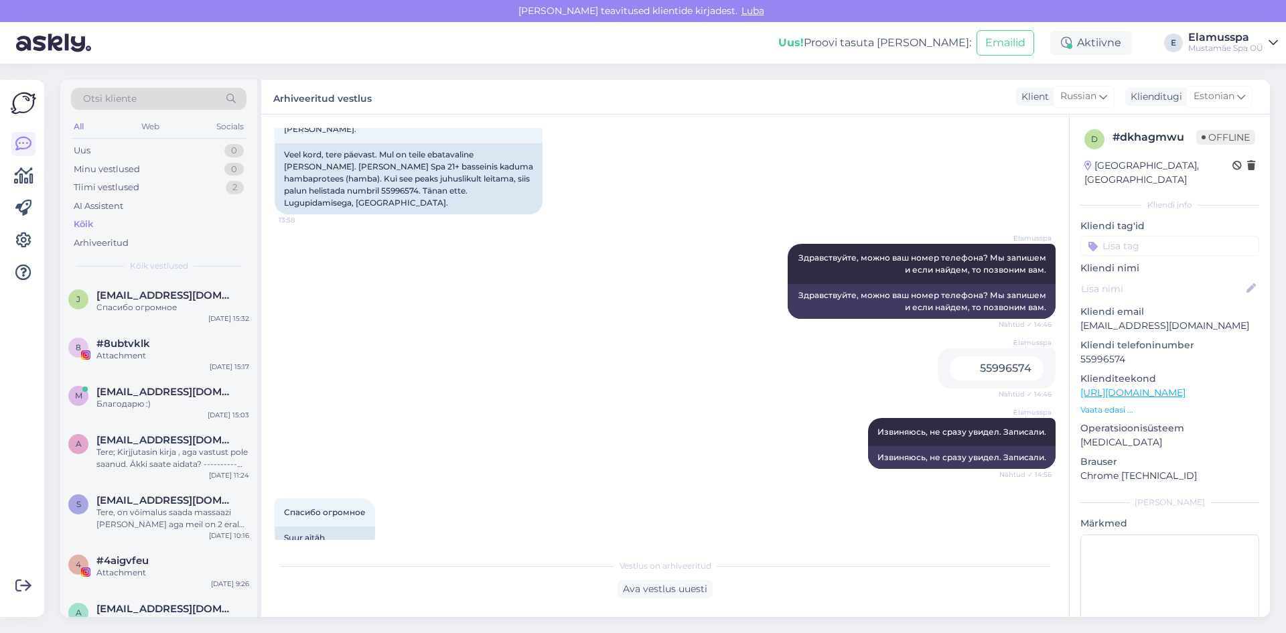
click at [179, 259] on div "Otsi kliente All Web Socials Uus 0 Minu vestlused 0 Tiimi vestlused 2 AI Assist…" at bounding box center [158, 180] width 197 height 200
click at [160, 239] on div "Arhiveeritud" at bounding box center [158, 243] width 175 height 19
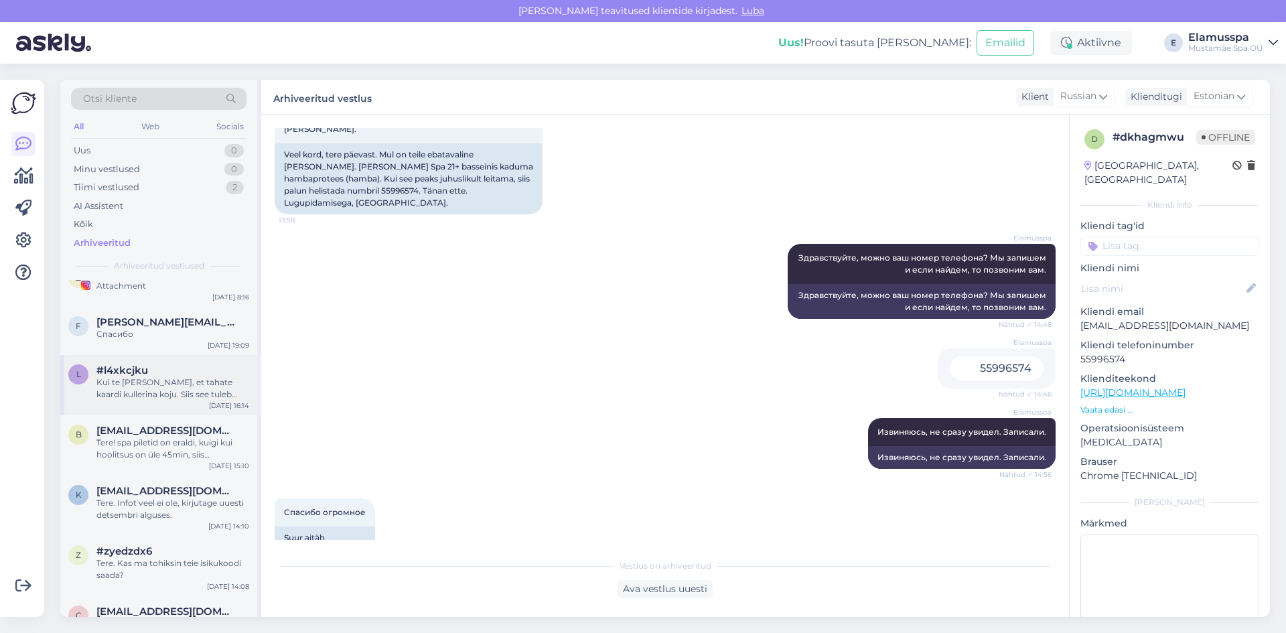
scroll to position [402, 0]
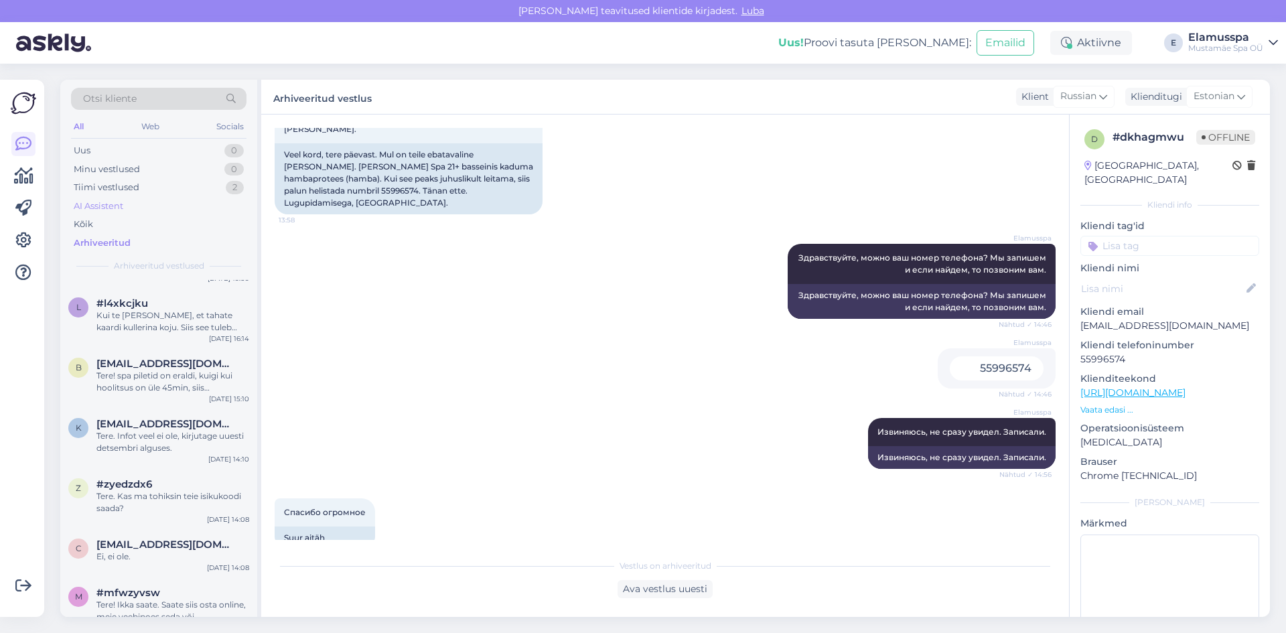
click at [111, 212] on div "AI Assistent" at bounding box center [158, 206] width 175 height 19
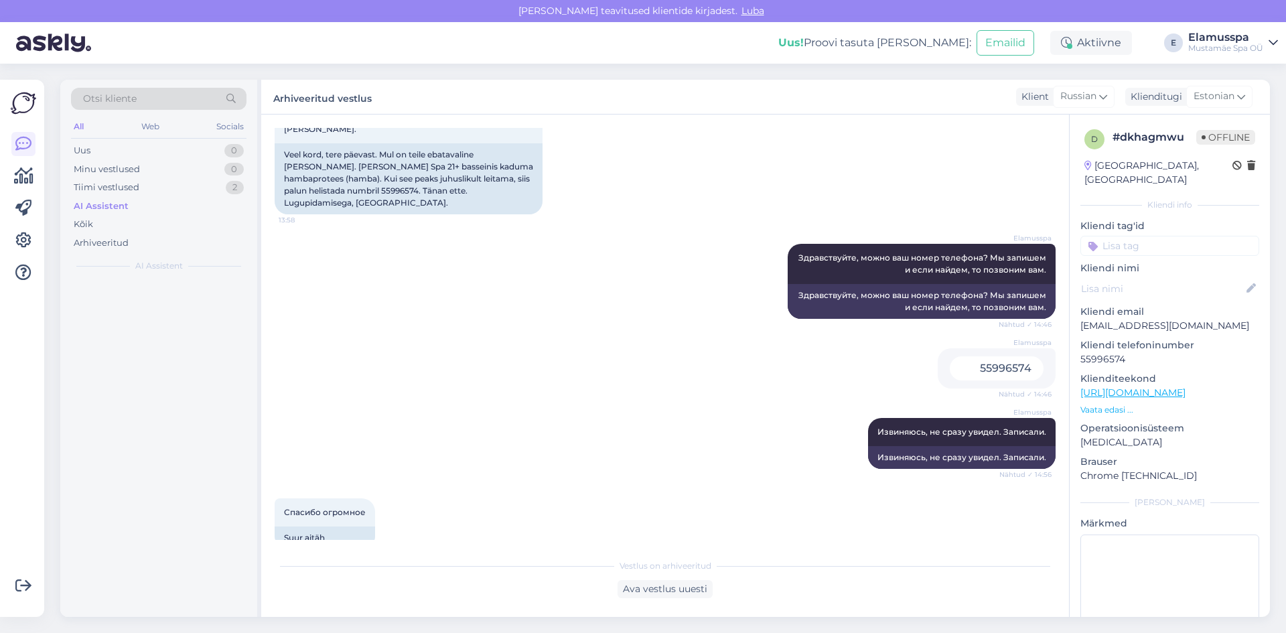
scroll to position [0, 0]
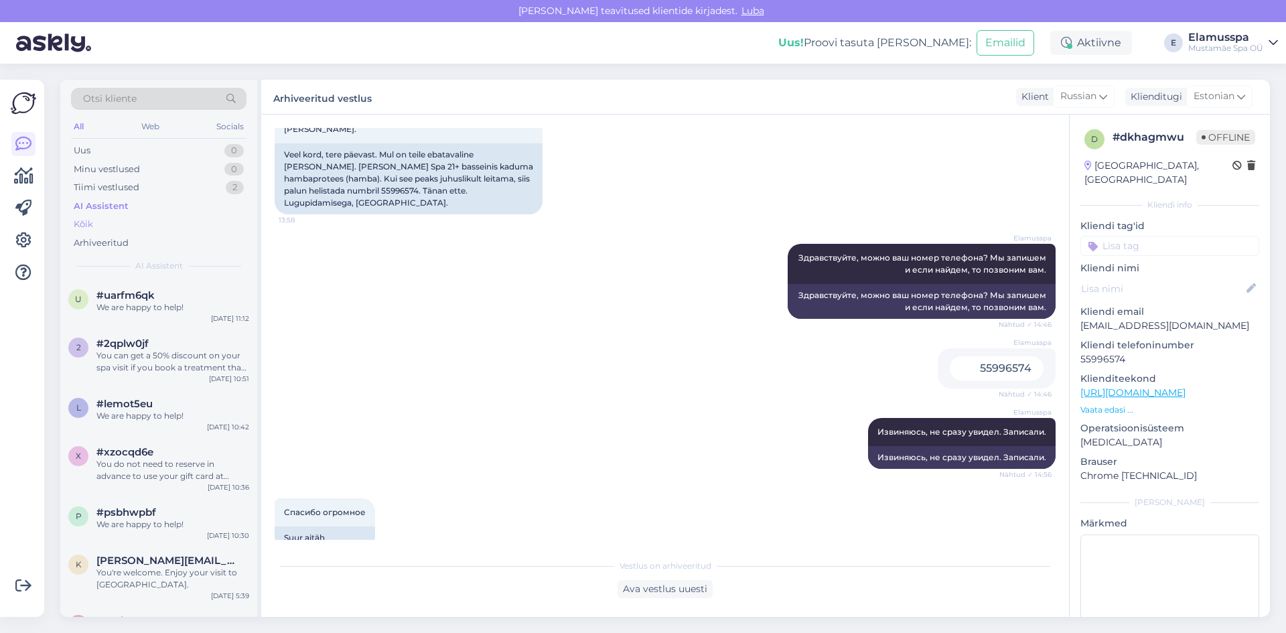
click at [106, 220] on div "Kõik" at bounding box center [158, 224] width 175 height 19
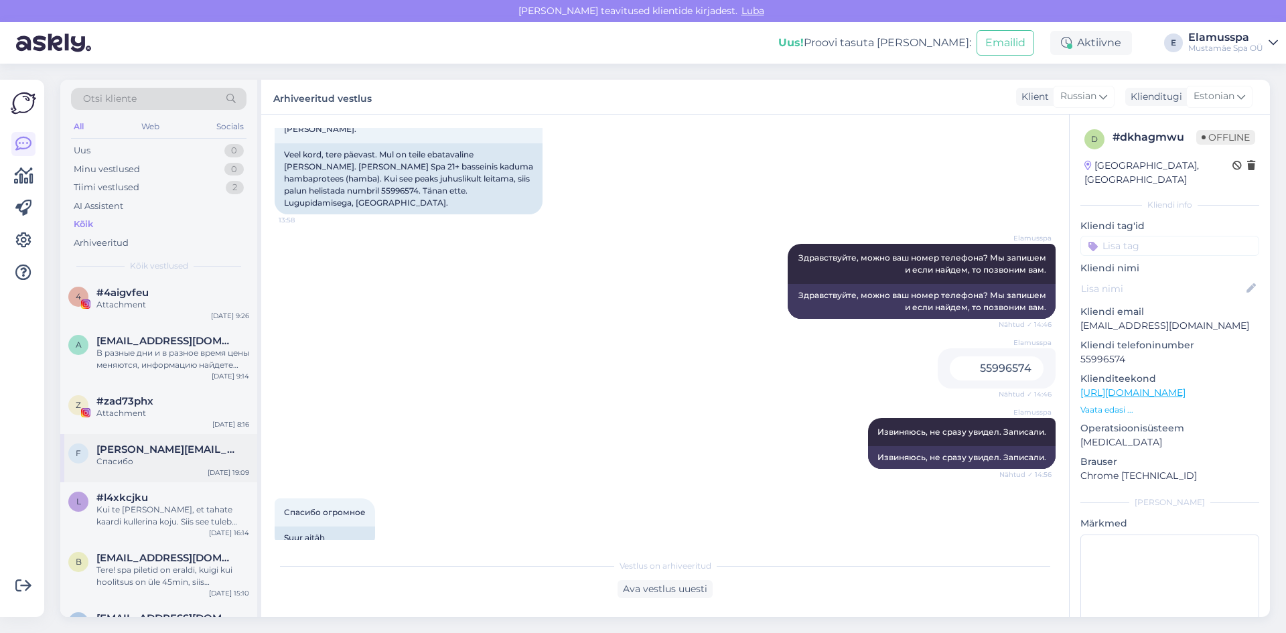
scroll to position [469, 0]
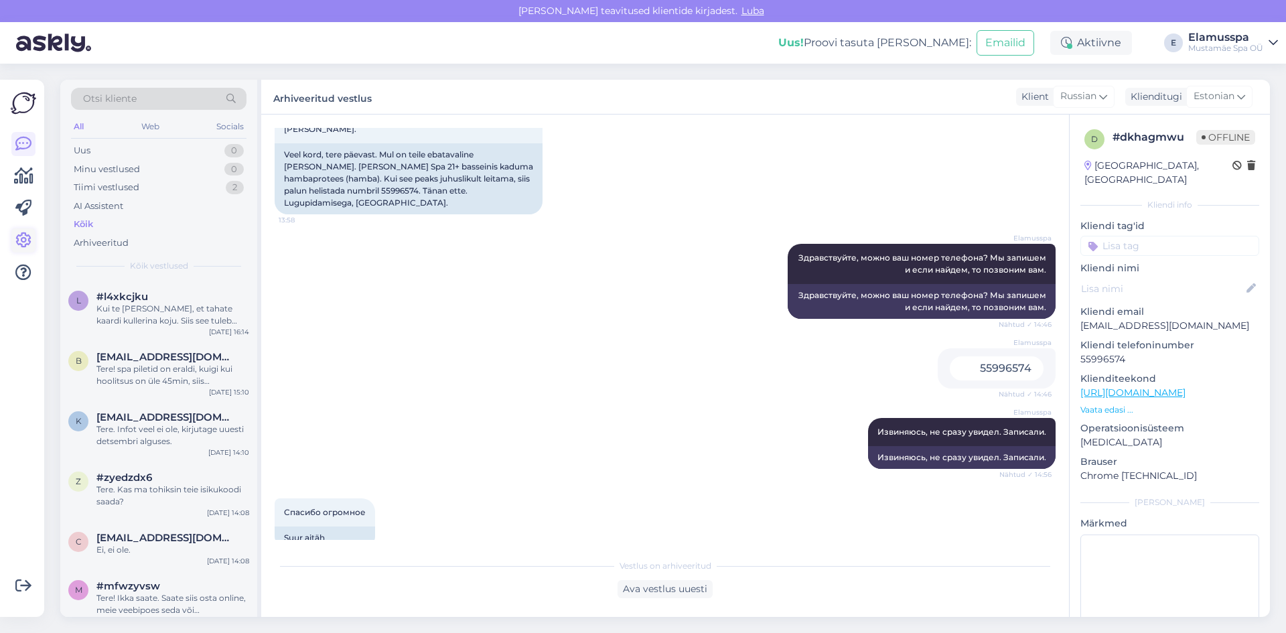
click at [18, 245] on icon at bounding box center [23, 240] width 16 height 16
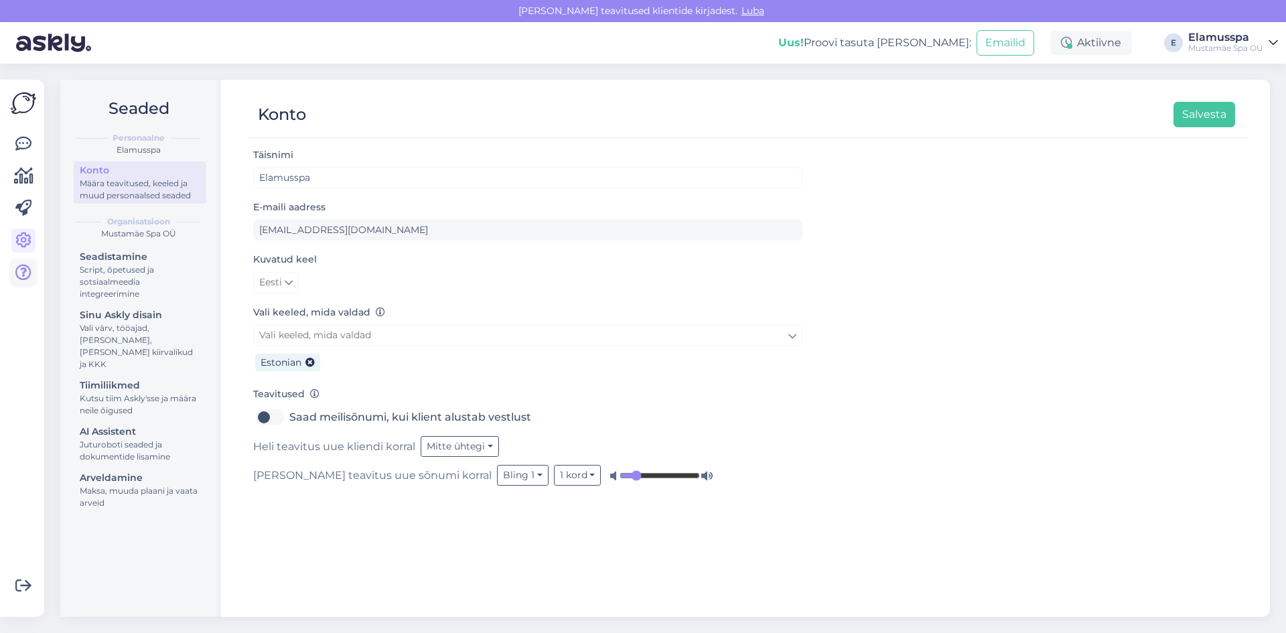
click at [33, 263] on link at bounding box center [23, 273] width 24 height 24
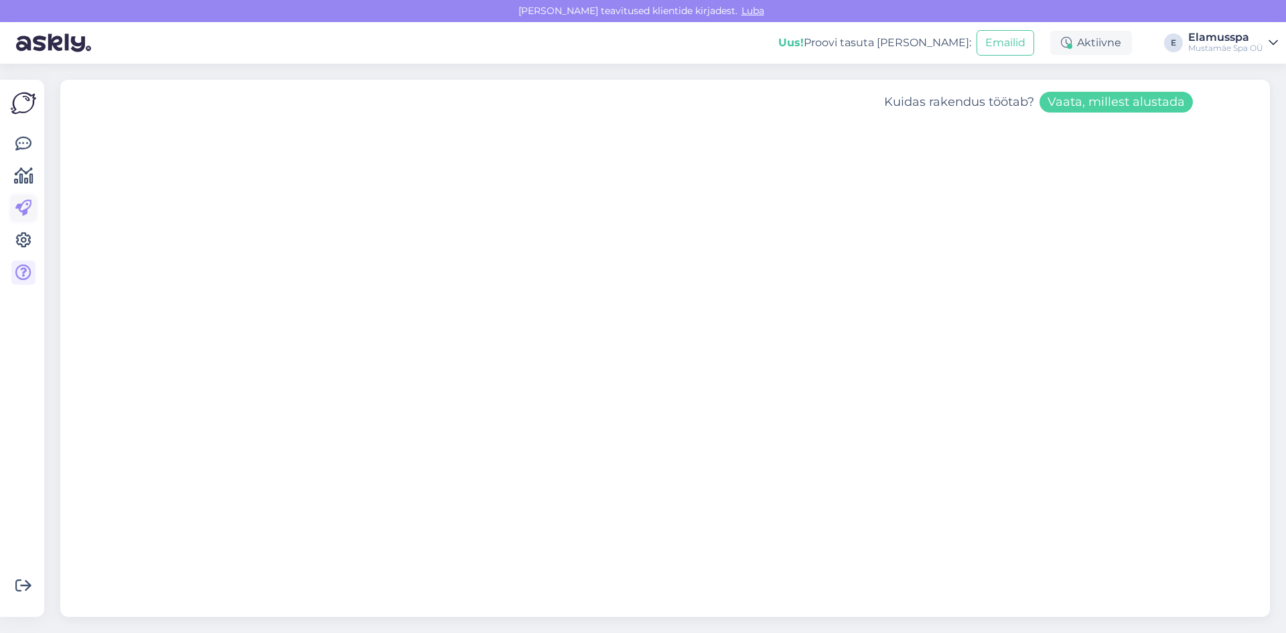
click at [24, 207] on icon at bounding box center [23, 208] width 16 height 16
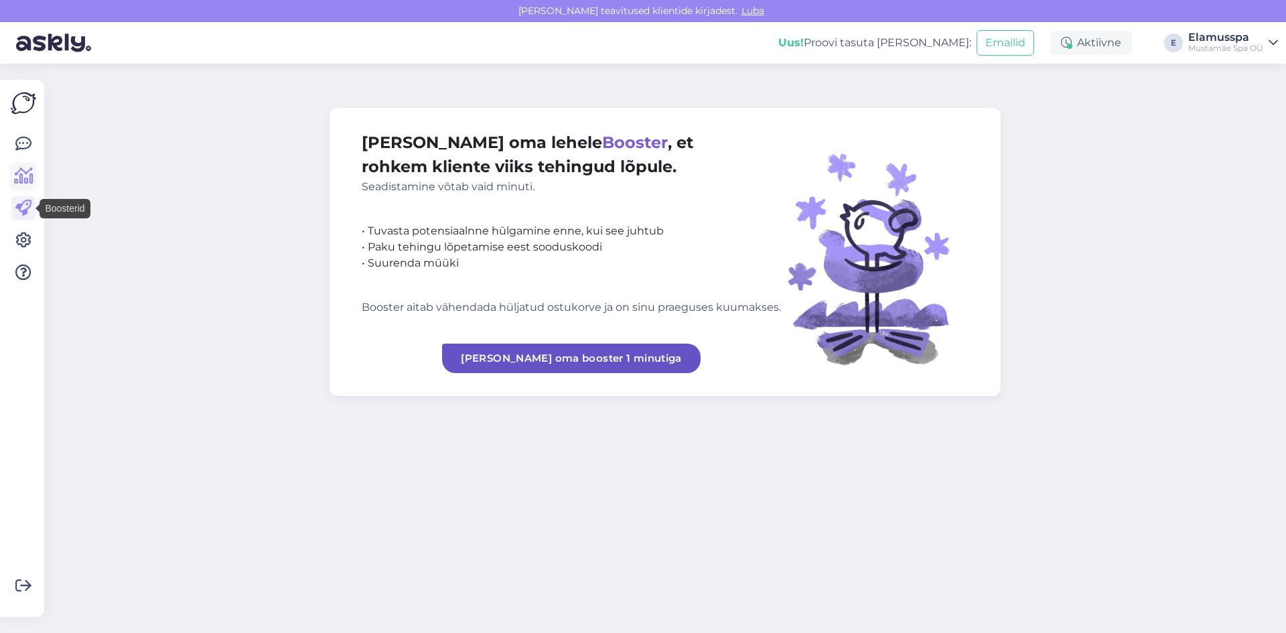
click at [25, 174] on icon at bounding box center [23, 176] width 19 height 16
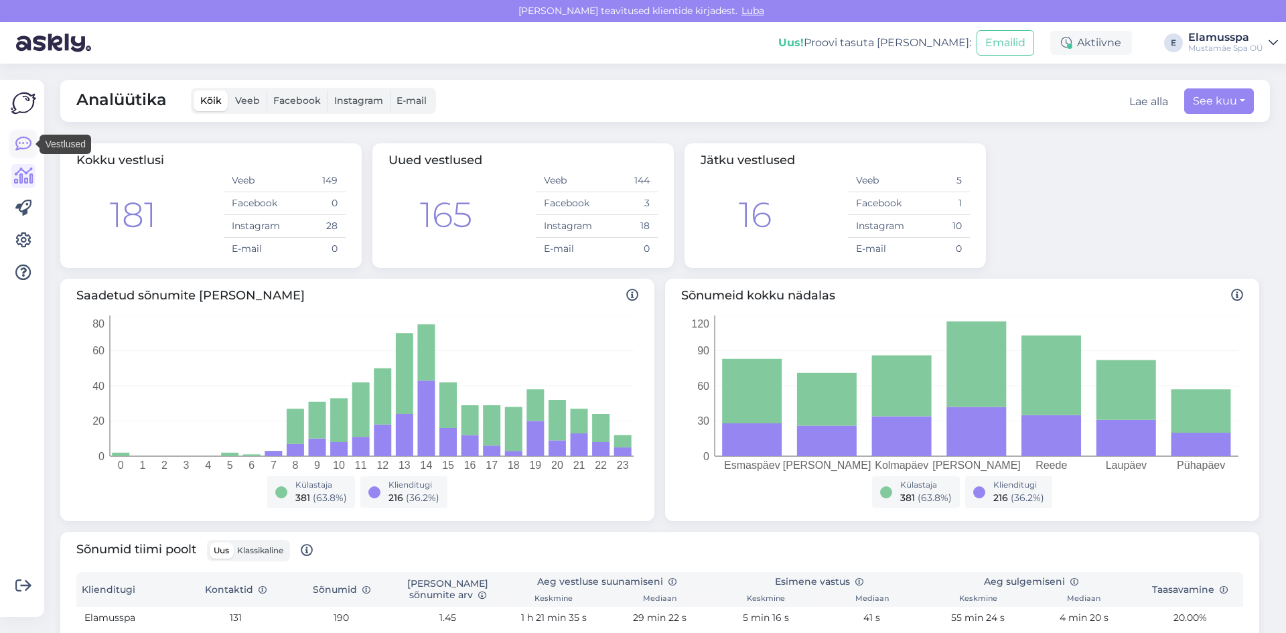
click at [19, 143] on icon at bounding box center [23, 144] width 16 height 16
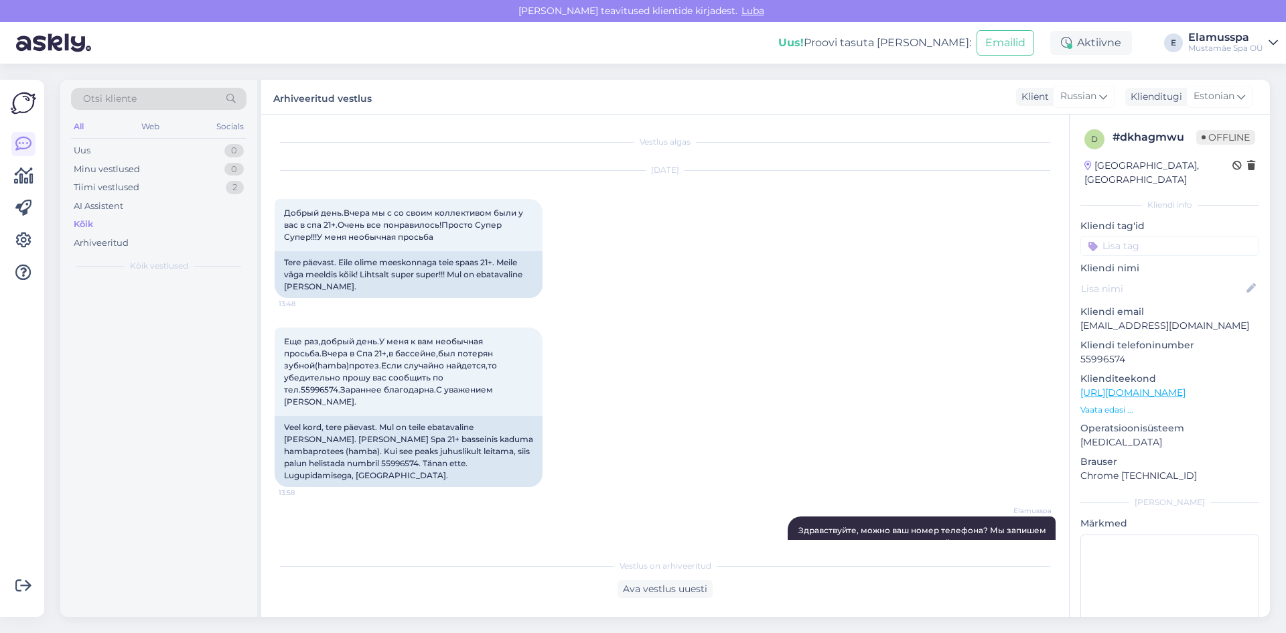
scroll to position [273, 0]
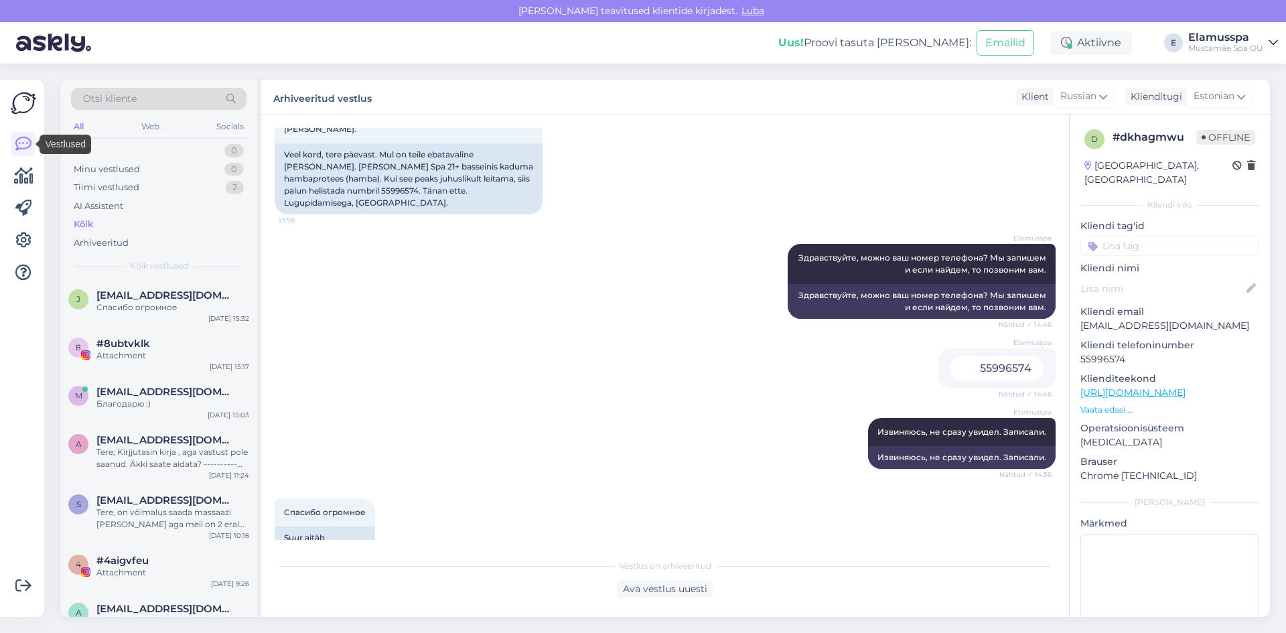
click at [25, 102] on img at bounding box center [23, 102] width 25 height 25
click at [161, 304] on div "Спасибо огромное" at bounding box center [172, 307] width 153 height 12
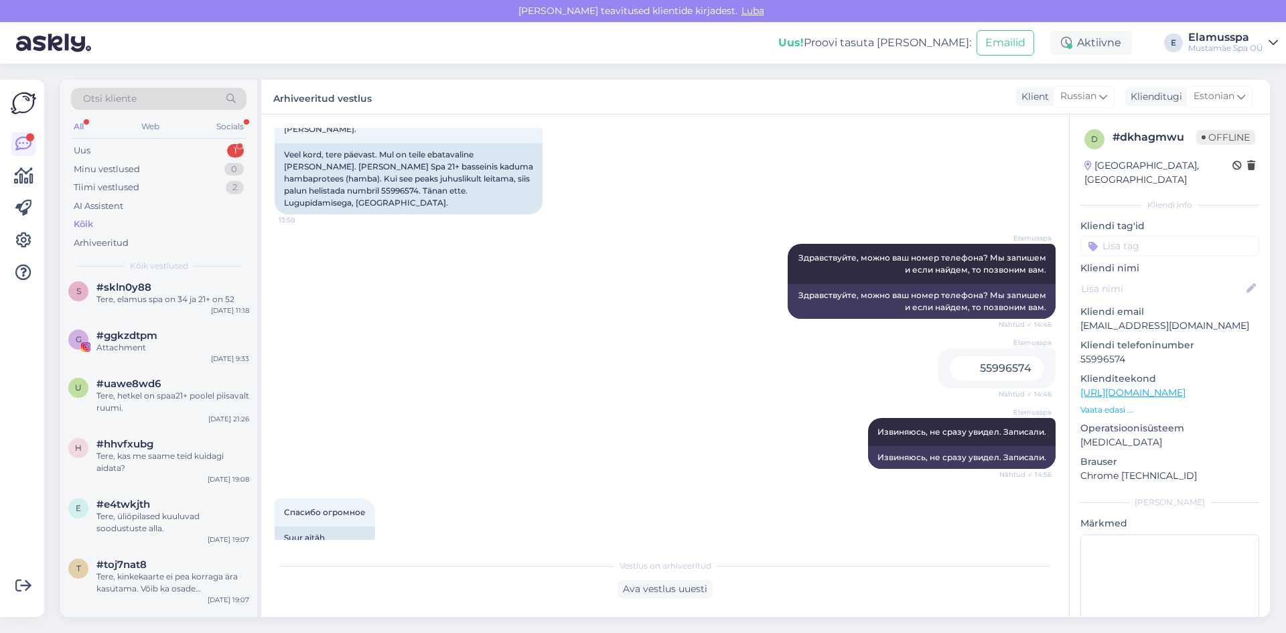
scroll to position [1674, 0]
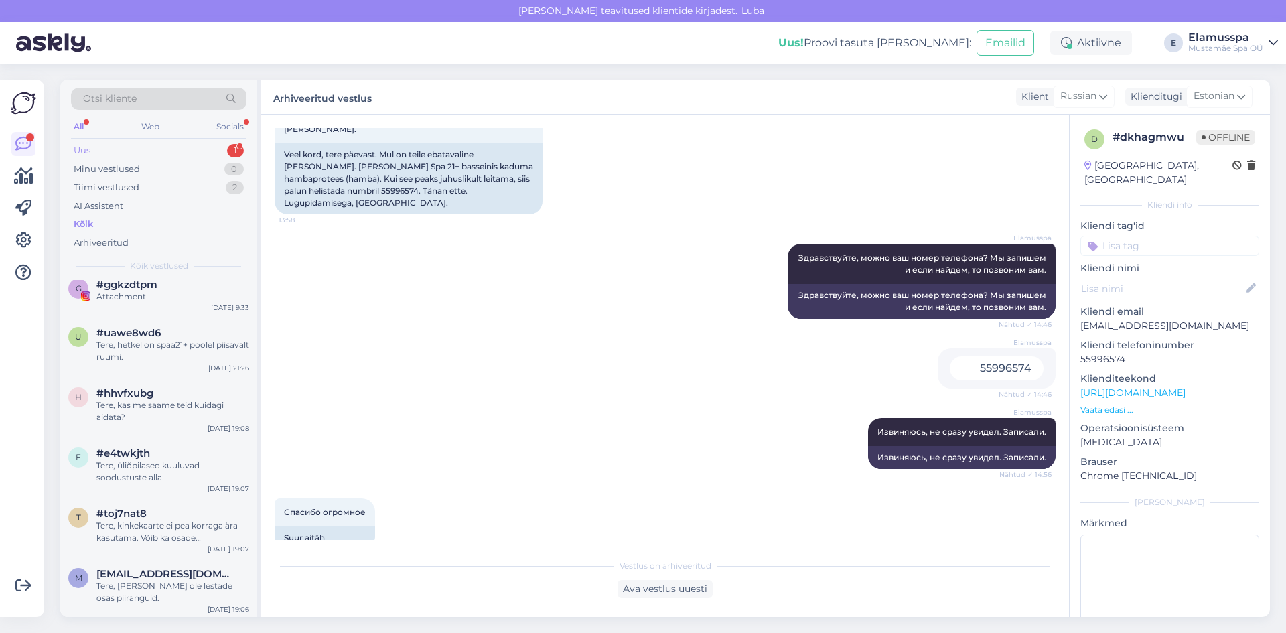
click at [187, 150] on div "Uus 1" at bounding box center [158, 150] width 175 height 19
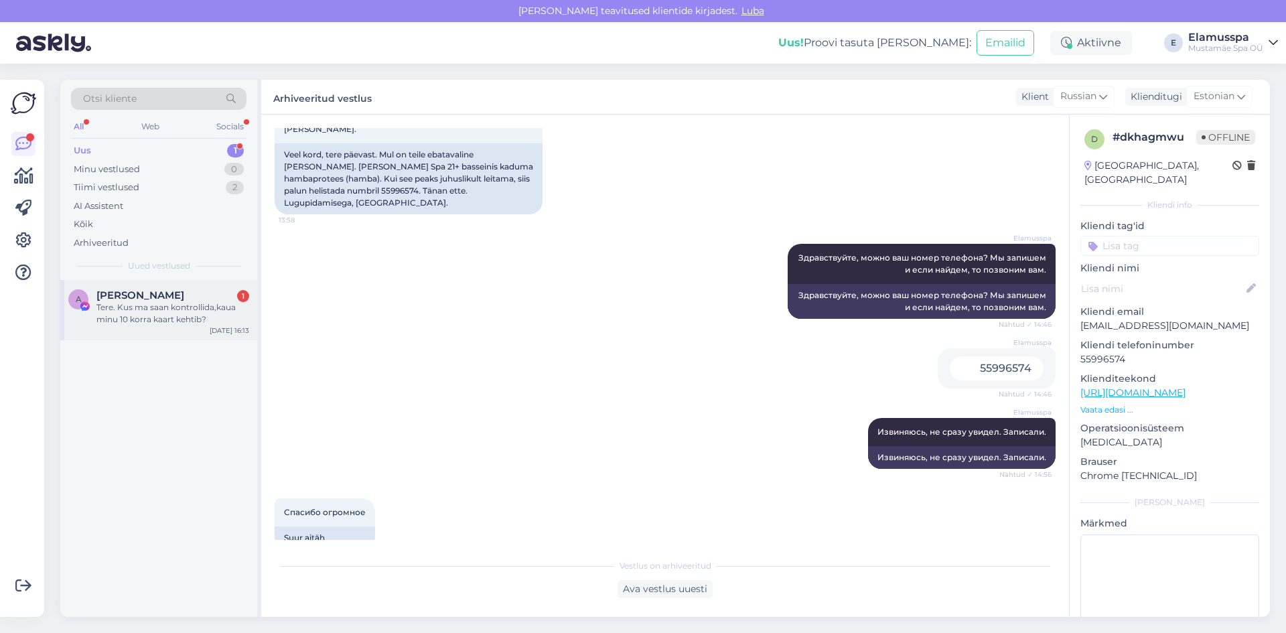
click at [147, 321] on div "Tere. Kus ma saan kontrollida,kaua minu 10 korra kaart kehtib?" at bounding box center [172, 313] width 153 height 24
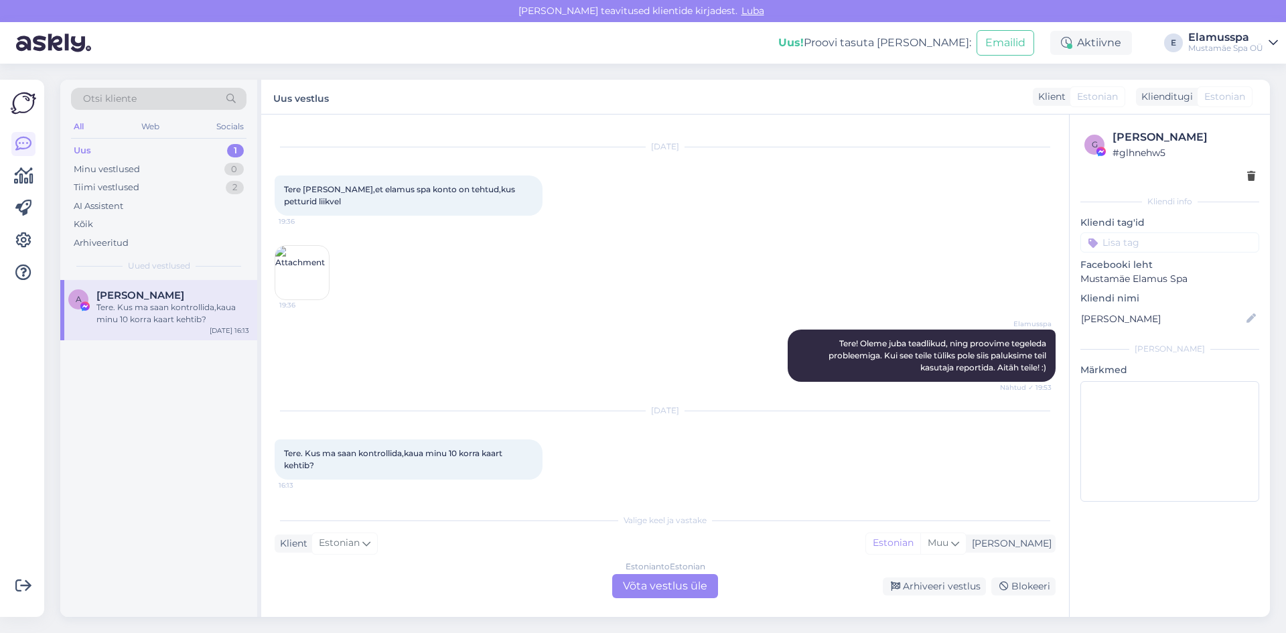
click at [671, 584] on div "Estonian to Estonian Võta vestlus üle" at bounding box center [665, 586] width 106 height 24
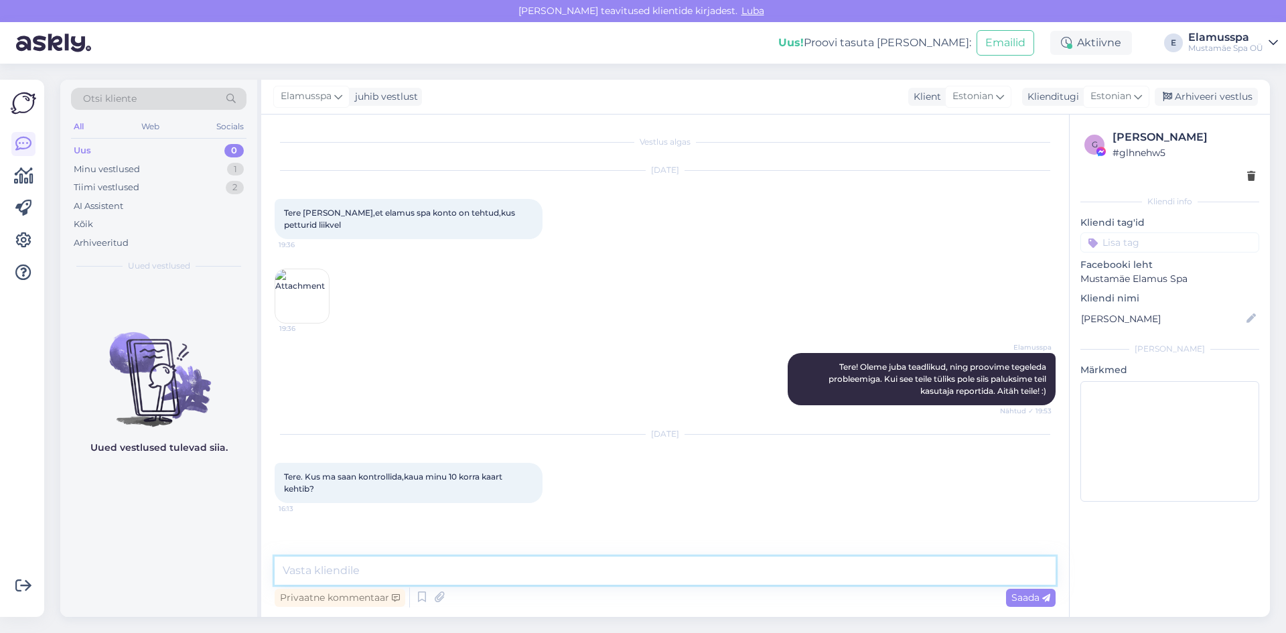
click at [658, 577] on textarea at bounding box center [665, 571] width 781 height 28
type textarea "Tere! saate meile edastada oma isikukoodi ning selle alusel on meil võimalik ko…"
click at [1015, 597] on span "Saada" at bounding box center [1030, 597] width 39 height 12
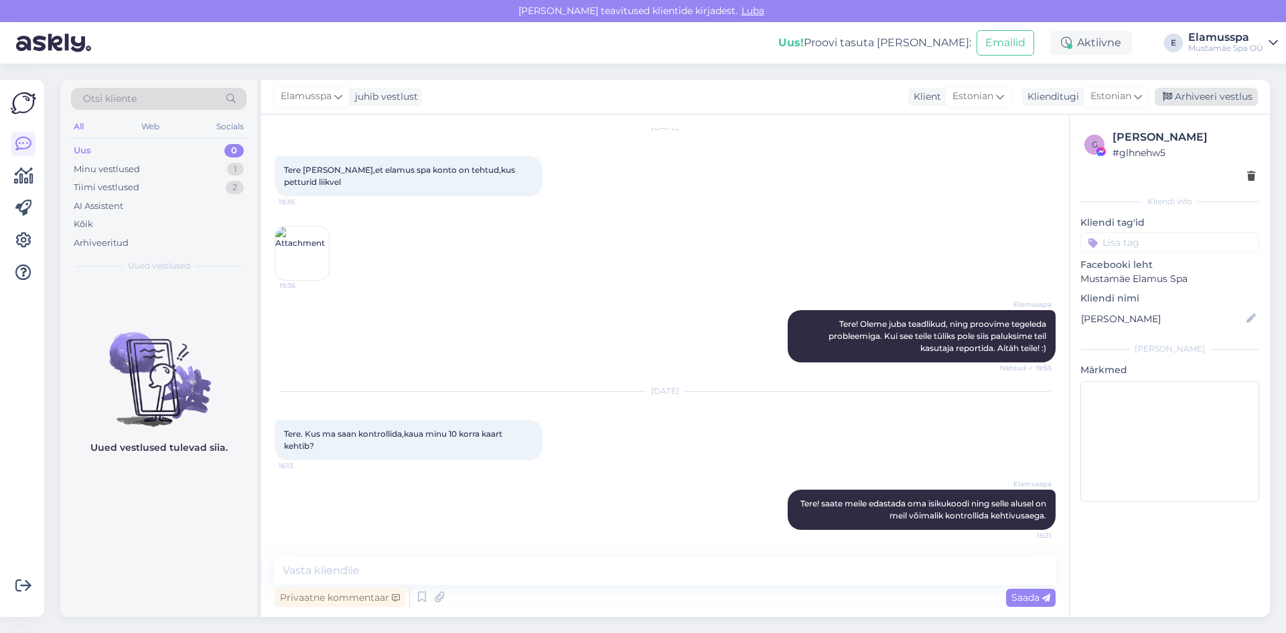
click at [1242, 91] on div "Arhiveeri vestlus" at bounding box center [1206, 97] width 103 height 18
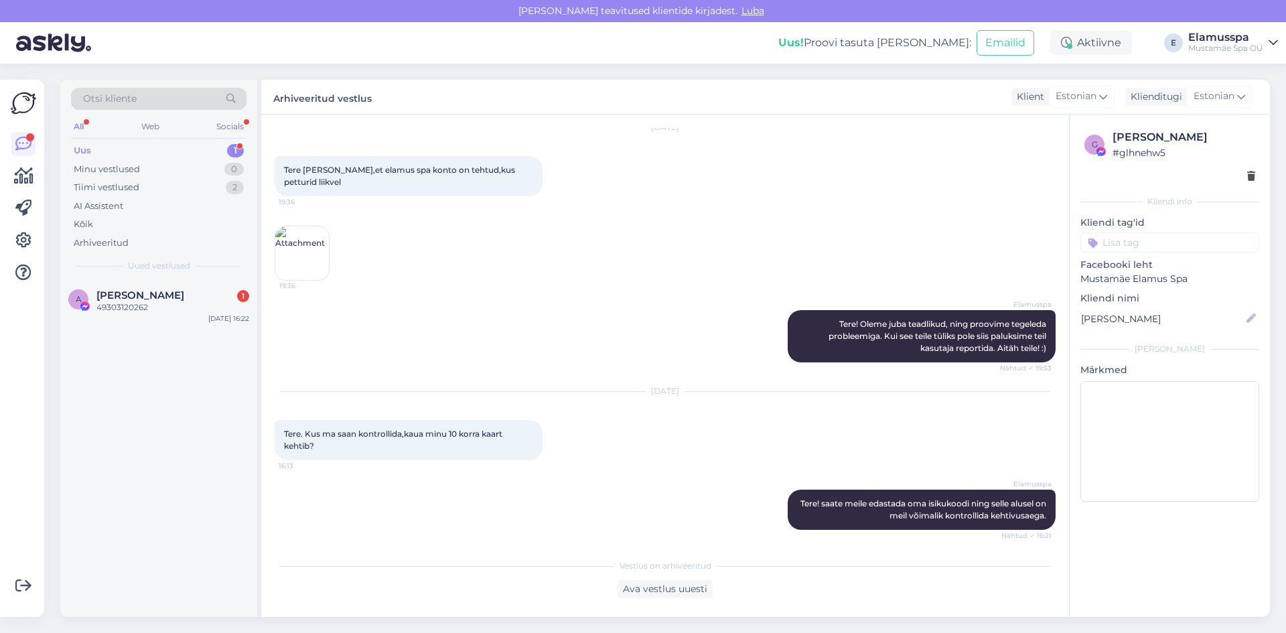
scroll to position [105, 0]
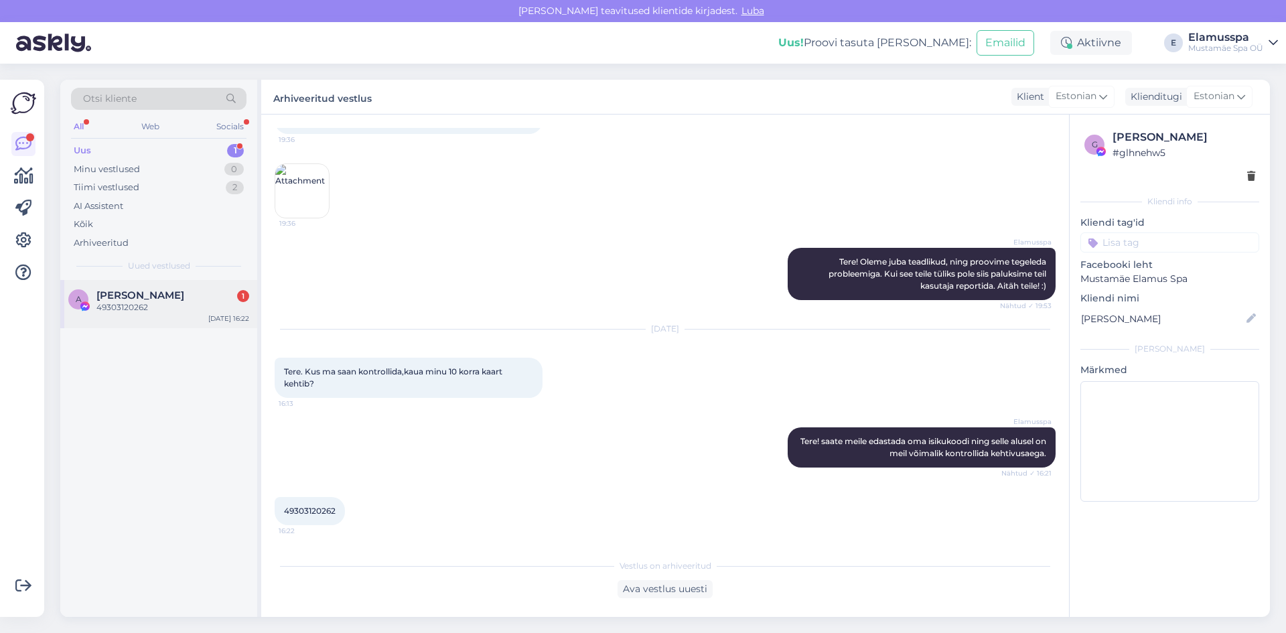
click at [171, 298] on div "[PERSON_NAME] 1" at bounding box center [172, 295] width 153 height 12
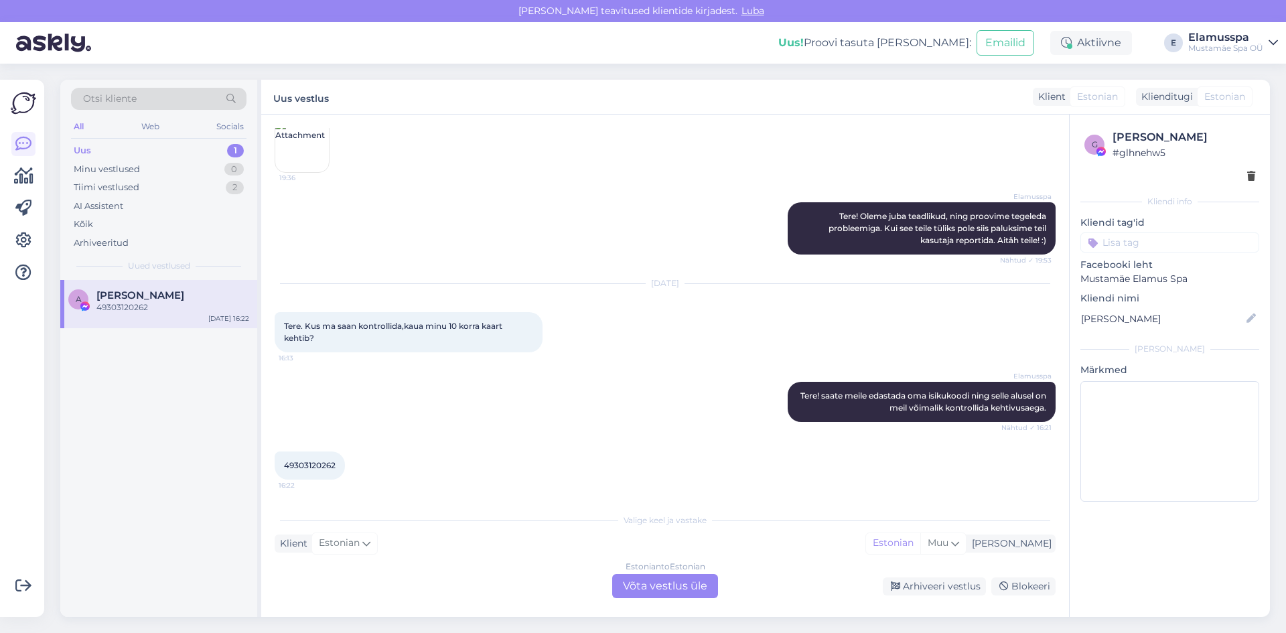
click at [677, 571] on div "Estonian to Estonian" at bounding box center [666, 567] width 80 height 12
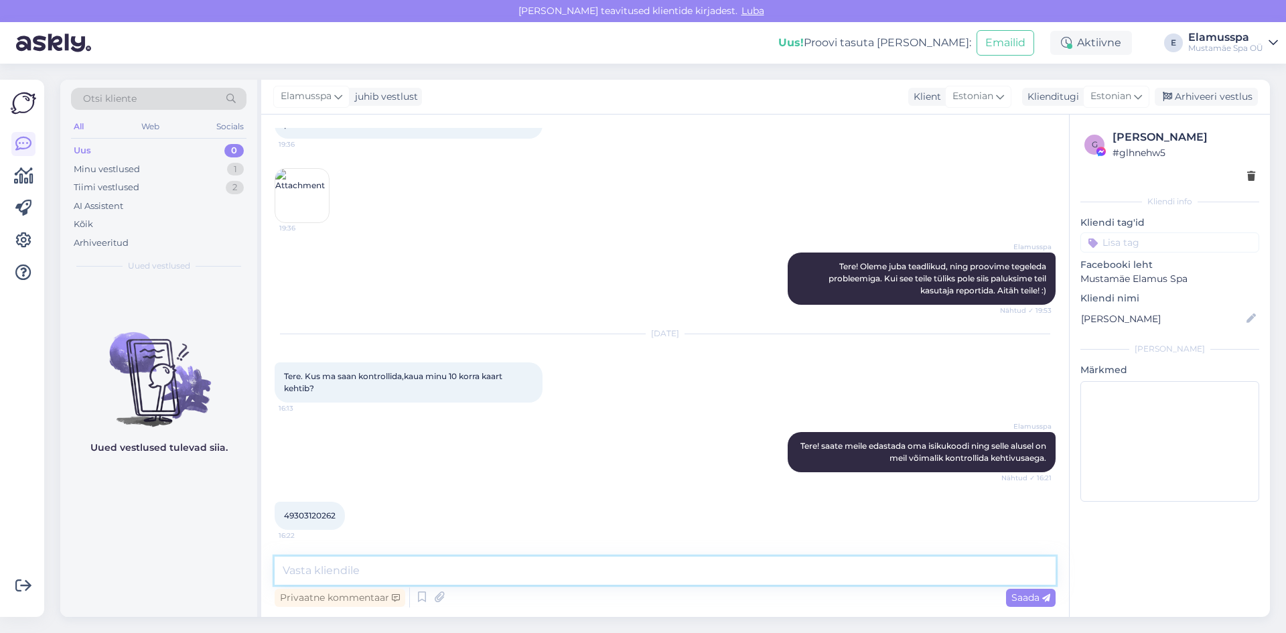
click at [676, 573] on textarea at bounding box center [665, 571] width 781 height 28
type textarea "O"
click at [312, 569] on textarea "Ning teie ees ja perekonnanimi?" at bounding box center [665, 571] width 781 height 28
click at [317, 571] on textarea "Ning teie ees ja perekonnanimi?" at bounding box center [665, 571] width 781 height 28
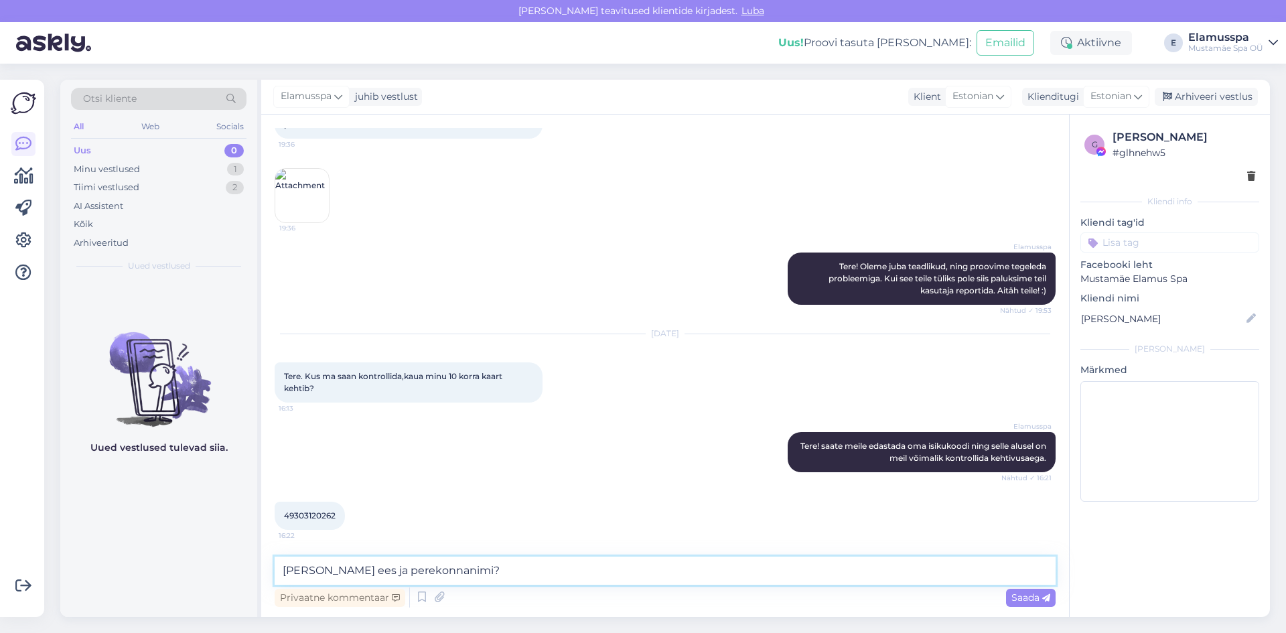
click at [354, 568] on textarea "[PERSON_NAME] ees ja perekonnanimi?" at bounding box center [665, 571] width 781 height 28
type textarea "Ning Teie ees- ja perekonnanimi?"
click at [1012, 597] on span "Saada" at bounding box center [1030, 597] width 39 height 12
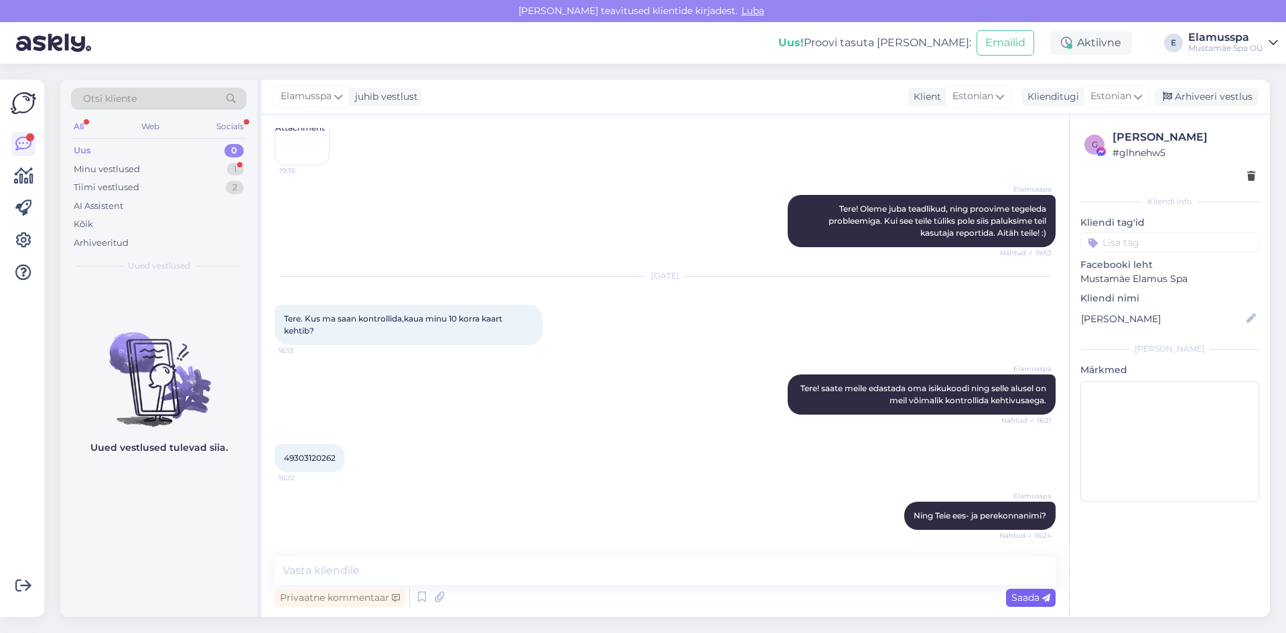
scroll to position [216, 0]
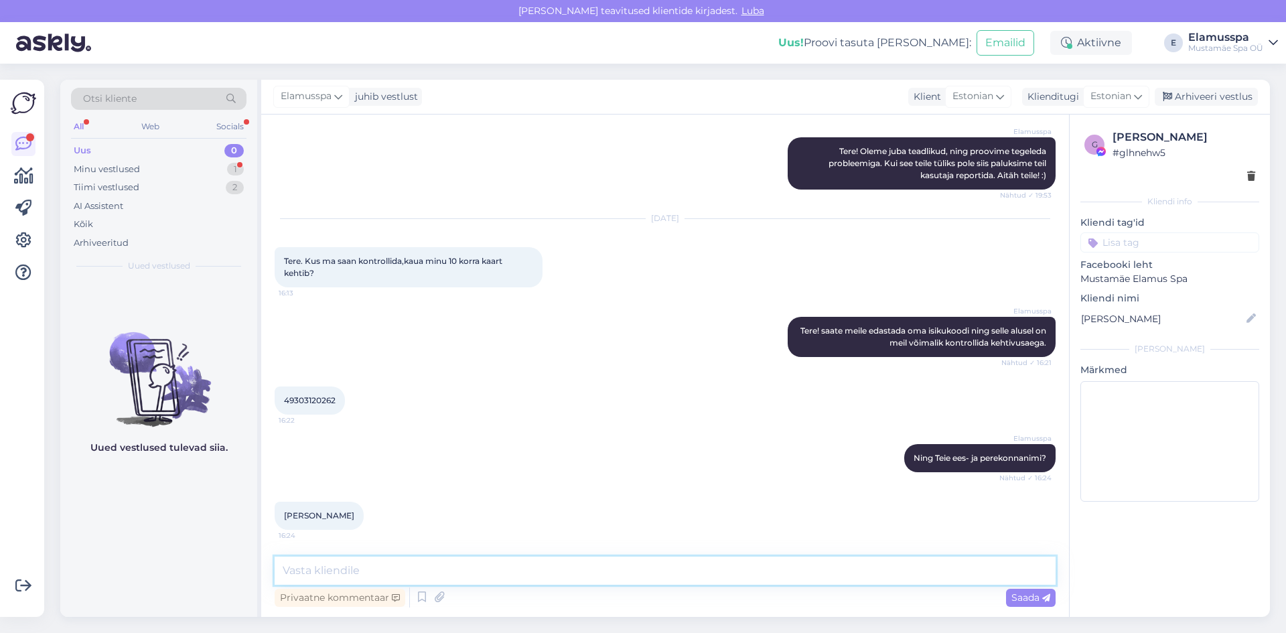
click at [525, 573] on textarea at bounding box center [665, 571] width 781 height 28
click at [361, 570] on textarea "Kahjuks Teie 10 korra kaart aegus [DATE]." at bounding box center [665, 571] width 781 height 28
type textarea "Kahjuks Teie 10 korra kaart aegus [DATE]."
click at [1015, 597] on span "Saada" at bounding box center [1030, 597] width 39 height 12
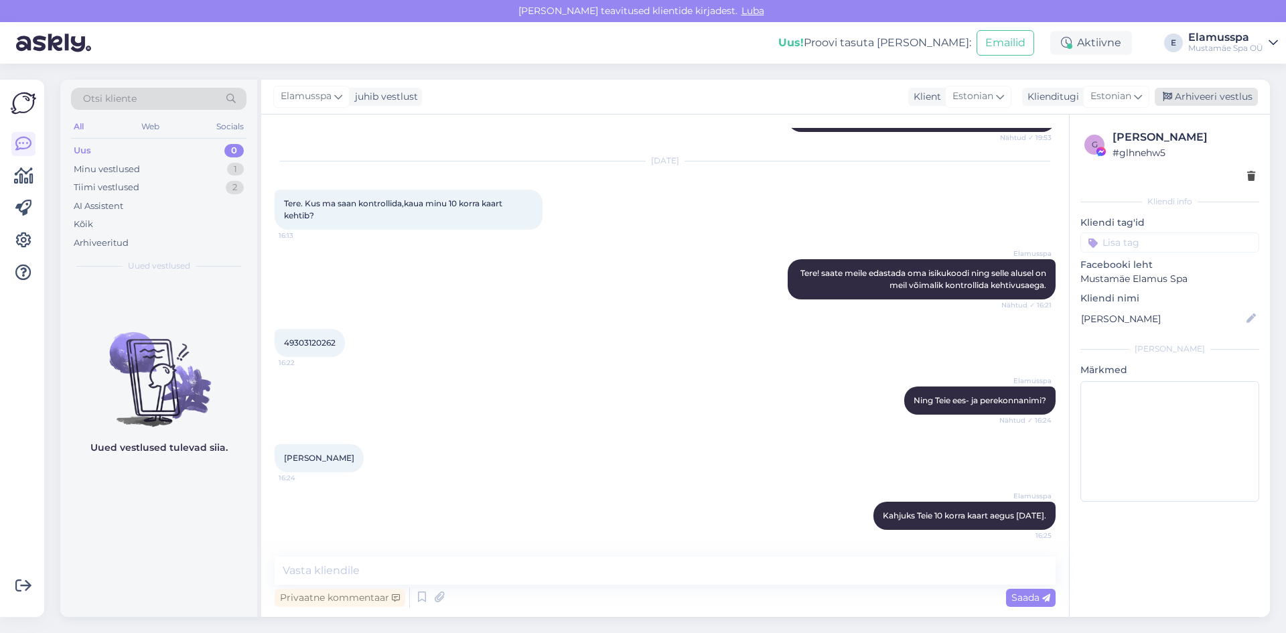
click at [1240, 102] on div "Arhiveeri vestlus" at bounding box center [1206, 97] width 103 height 18
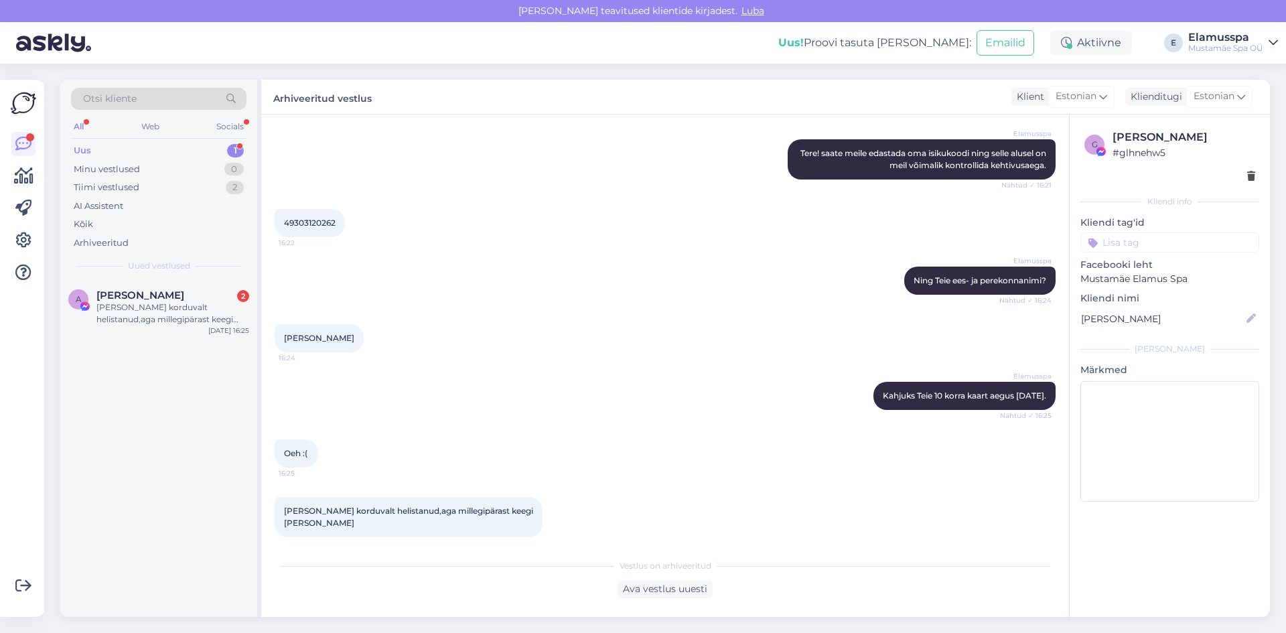
scroll to position [463, 0]
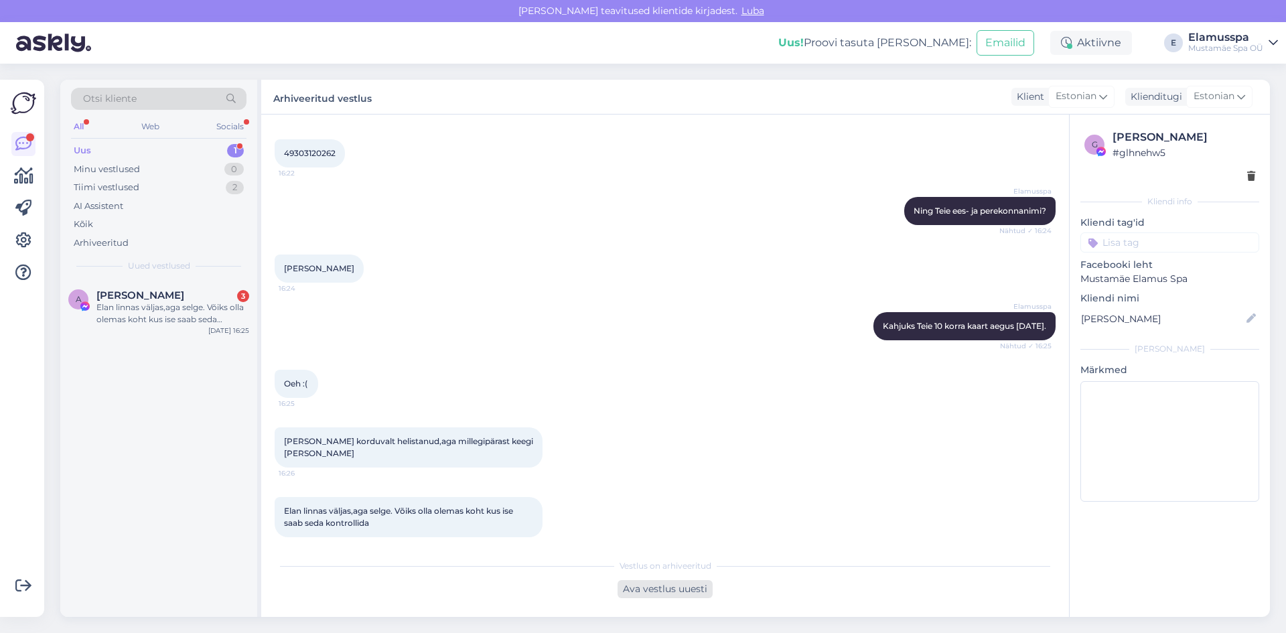
click at [701, 592] on div "Ava vestlus uuesti" at bounding box center [664, 589] width 95 height 18
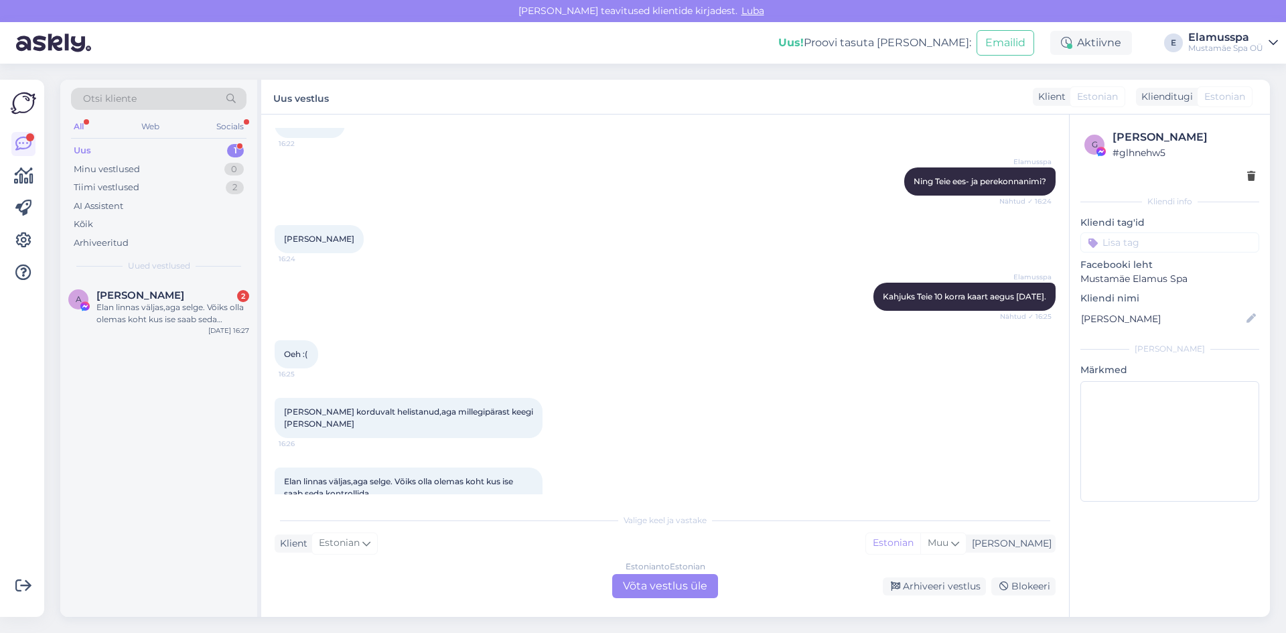
scroll to position [508, 0]
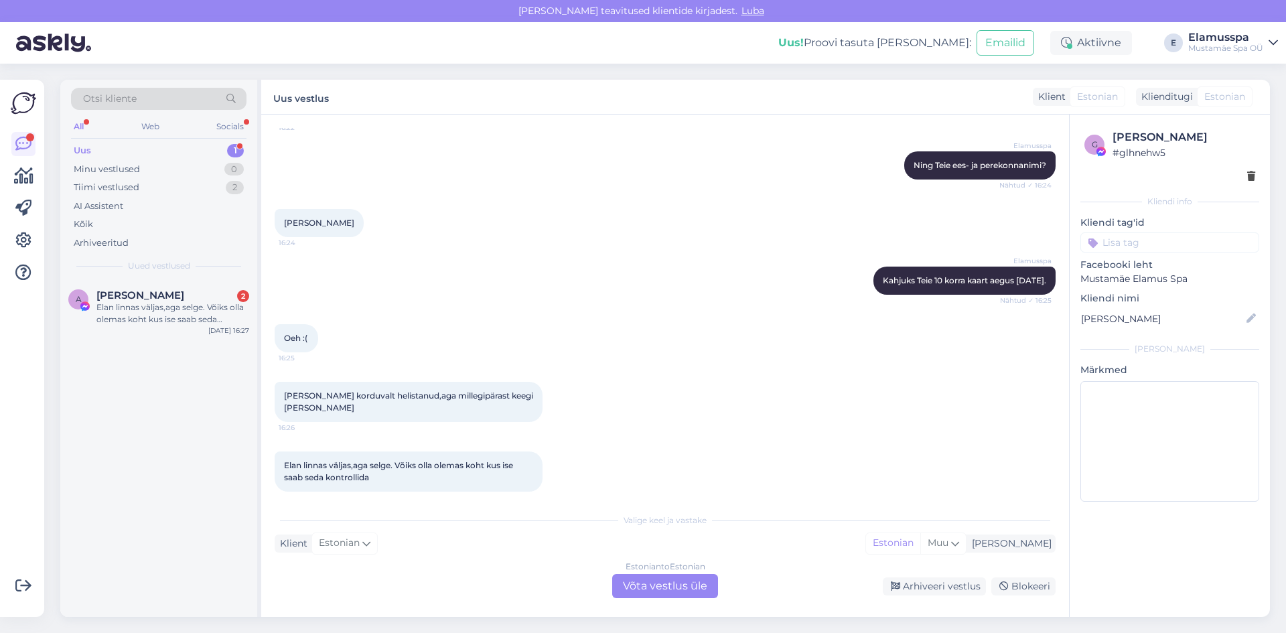
click at [657, 593] on div "Estonian to Estonian Võta vestlus üle" at bounding box center [665, 586] width 106 height 24
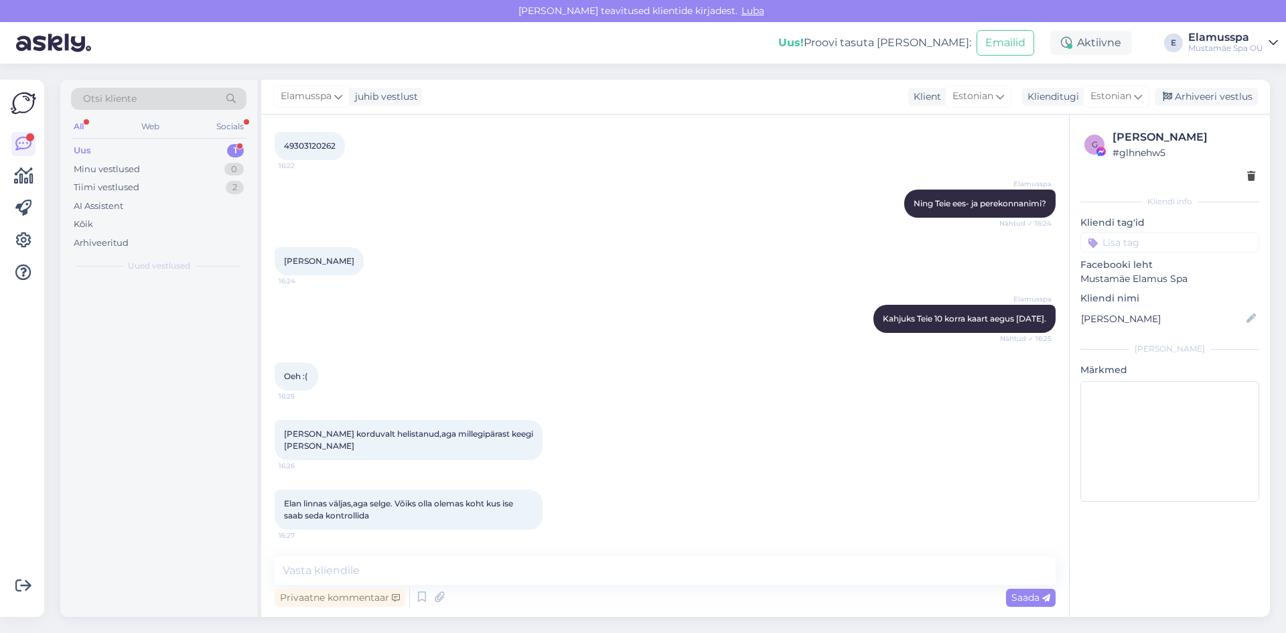
scroll to position [458, 0]
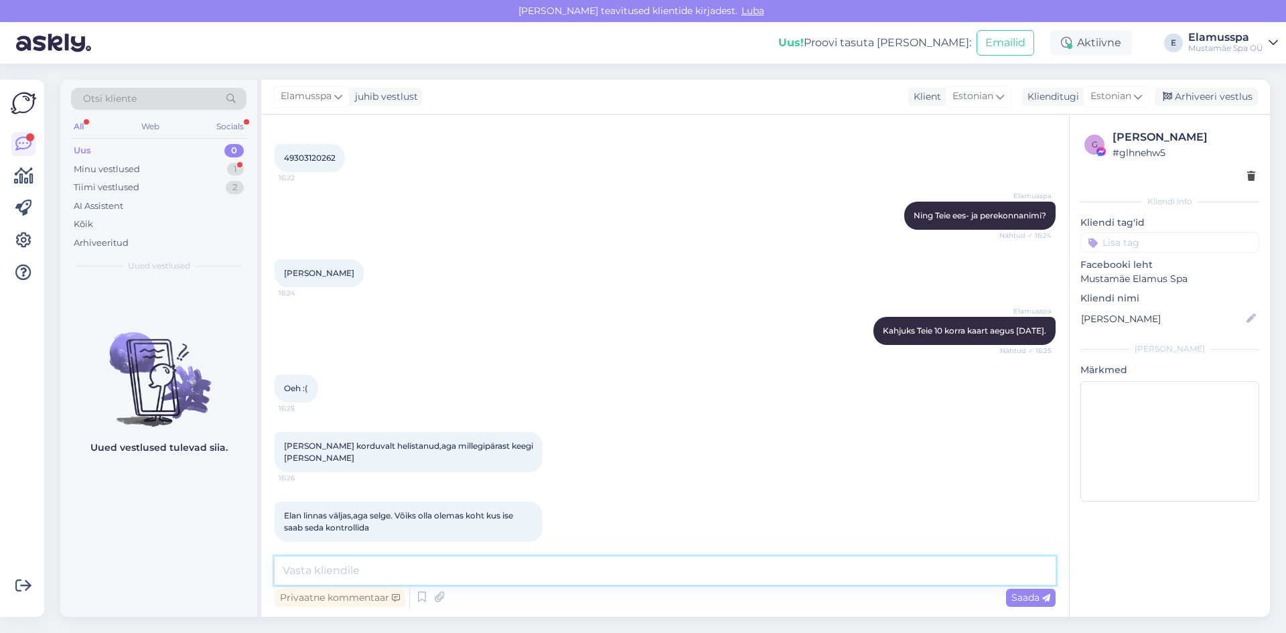
click at [662, 566] on textarea at bounding box center [665, 571] width 781 height 28
type textarea "Täname tagasiside eest! Edastame Teie mõttetera :)"
click at [1021, 598] on span "Saada" at bounding box center [1030, 597] width 39 height 12
click at [1217, 93] on div "Arhiveeri vestlus" at bounding box center [1206, 97] width 103 height 18
